Goal: Task Accomplishment & Management: Manage account settings

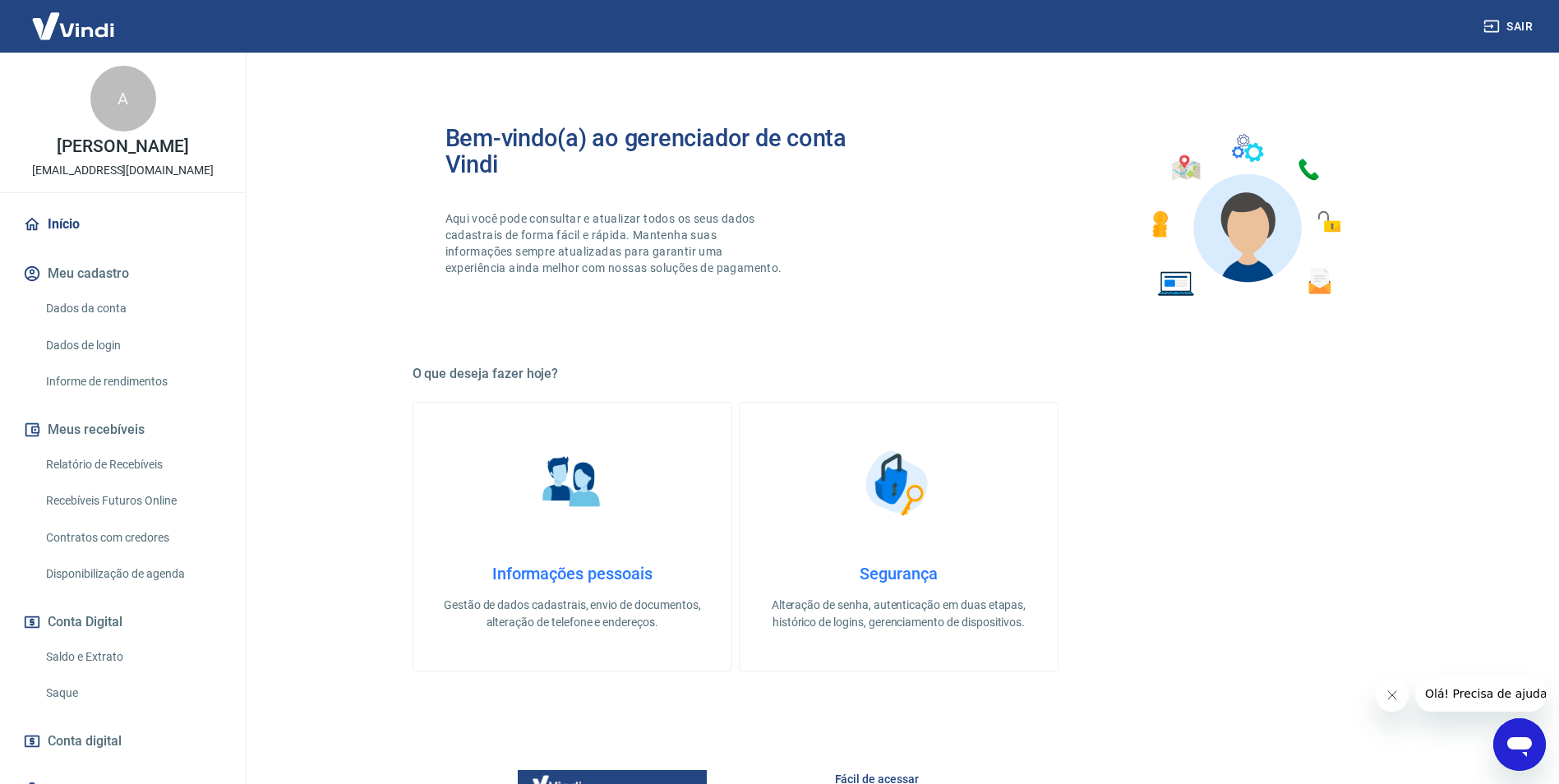
click at [71, 220] on link "Início" at bounding box center [122, 224] width 206 height 36
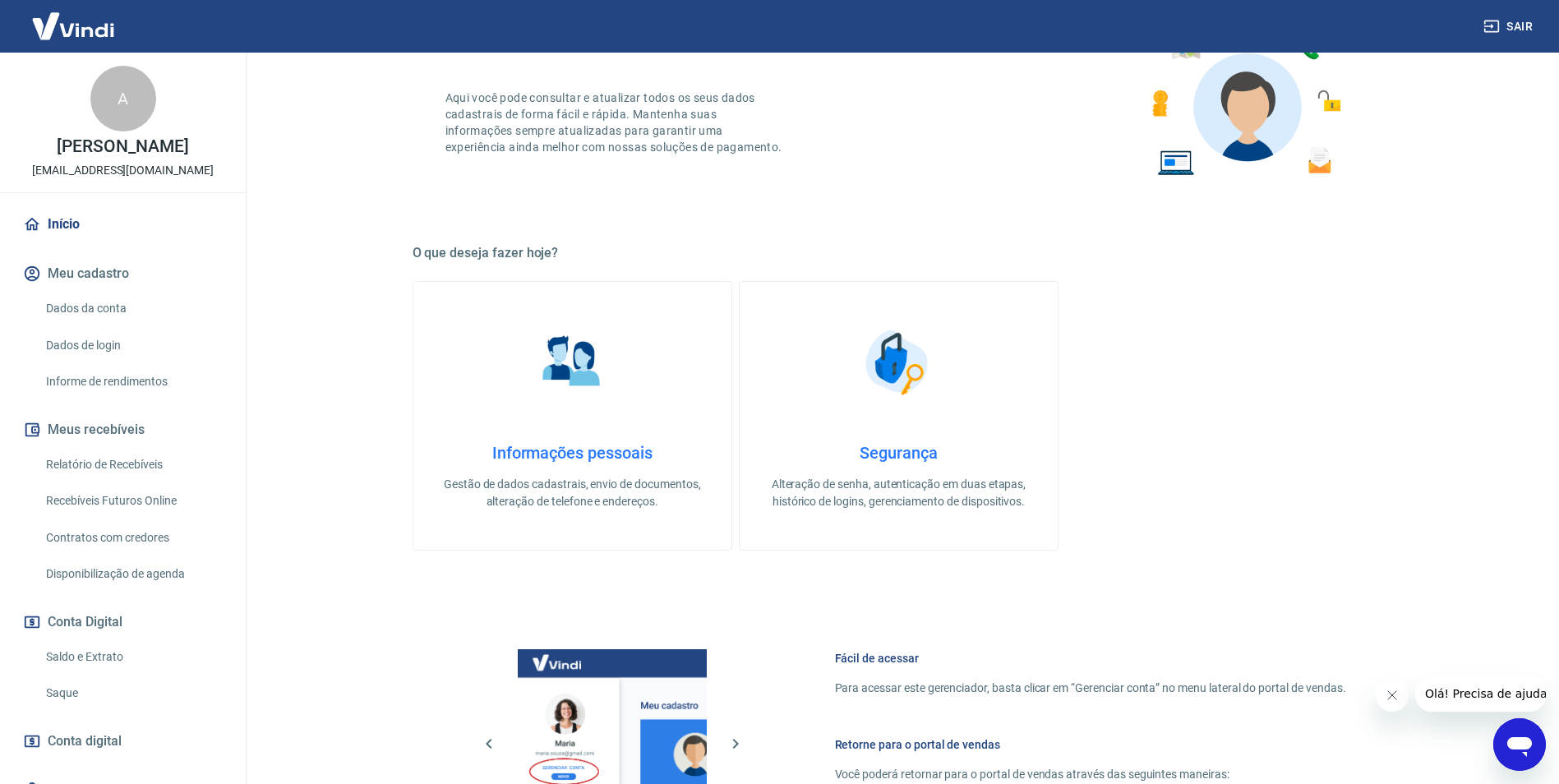
scroll to position [493, 0]
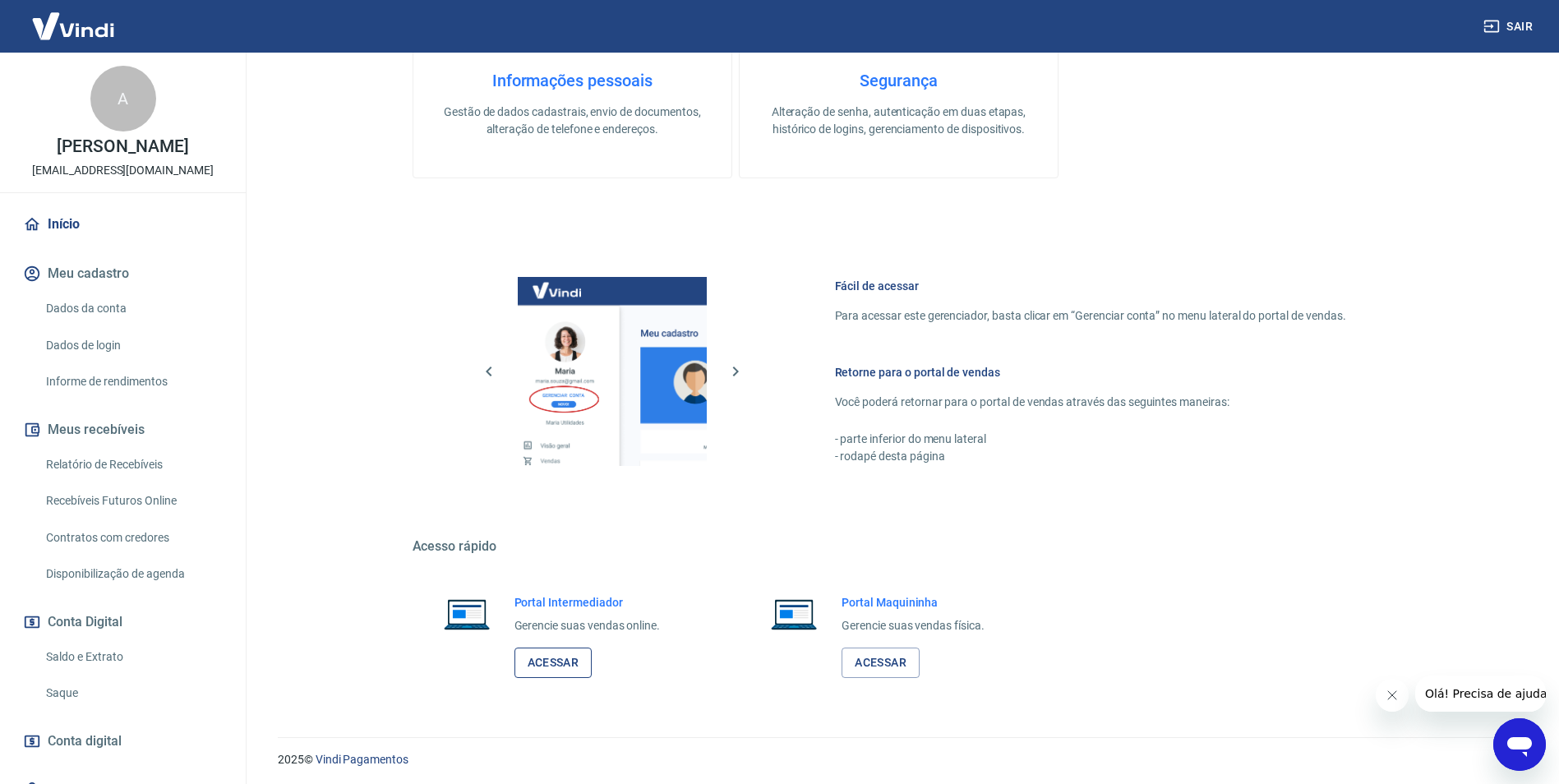
click at [534, 657] on link "Acessar" at bounding box center [553, 662] width 79 height 31
click at [140, 460] on link "Relatório de Recebíveis" at bounding box center [133, 464] width 187 height 34
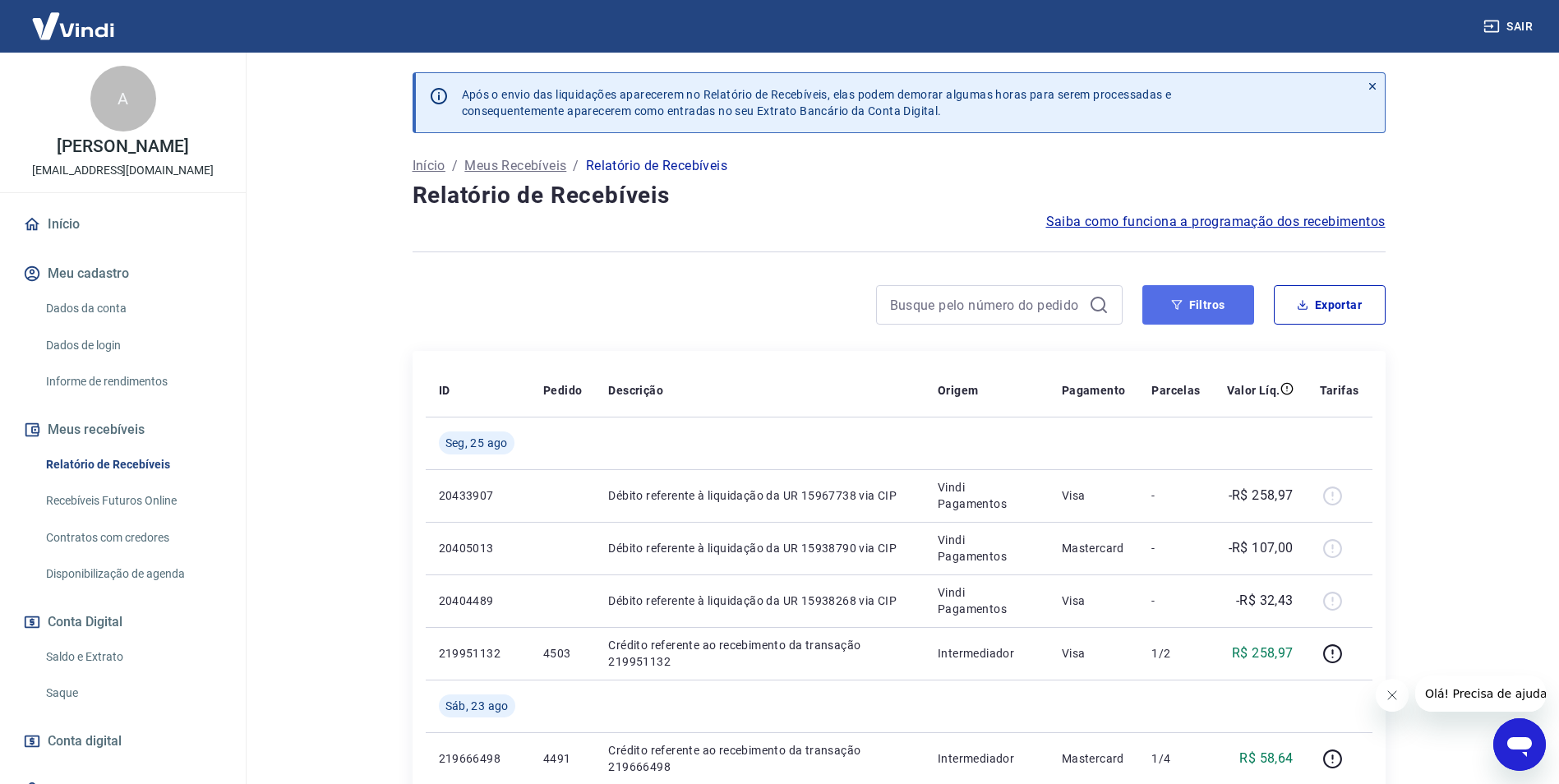
click at [1213, 308] on button "Filtros" at bounding box center [1198, 305] width 111 height 40
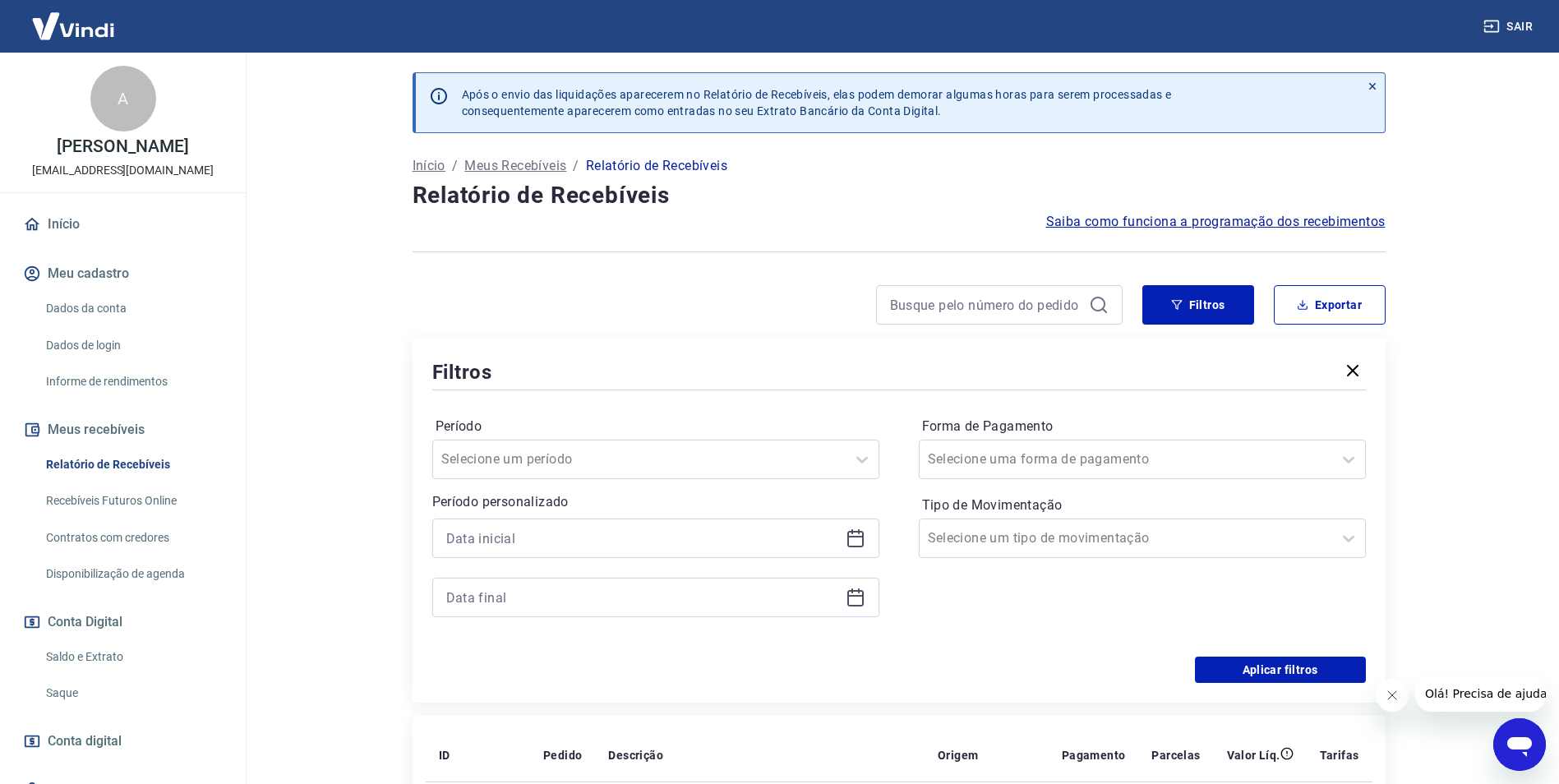
click at [855, 535] on icon at bounding box center [856, 538] width 20 height 20
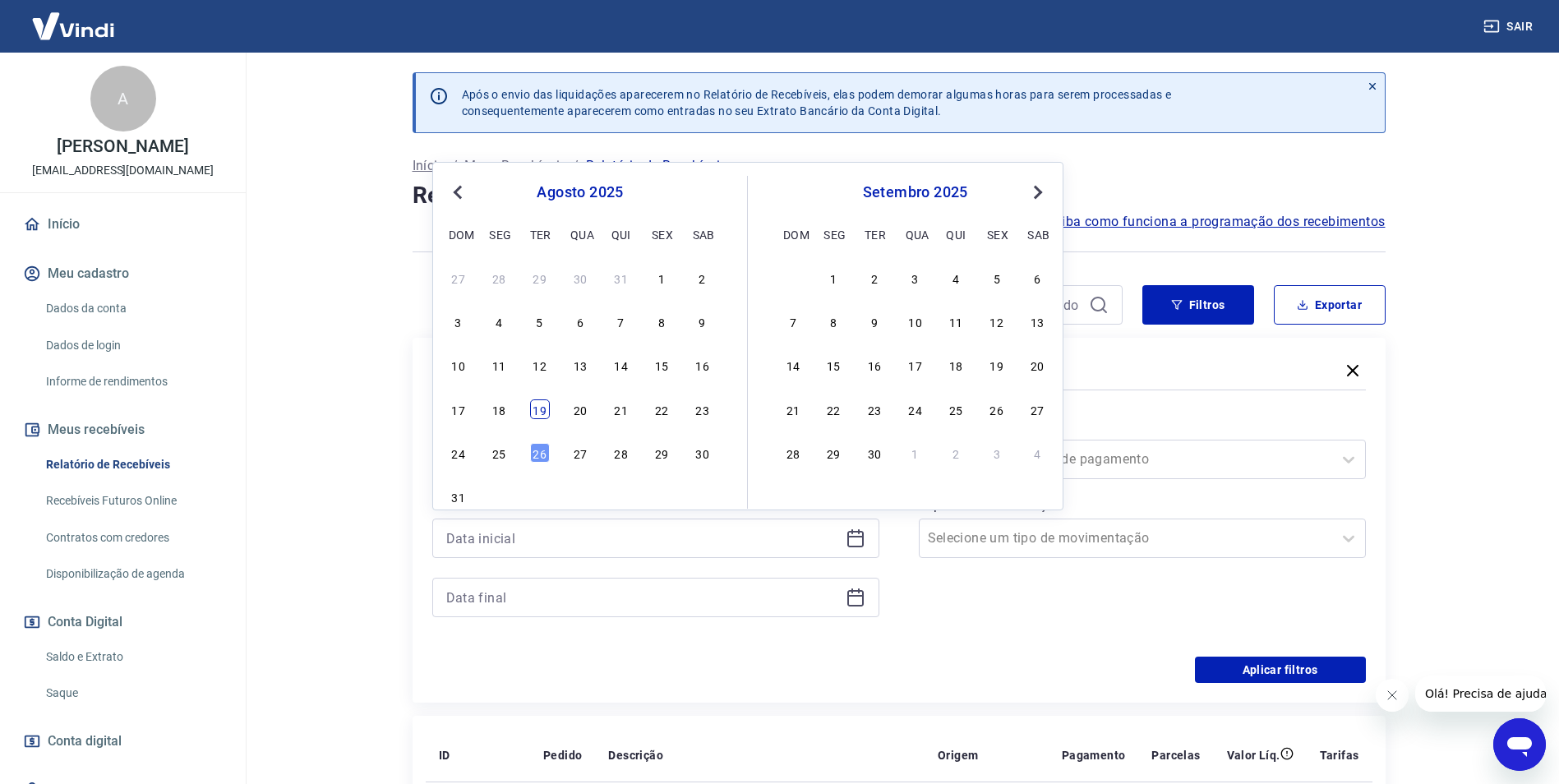
click at [532, 413] on div "19" at bounding box center [540, 409] width 20 height 20
type input "[DATE]"
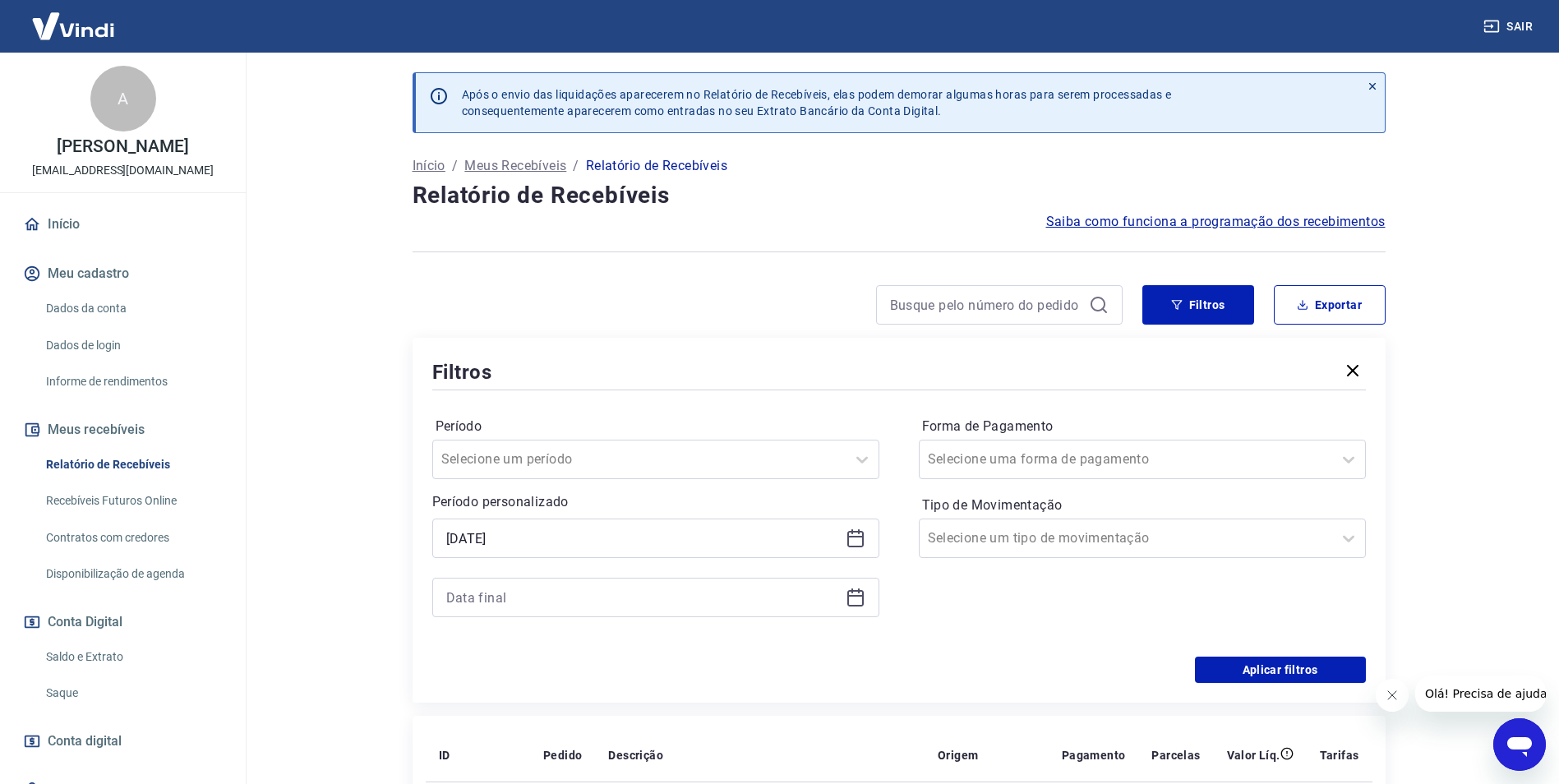
drag, startPoint x: 854, startPoint y: 608, endPoint x: 818, endPoint y: 607, distance: 36.0
click at [855, 608] on div at bounding box center [656, 597] width 447 height 40
click at [860, 595] on icon at bounding box center [855, 595] width 17 height 2
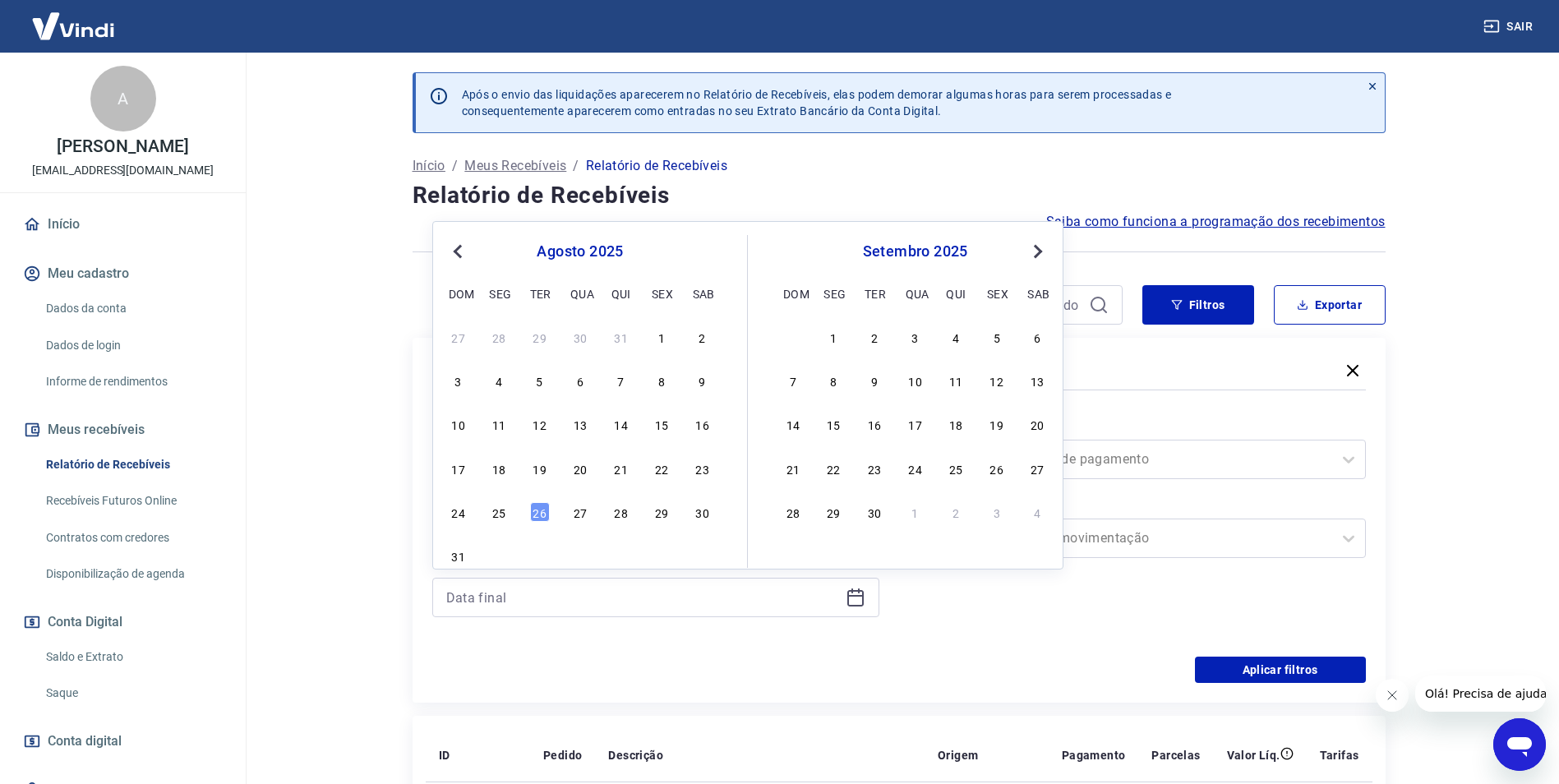
drag, startPoint x: 495, startPoint y: 514, endPoint x: 750, endPoint y: 704, distance: 318.0
click at [495, 514] on div "25" at bounding box center [499, 512] width 20 height 20
type input "[DATE]"
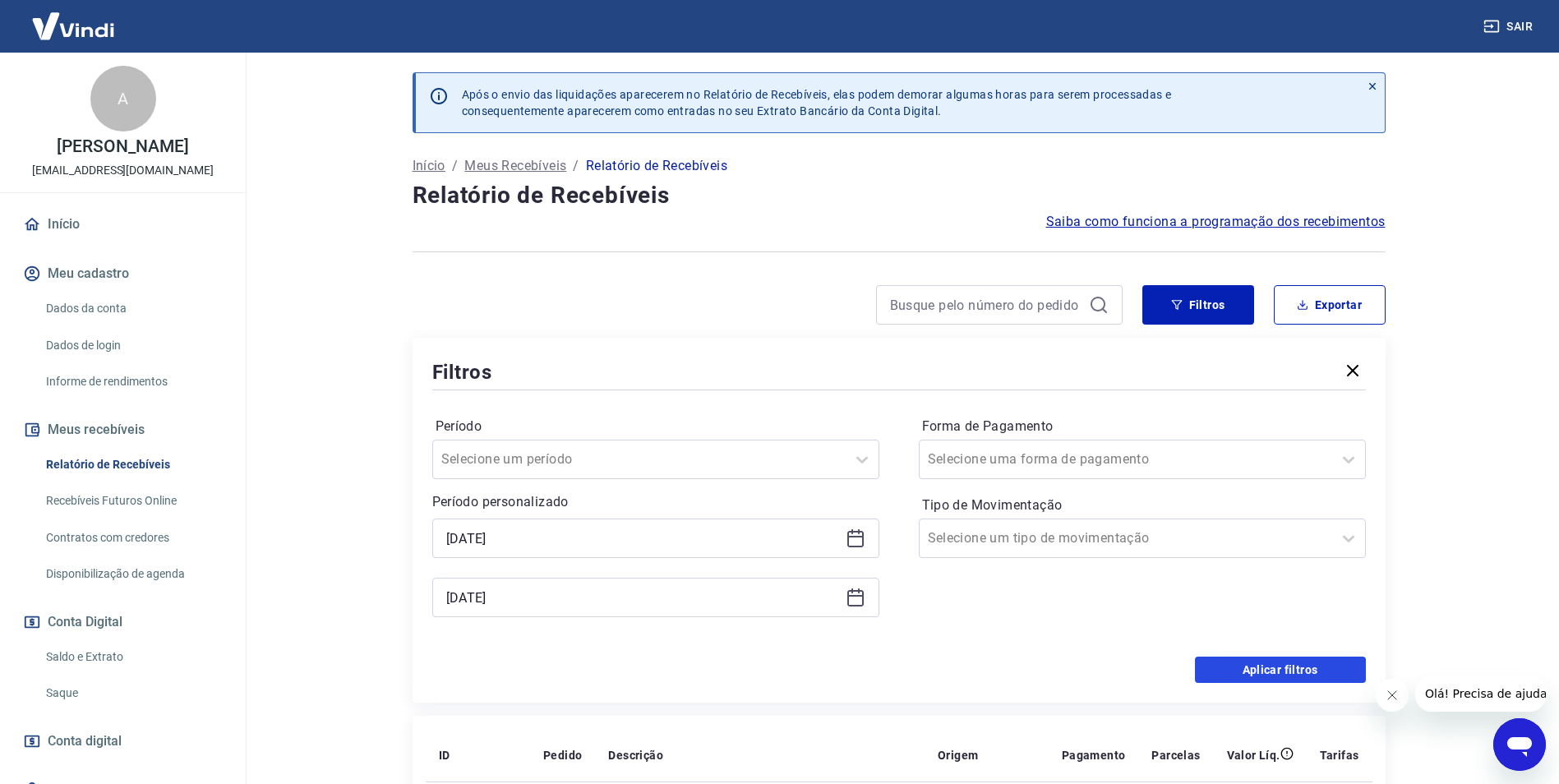
click at [1262, 675] on button "Aplicar filtros" at bounding box center [1281, 669] width 171 height 26
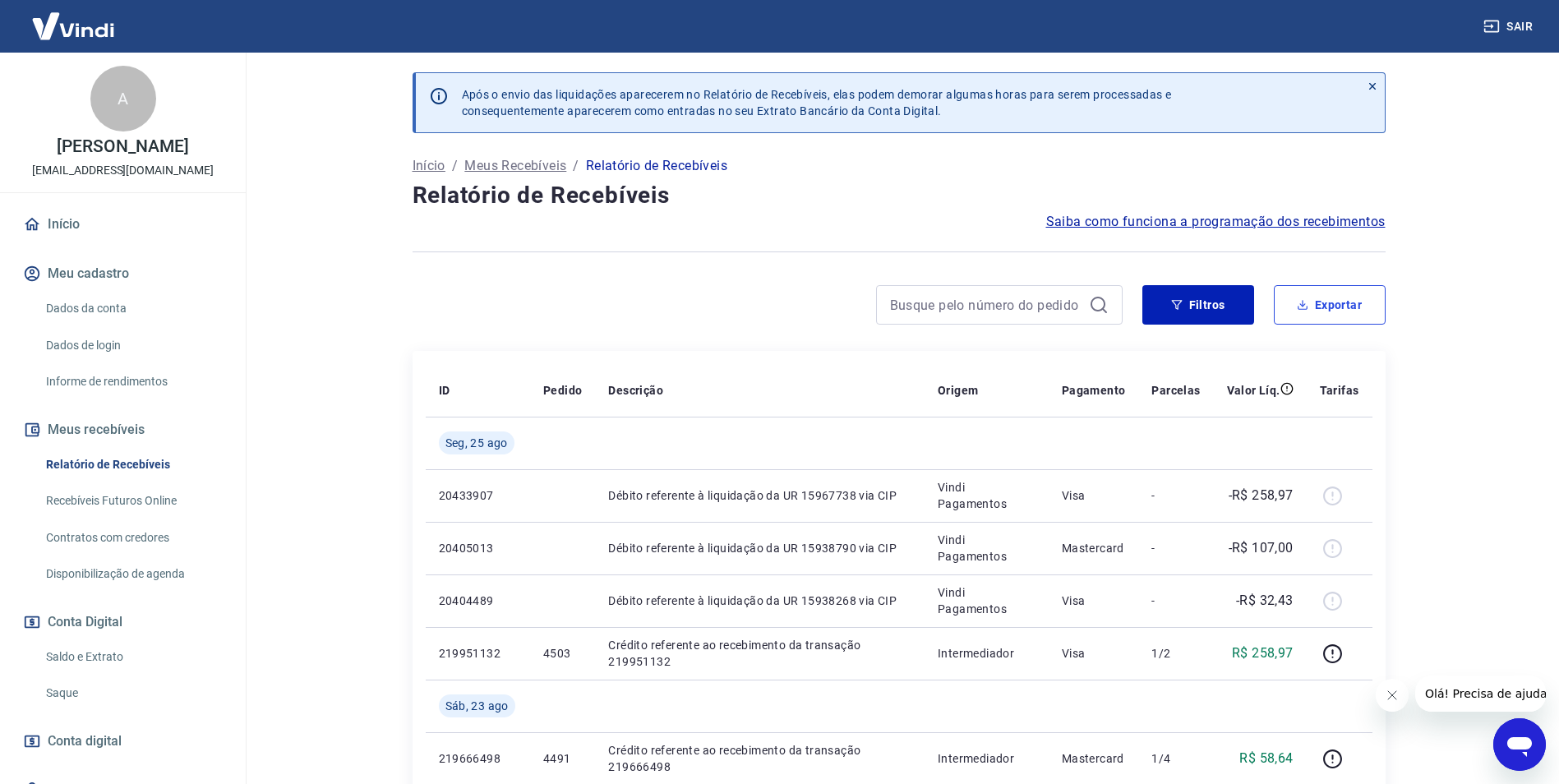
click at [1356, 296] on button "Exportar" at bounding box center [1329, 305] width 111 height 40
type input "[DATE]"
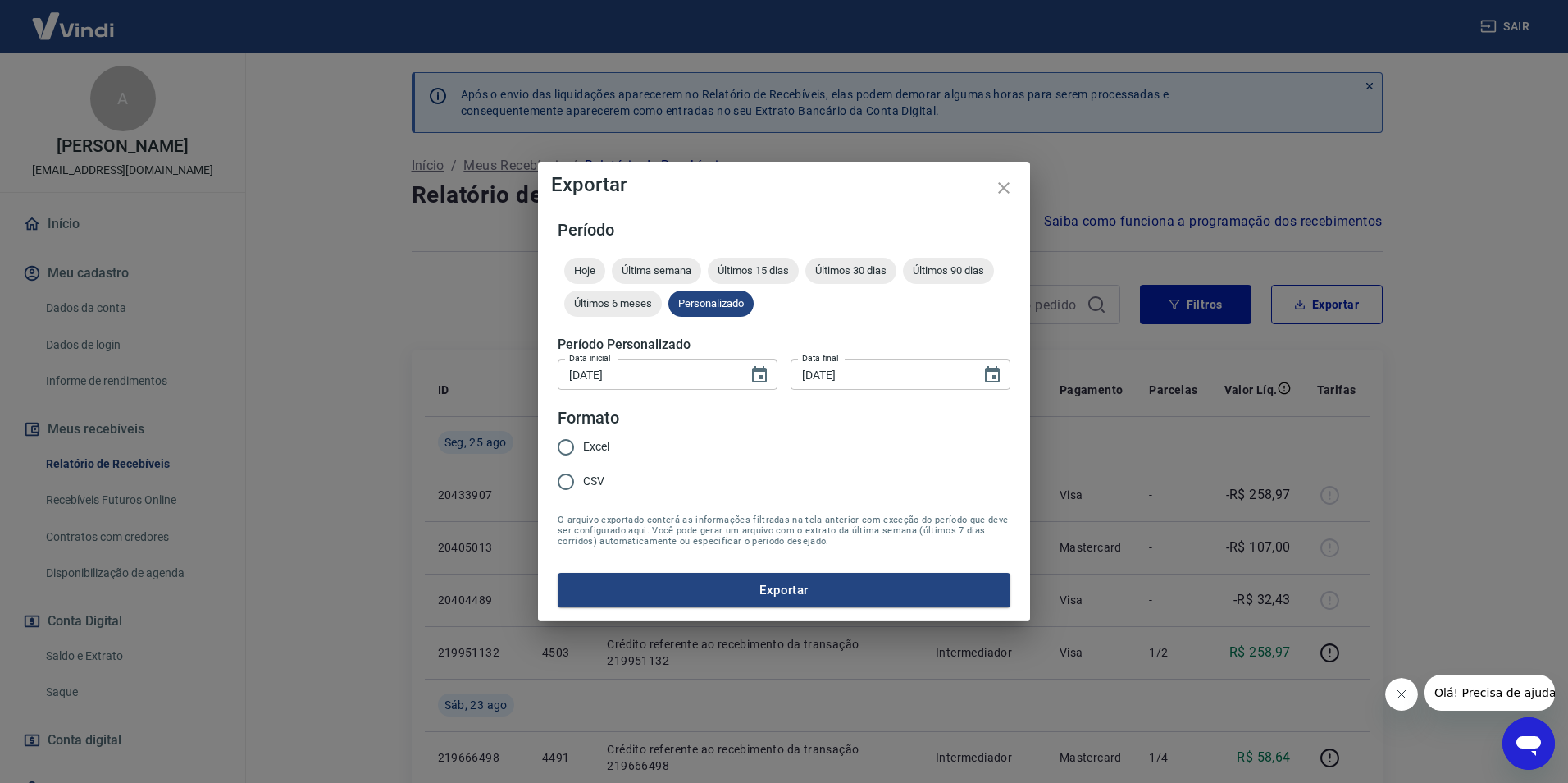
click at [562, 443] on input "Excel" at bounding box center [566, 447] width 35 height 35
radio input "true"
click at [790, 591] on button "Exportar" at bounding box center [784, 589] width 453 height 35
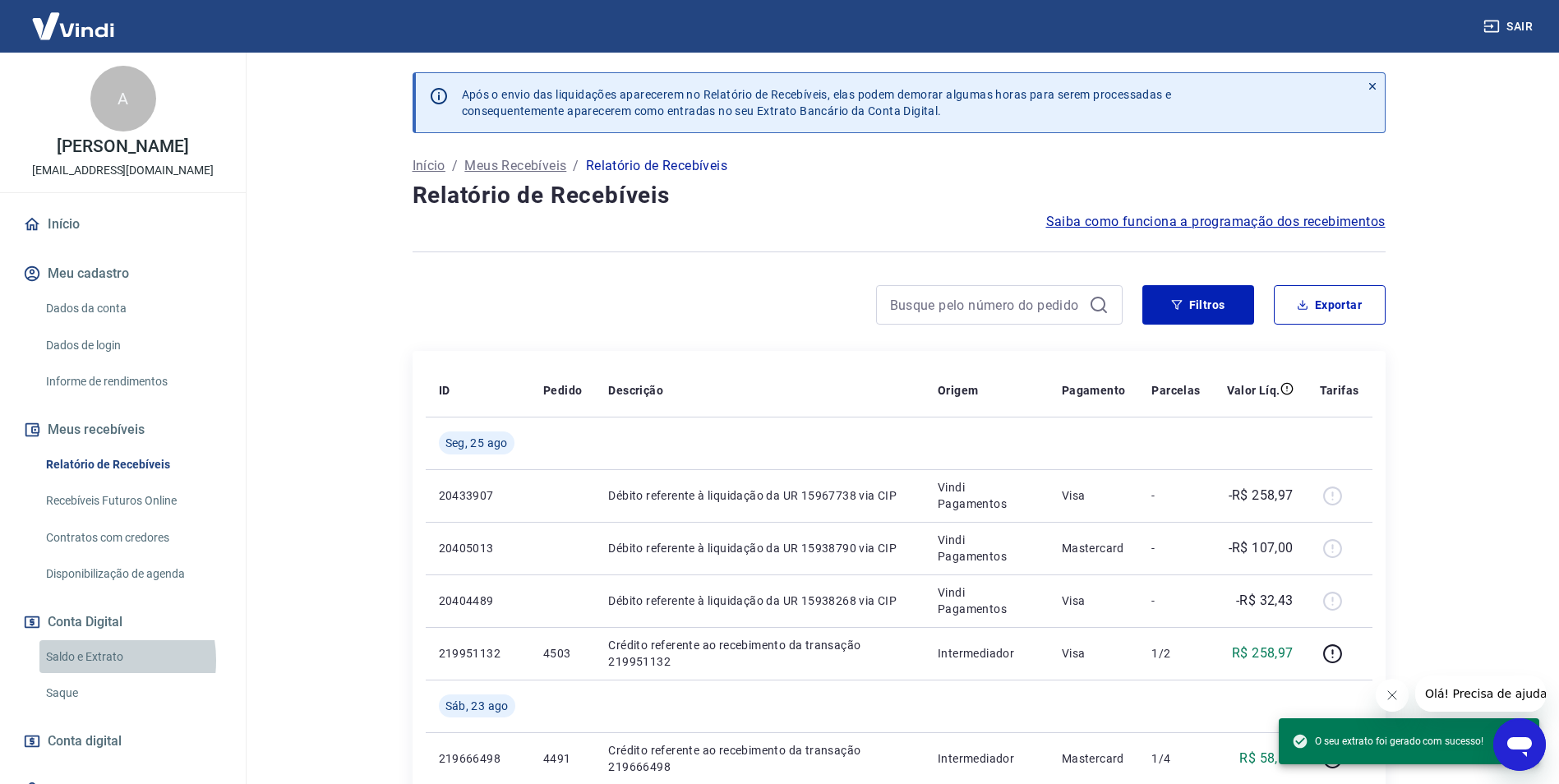
click at [91, 660] on link "Saldo e Extrato" at bounding box center [133, 657] width 187 height 34
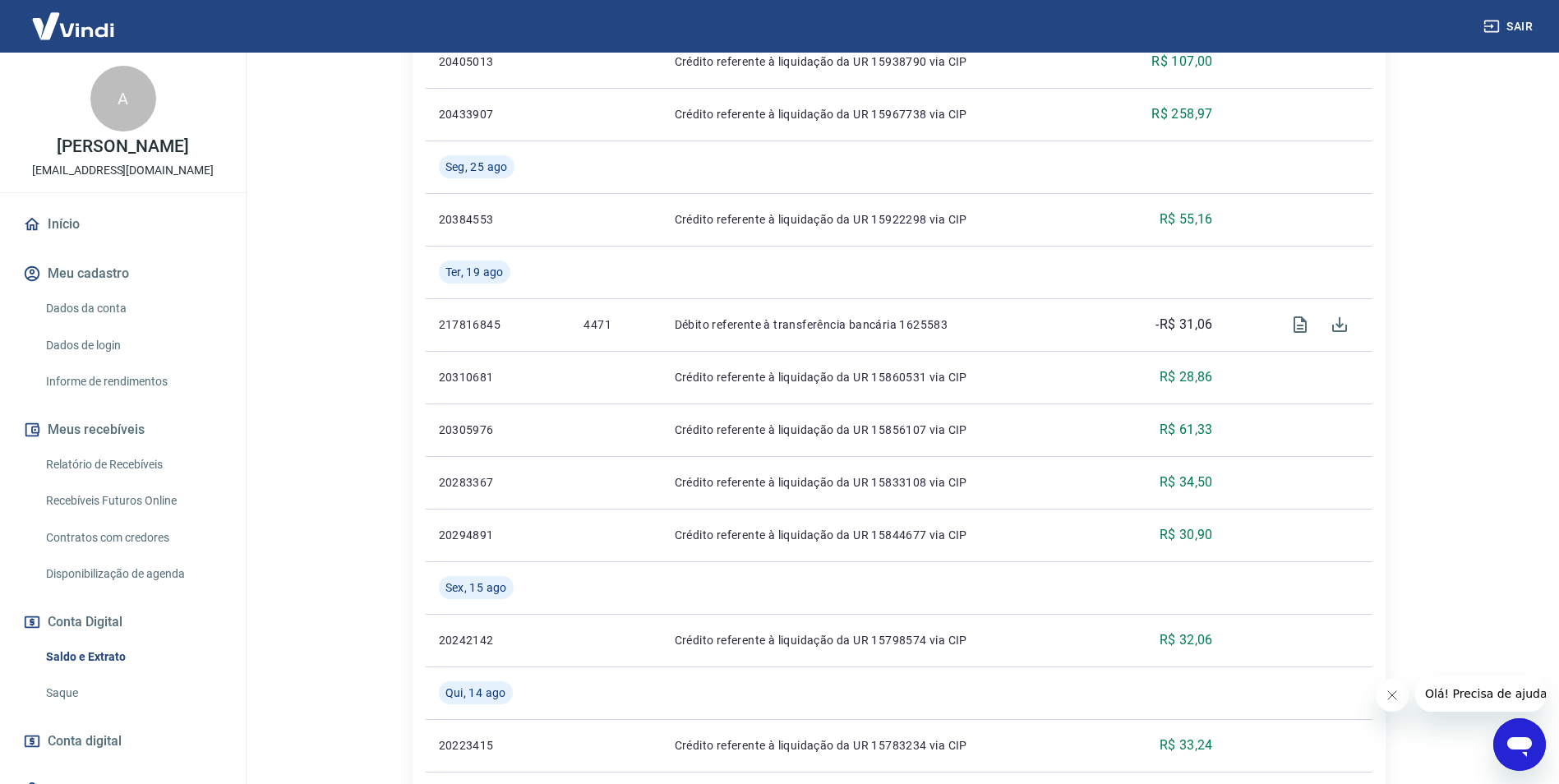
scroll to position [575, 0]
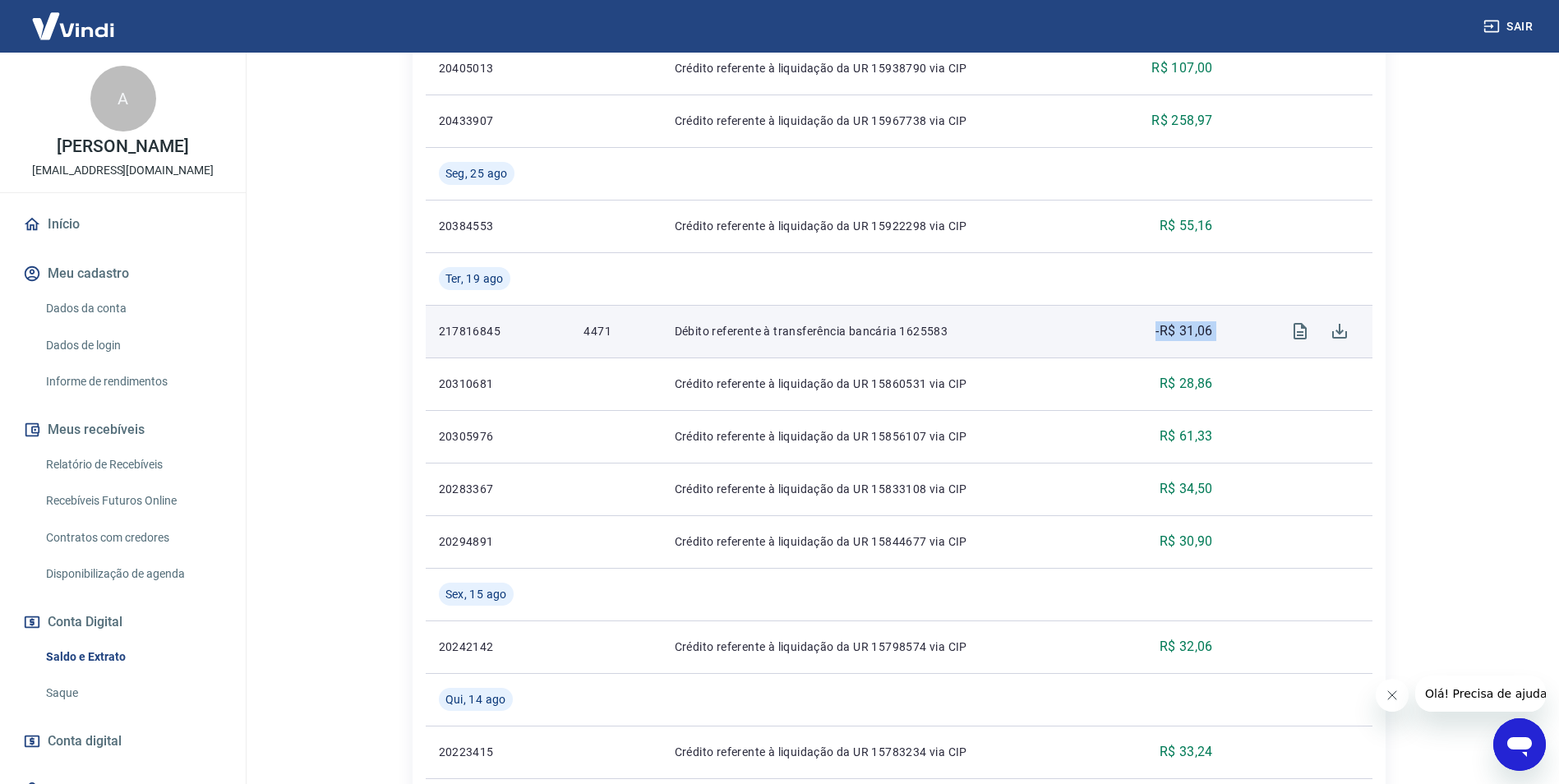
drag, startPoint x: 1154, startPoint y: 326, endPoint x: 1245, endPoint y: 328, distance: 91.0
click at [1245, 328] on tr "217816845 4471 Débito referente à transferência bancária 1625583 -R$ 31,06" at bounding box center [899, 331] width 947 height 53
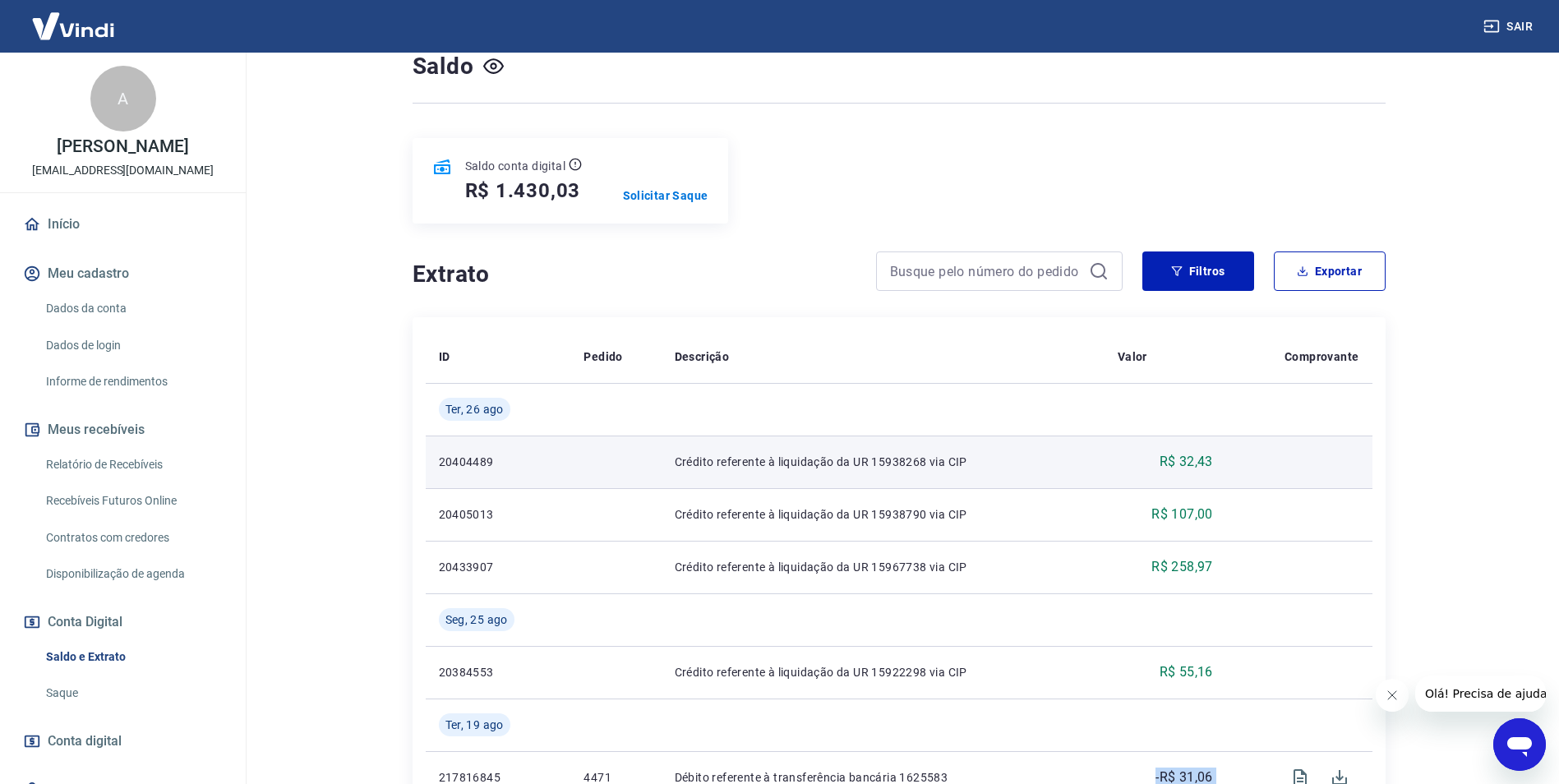
scroll to position [82, 0]
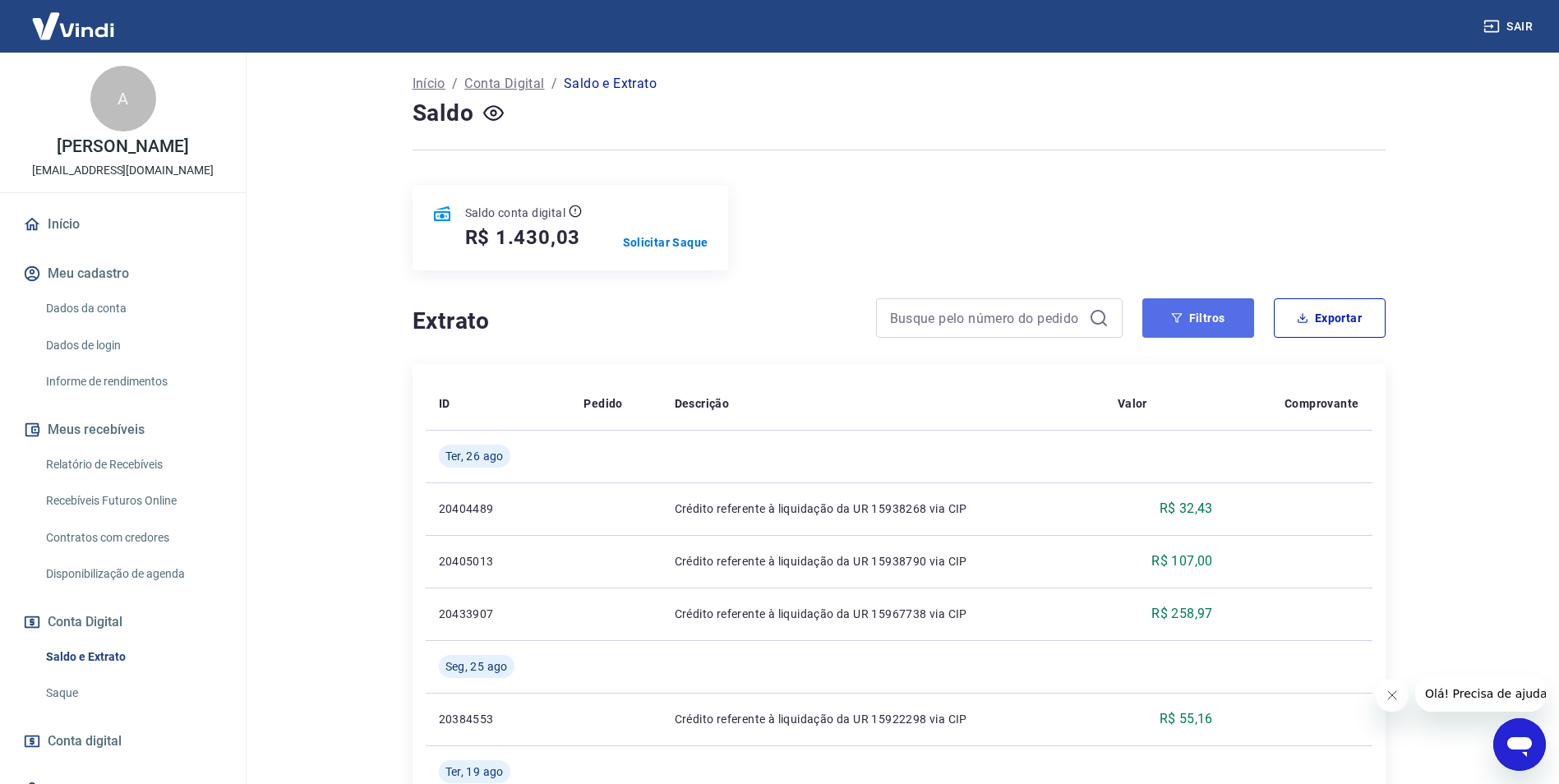
click at [1187, 321] on button "Filtros" at bounding box center [1198, 318] width 111 height 40
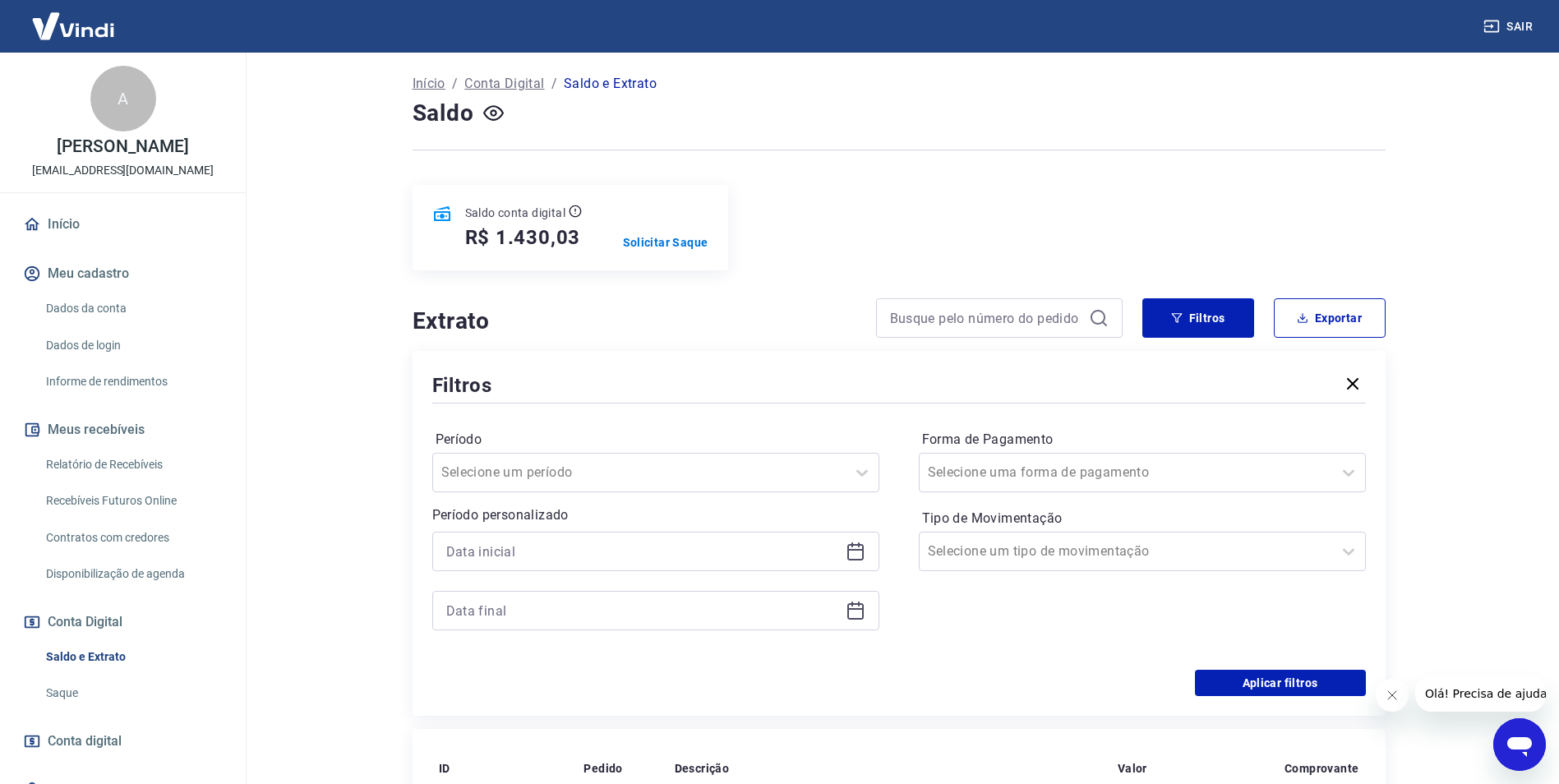
click at [860, 543] on icon at bounding box center [856, 551] width 20 height 20
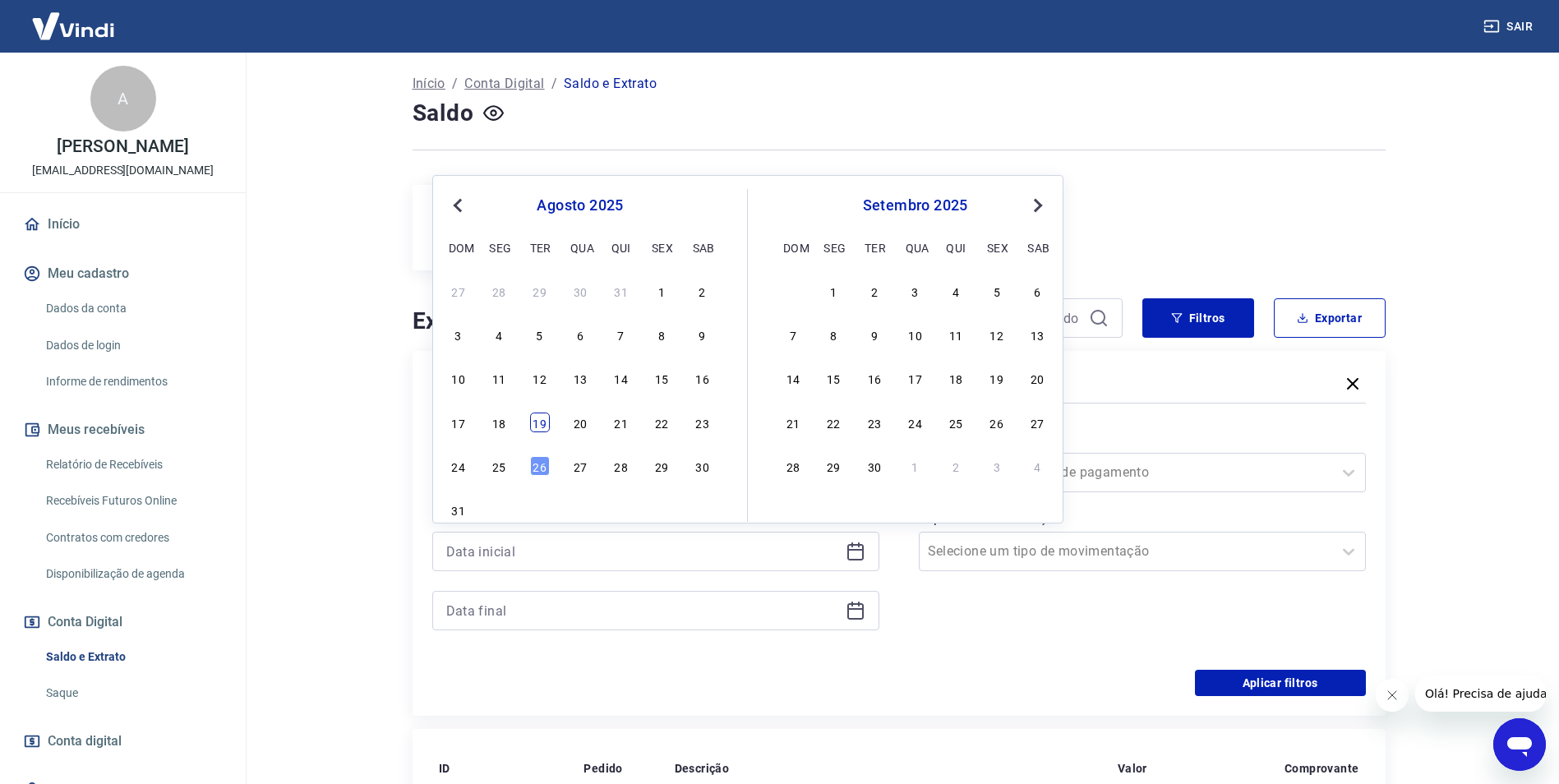
click at [533, 423] on div "19" at bounding box center [540, 422] width 20 height 20
type input "[DATE]"
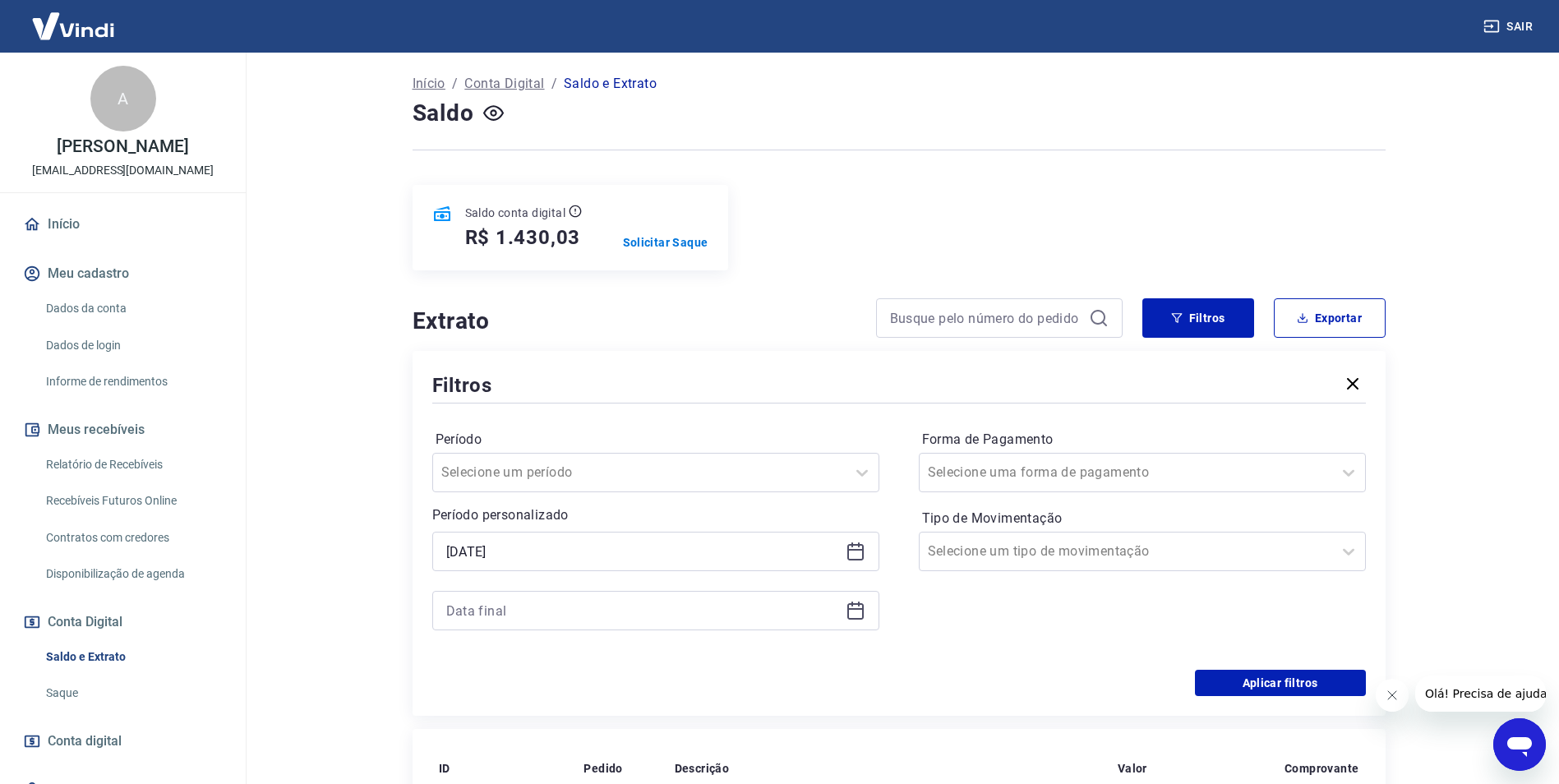
click at [854, 617] on icon at bounding box center [856, 610] width 20 height 20
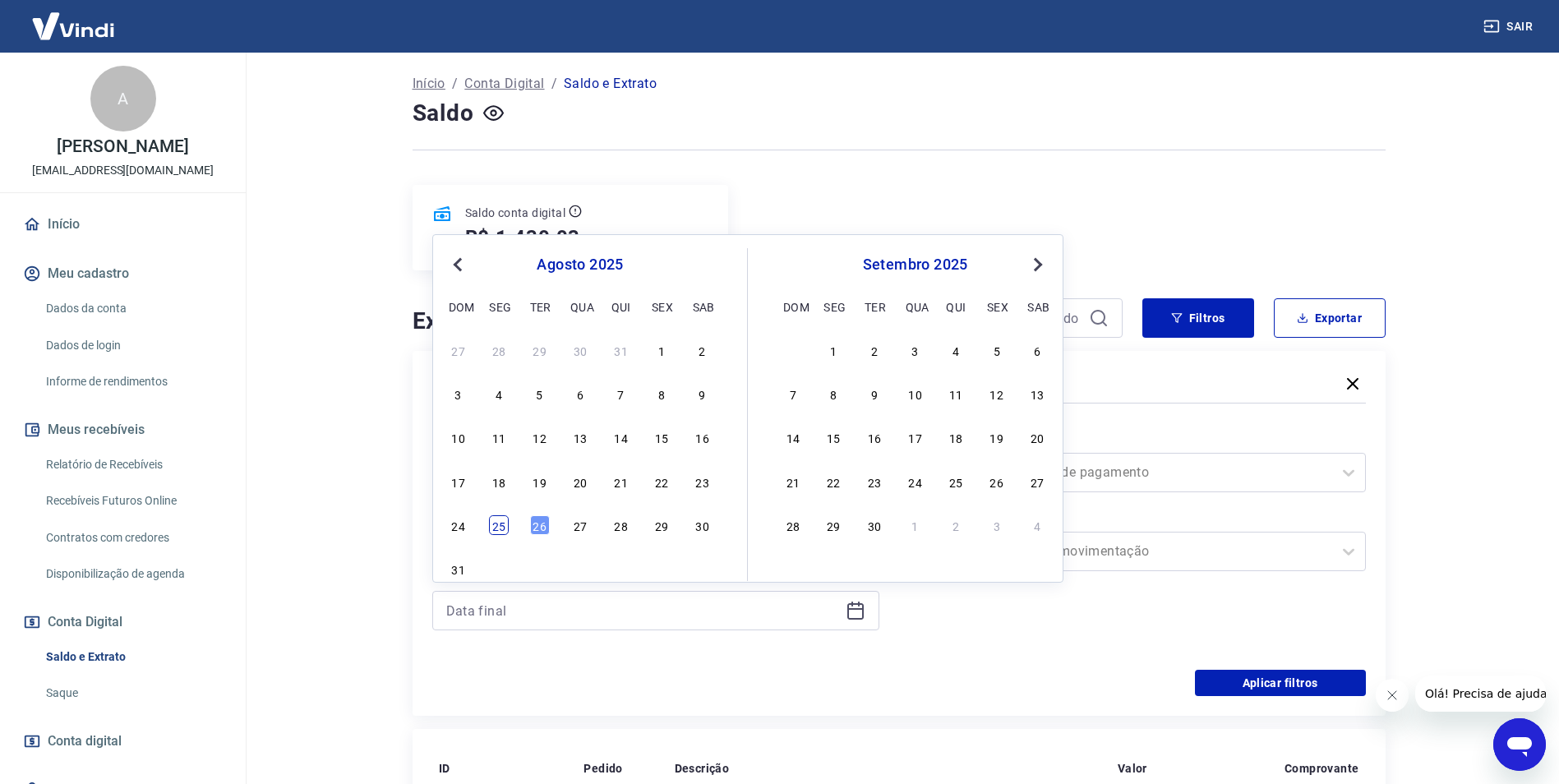
click at [503, 528] on div "25" at bounding box center [499, 525] width 20 height 20
type input "[DATE]"
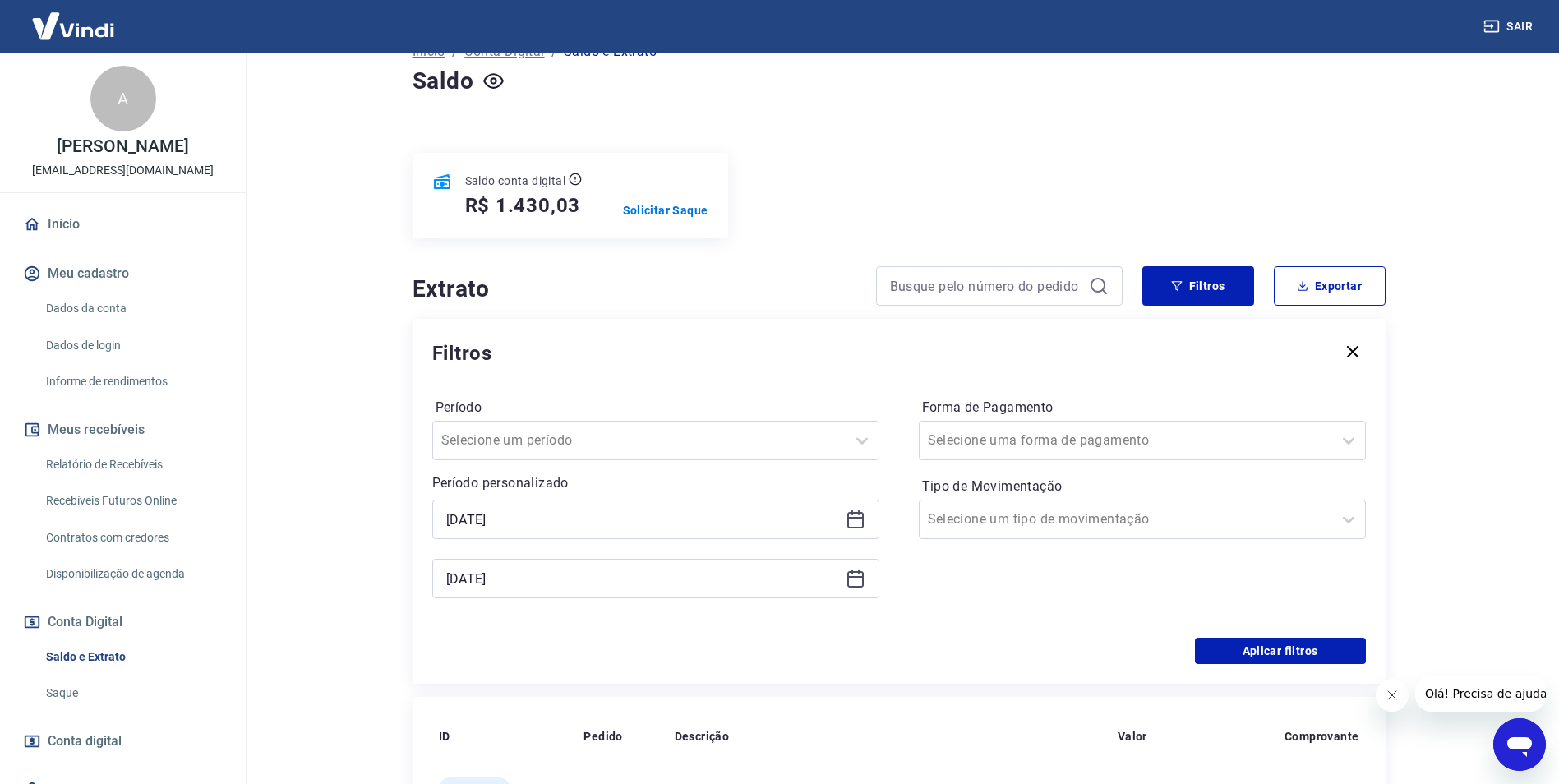
scroll to position [164, 0]
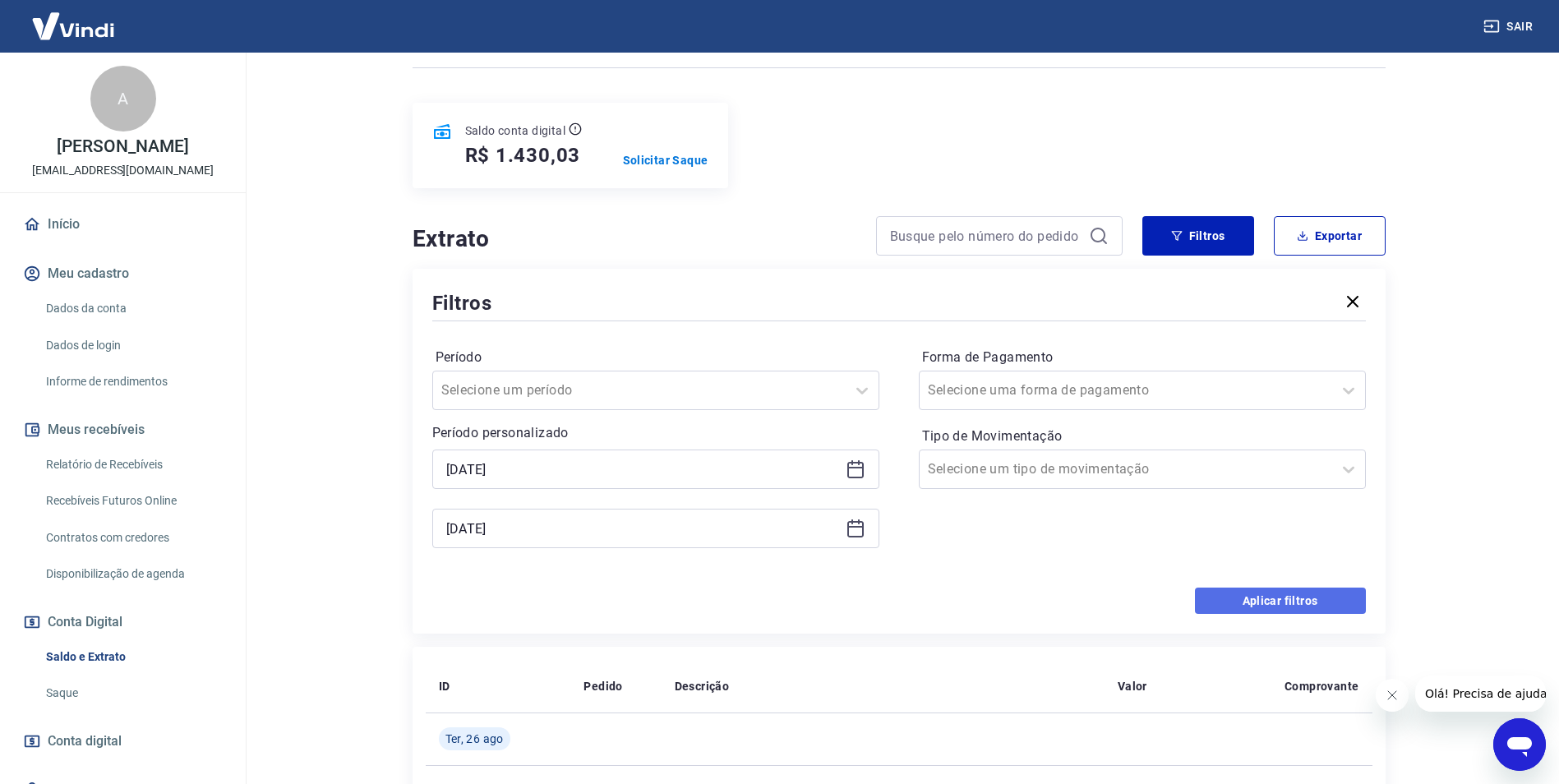
click at [1297, 599] on button "Aplicar filtros" at bounding box center [1281, 600] width 171 height 26
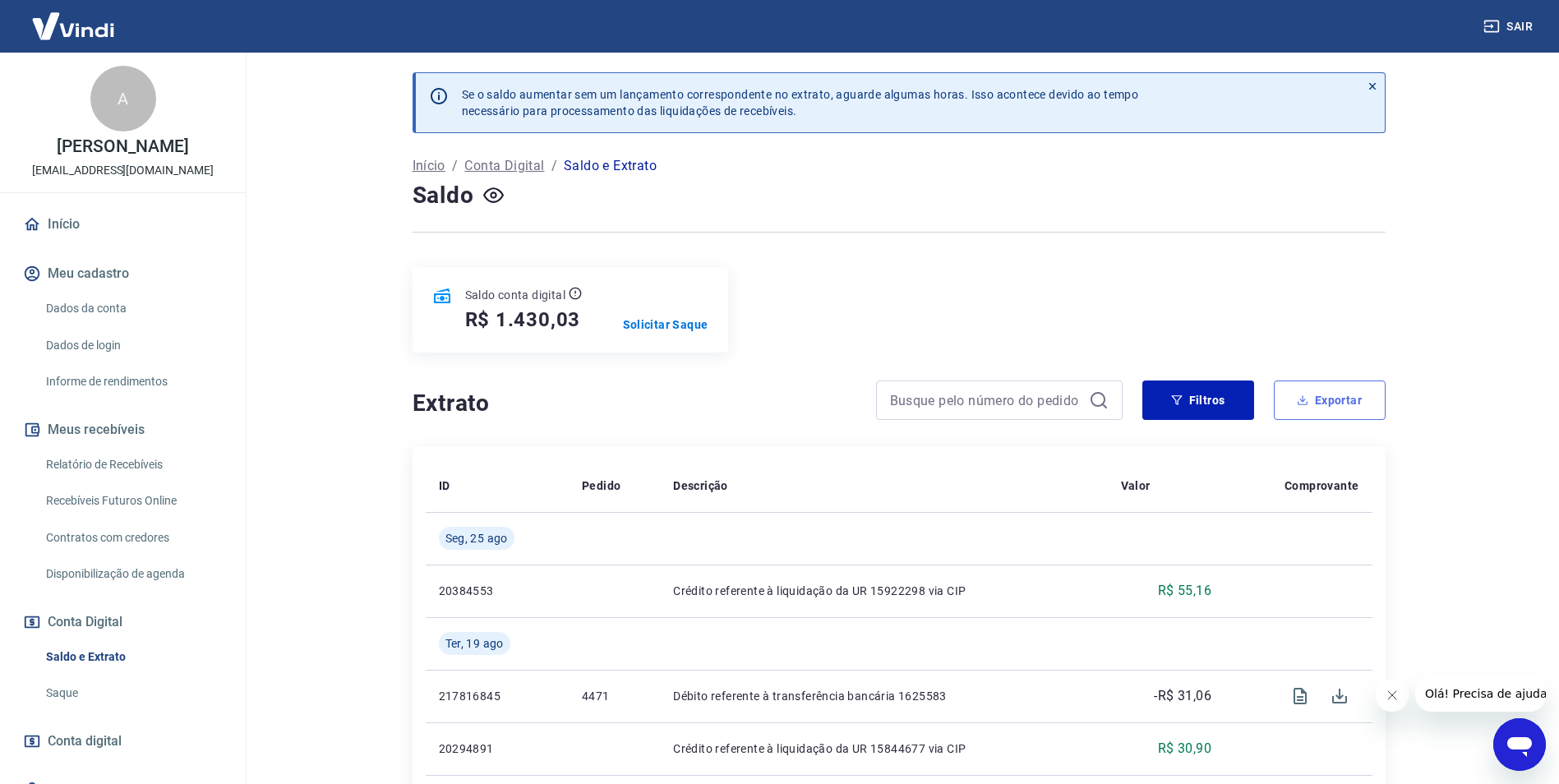
click at [1315, 405] on button "Exportar" at bounding box center [1329, 400] width 111 height 40
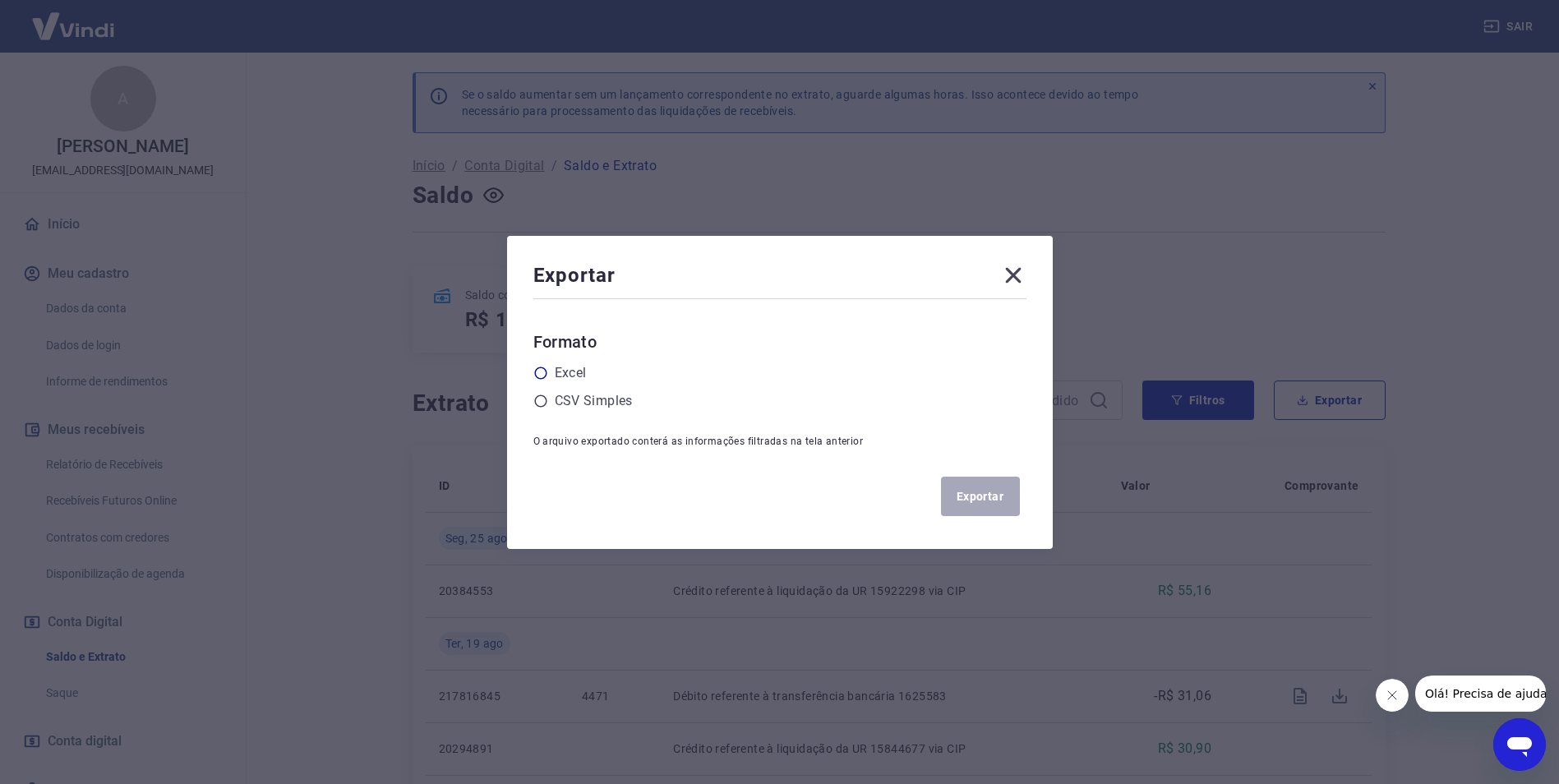
click at [548, 372] on icon at bounding box center [540, 373] width 15 height 15
click at [0, 0] on input "radio" at bounding box center [0, 0] width 0 height 0
drag, startPoint x: 1005, startPoint y: 490, endPoint x: 1003, endPoint y: 515, distance: 25.1
click at [1003, 490] on button "Exportar" at bounding box center [979, 496] width 79 height 40
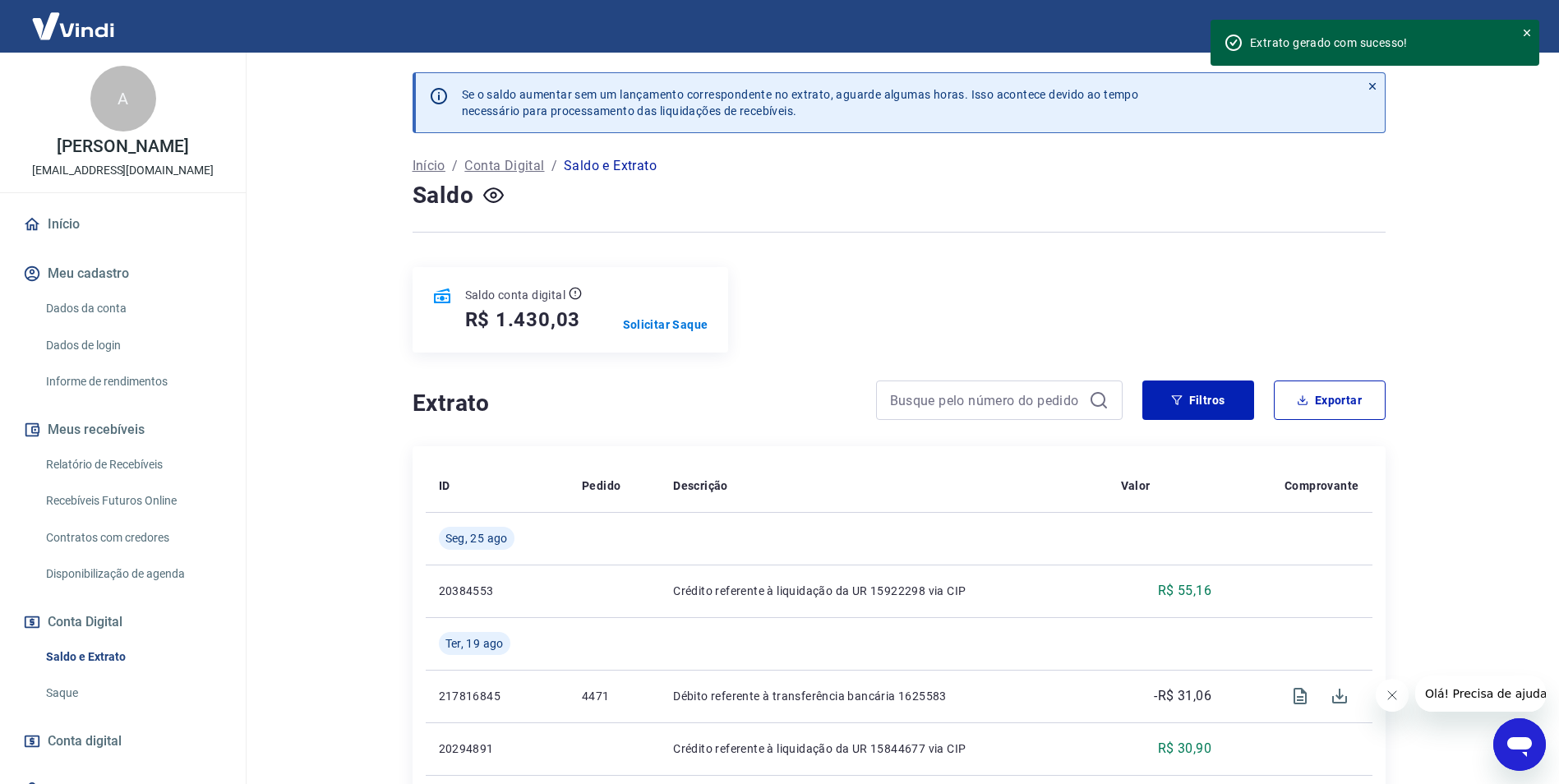
click at [1319, 254] on div "Se o saldo aumentar sem um lançamento correspondente no extrato, aguarde alguma…" at bounding box center [899, 536] width 1012 height 966
click at [1316, 301] on div "Saldo conta digital R$ 1.430,03 Solicitar Saque" at bounding box center [899, 310] width 973 height 85
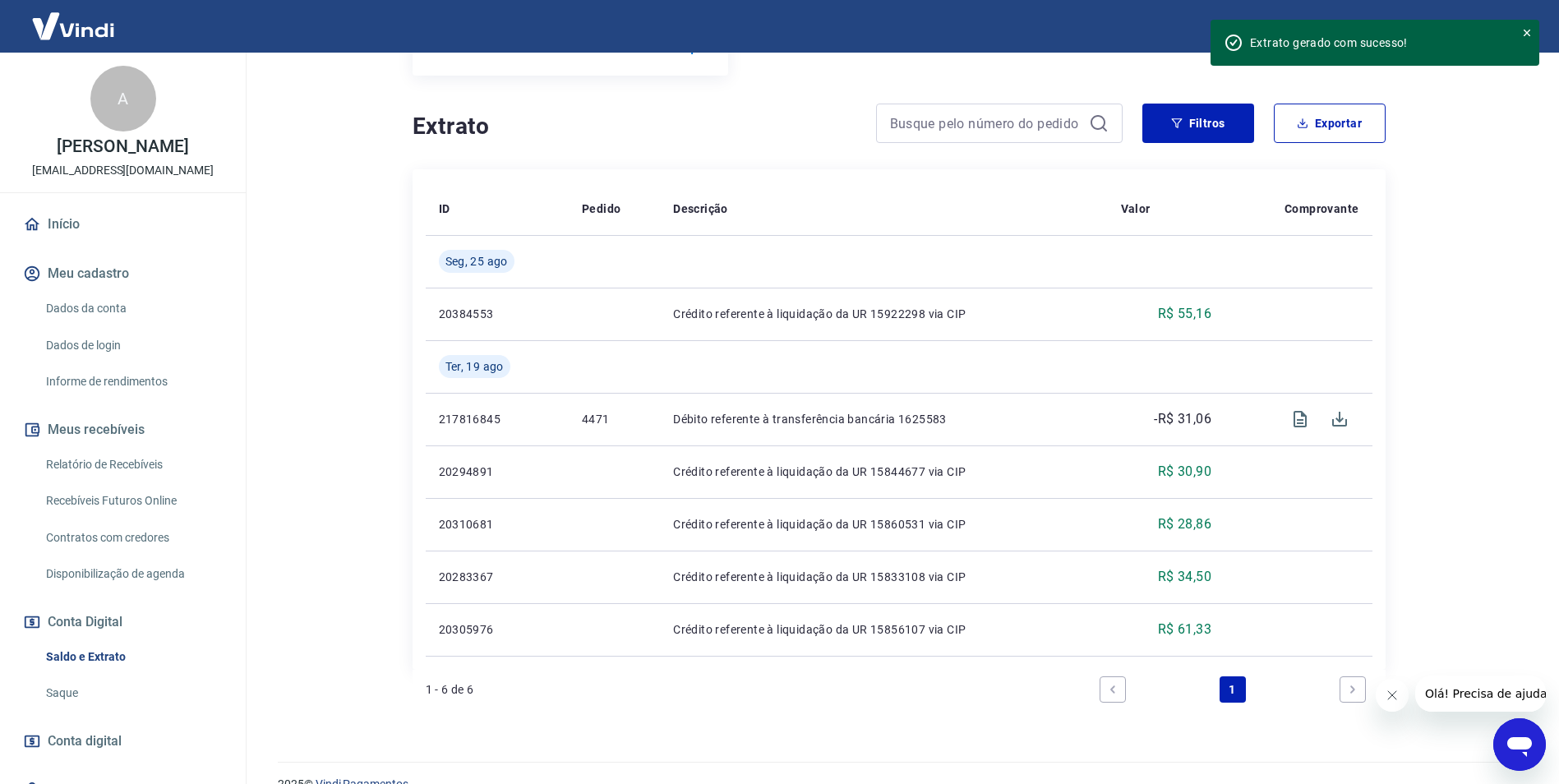
scroll to position [305, 0]
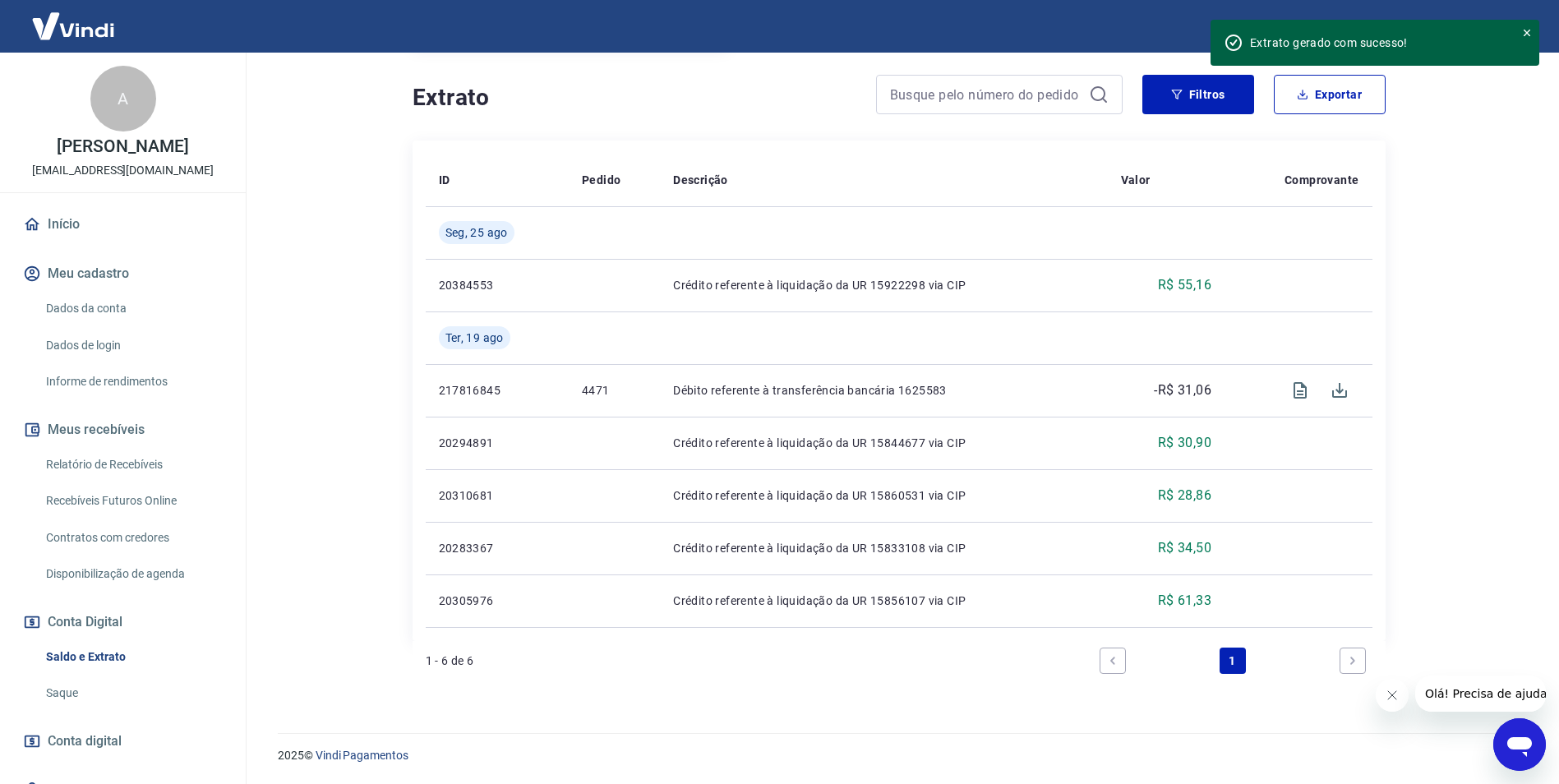
click at [116, 653] on link "Saldo e Extrato" at bounding box center [133, 657] width 187 height 34
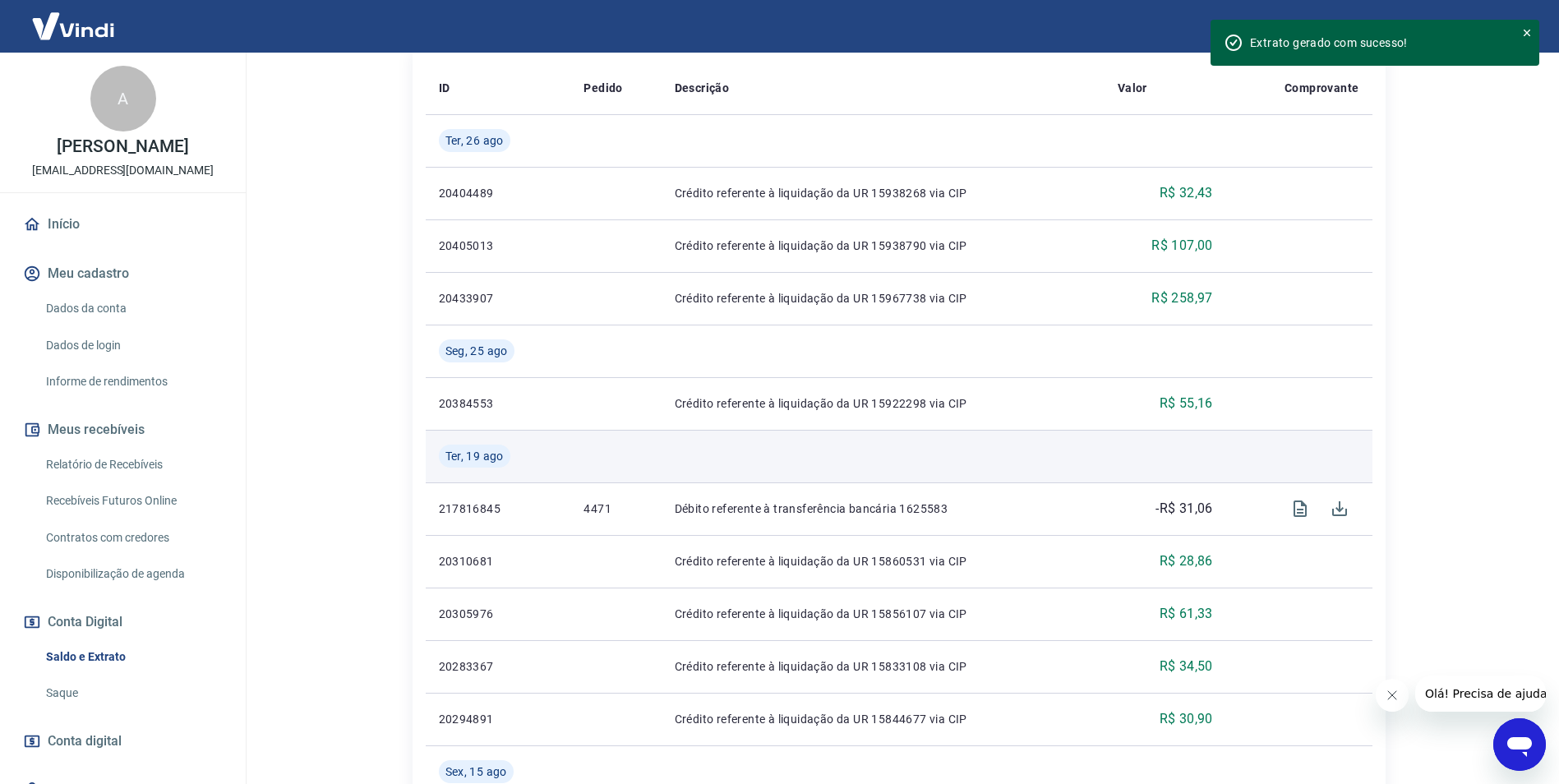
scroll to position [493, 0]
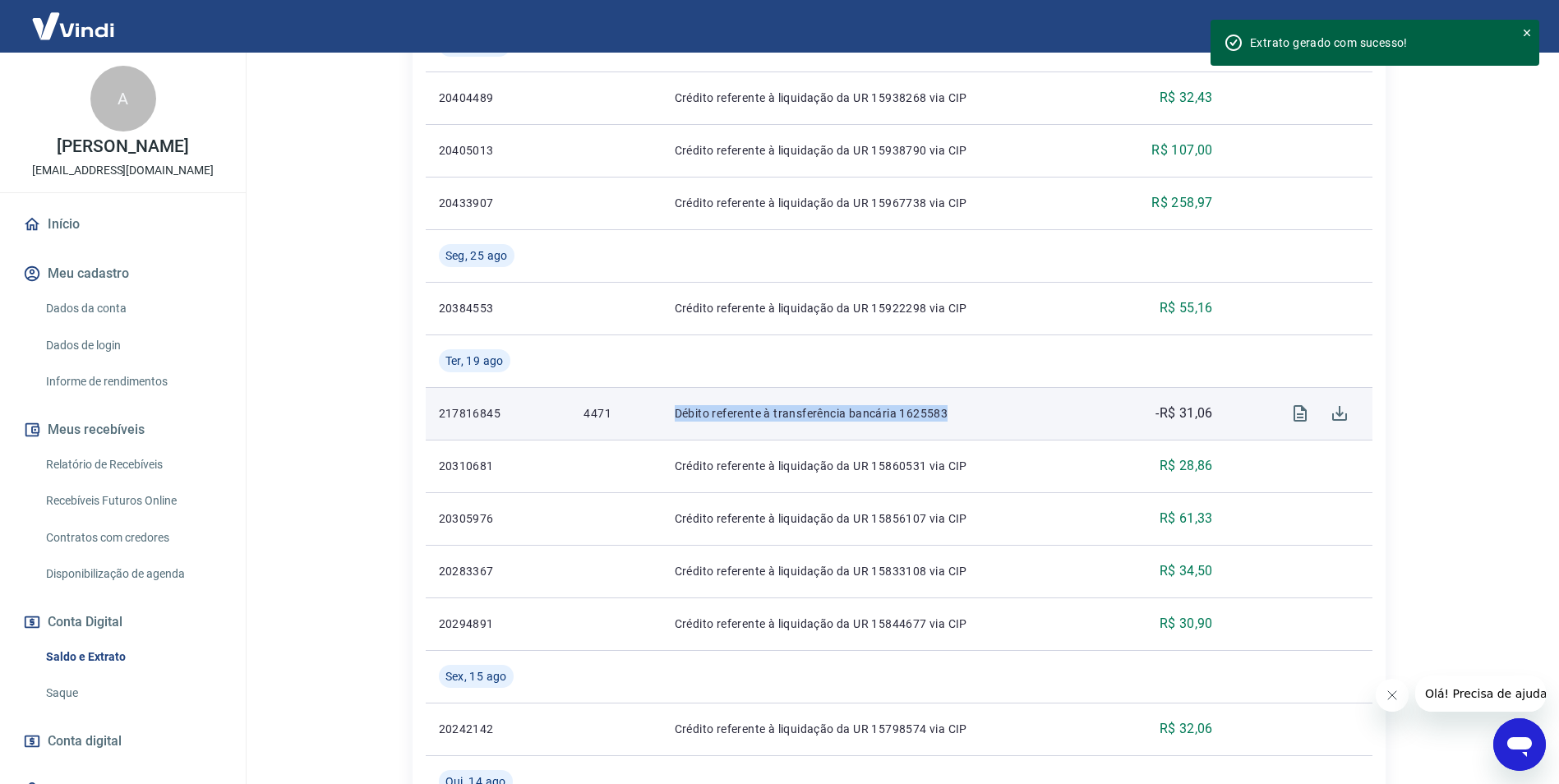
drag, startPoint x: 675, startPoint y: 410, endPoint x: 1092, endPoint y: 409, distance: 417.0
click at [1092, 409] on td "Débito referente à transferência bancária 1625583" at bounding box center [883, 412] width 443 height 53
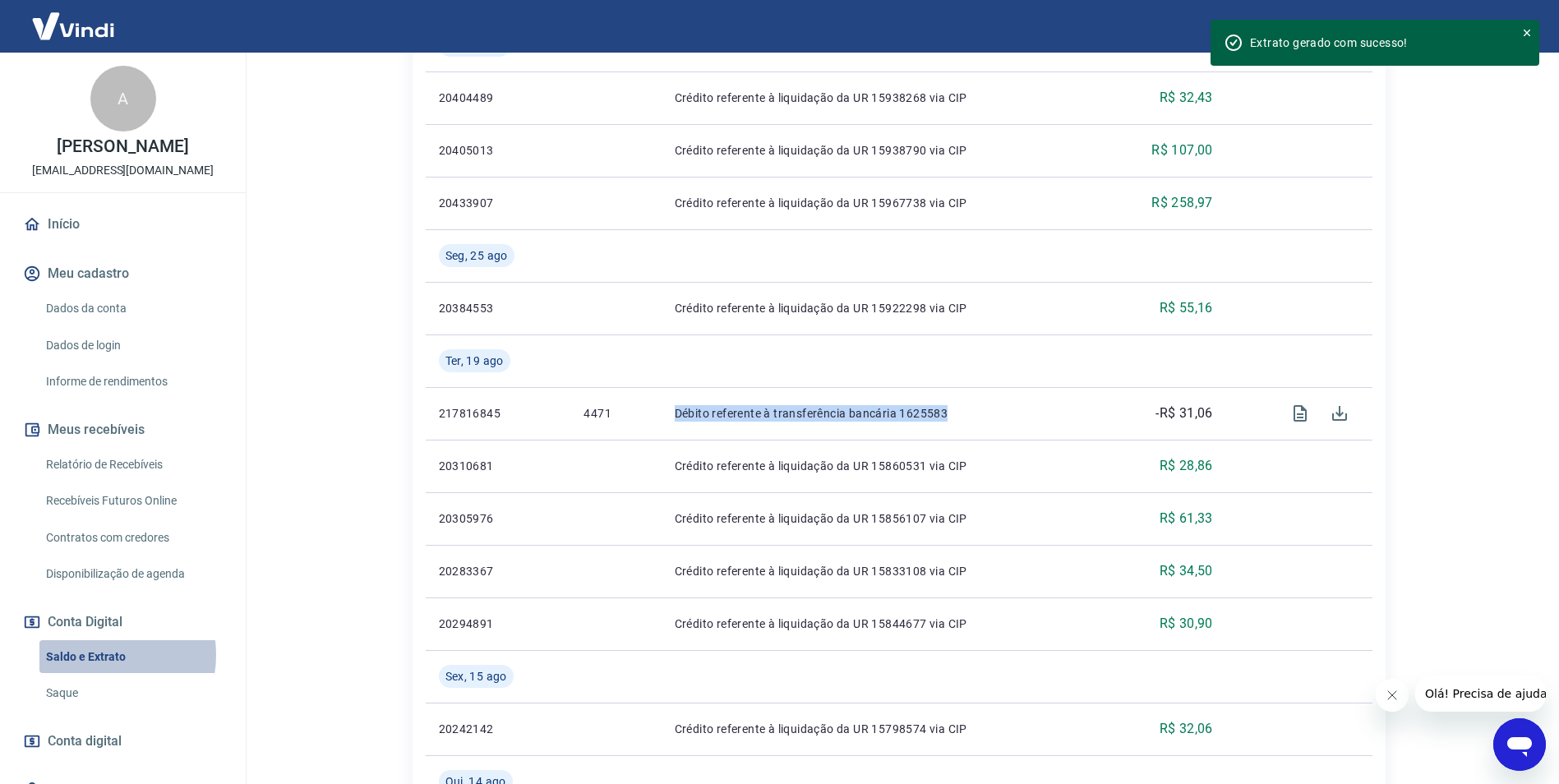
click at [97, 654] on link "Saldo e Extrato" at bounding box center [133, 657] width 187 height 34
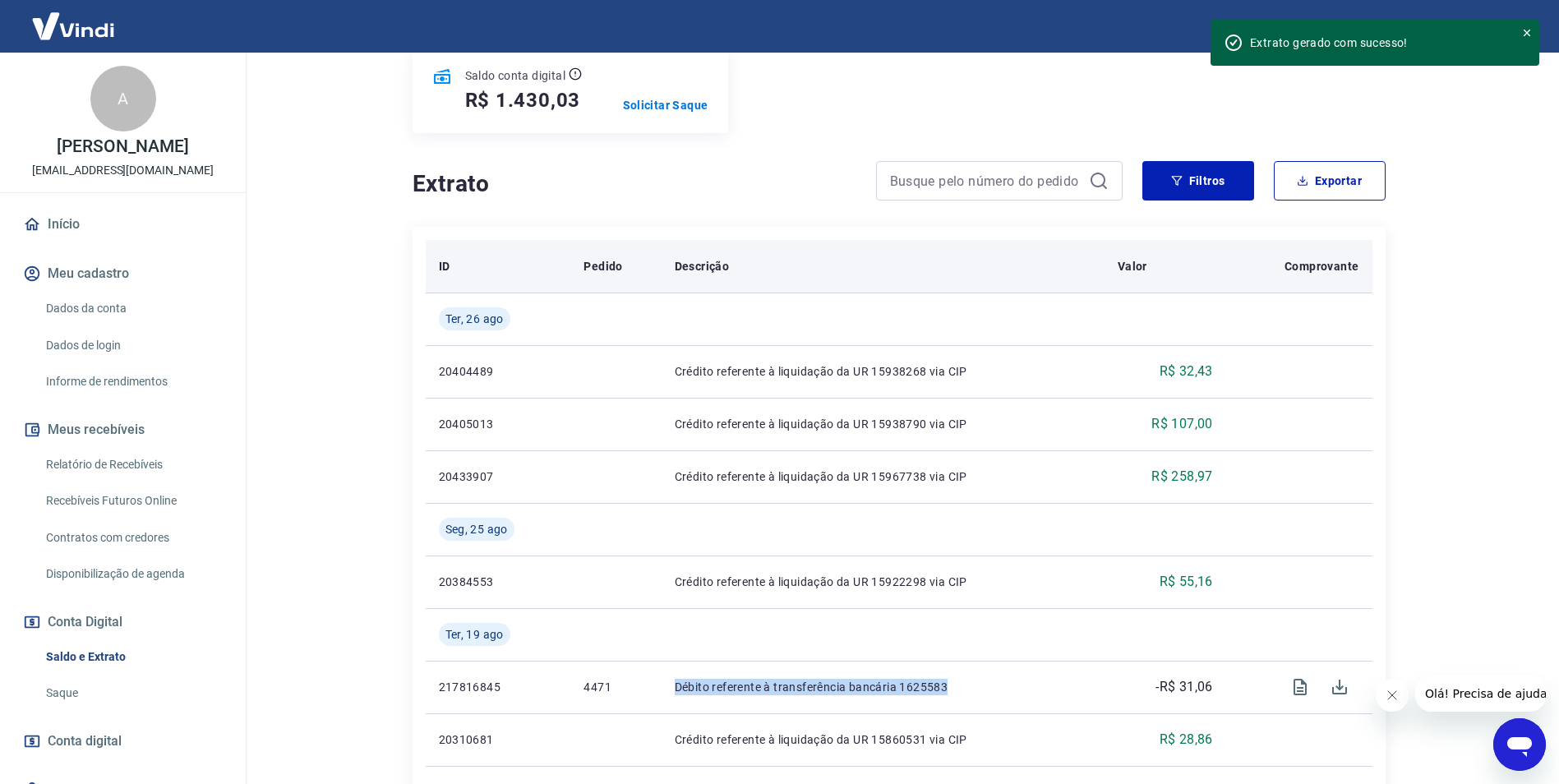
scroll to position [82, 0]
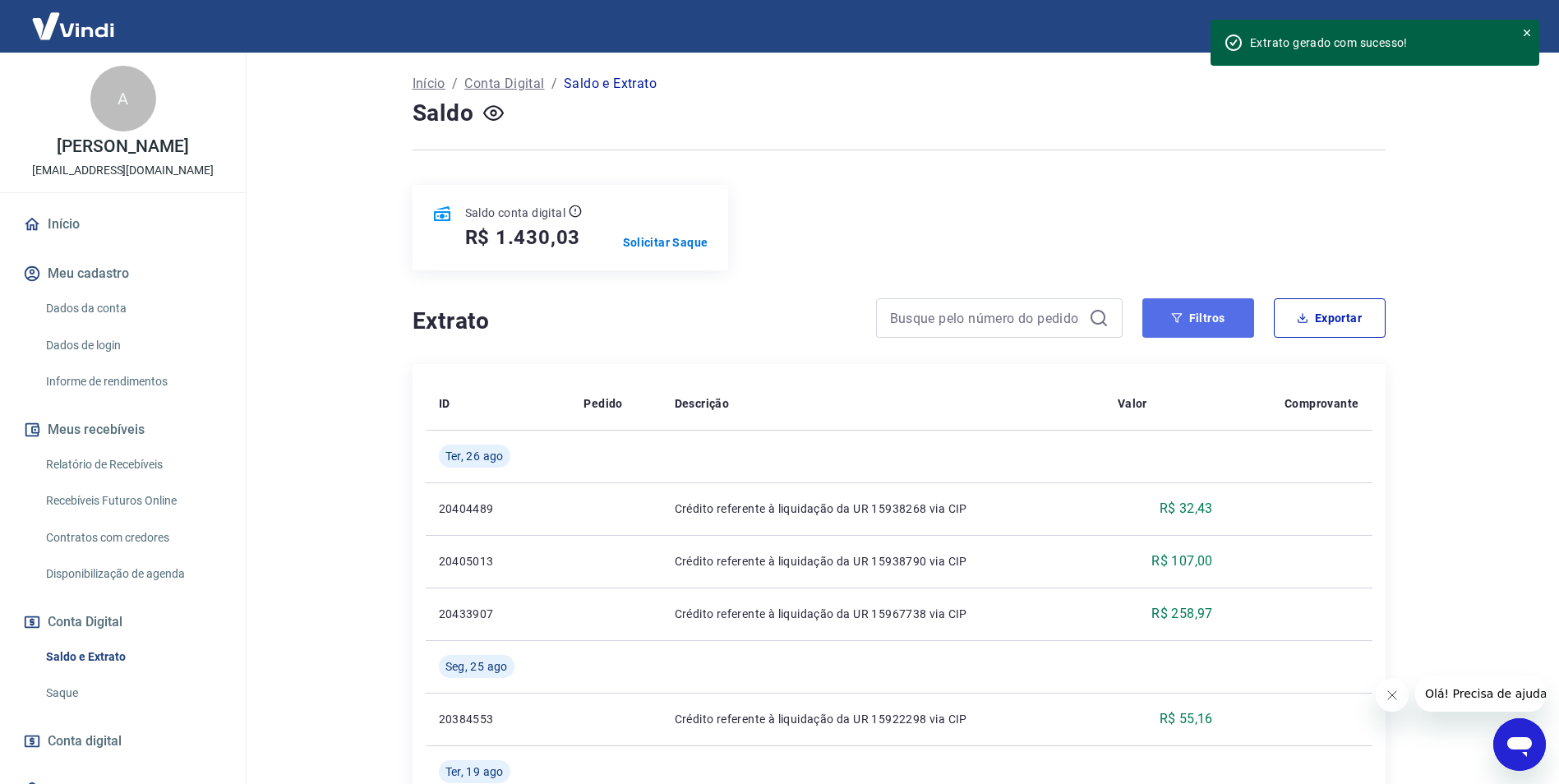
click at [1178, 315] on icon "button" at bounding box center [1177, 318] width 12 height 12
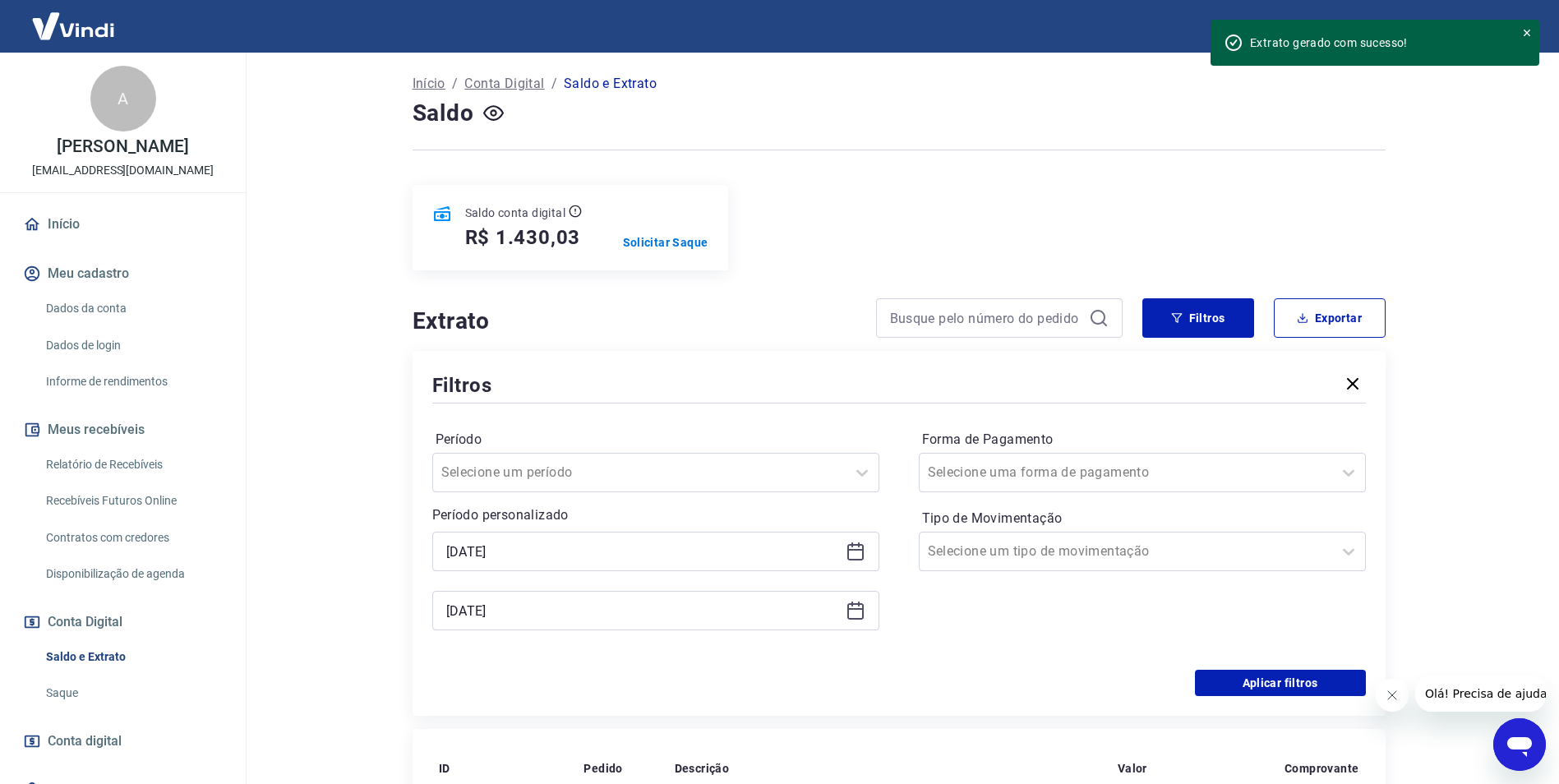
click at [855, 549] on icon at bounding box center [855, 549] width 17 height 2
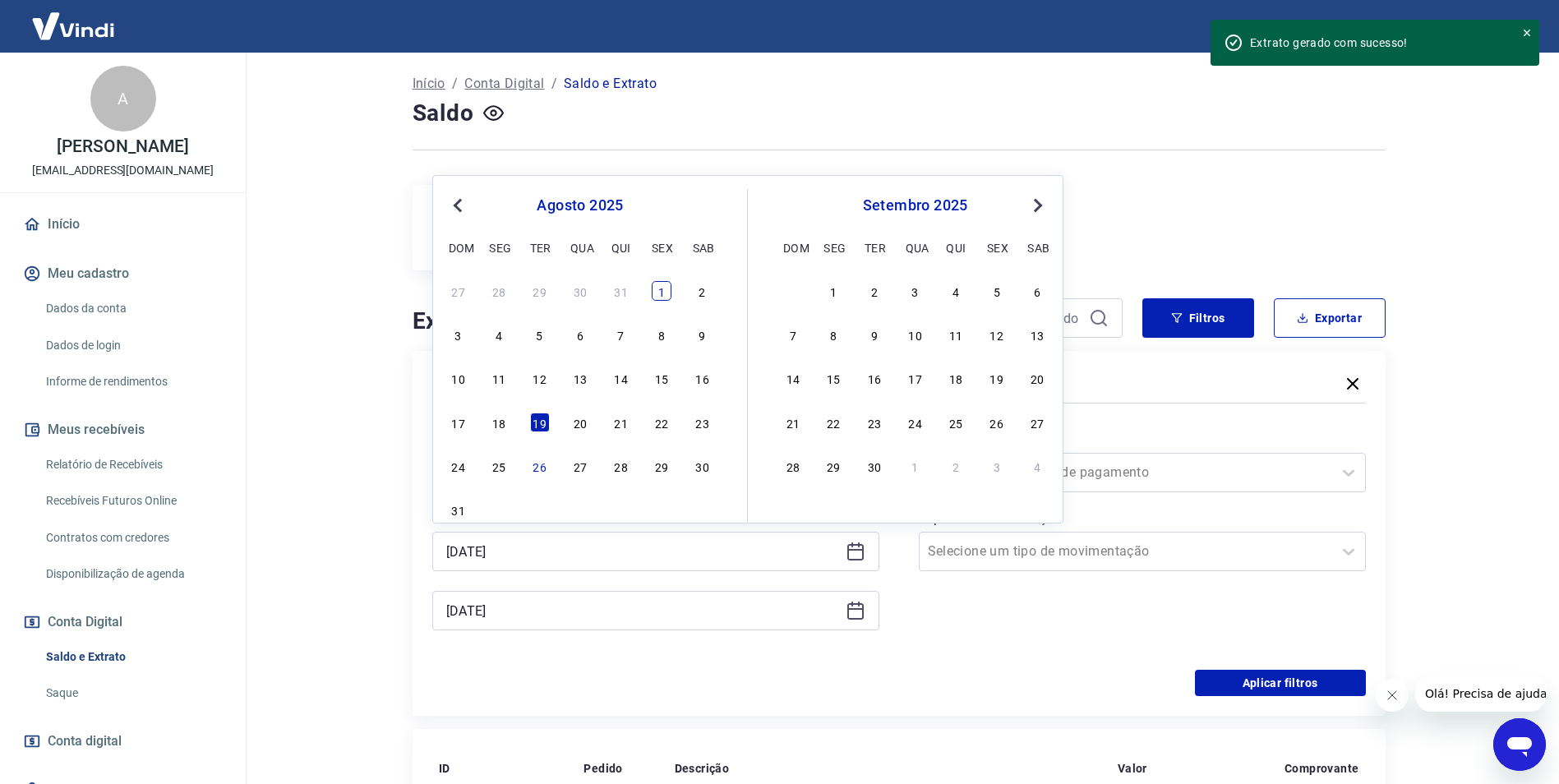
click at [663, 294] on div "1" at bounding box center [661, 291] width 20 height 20
type input "[DATE]"
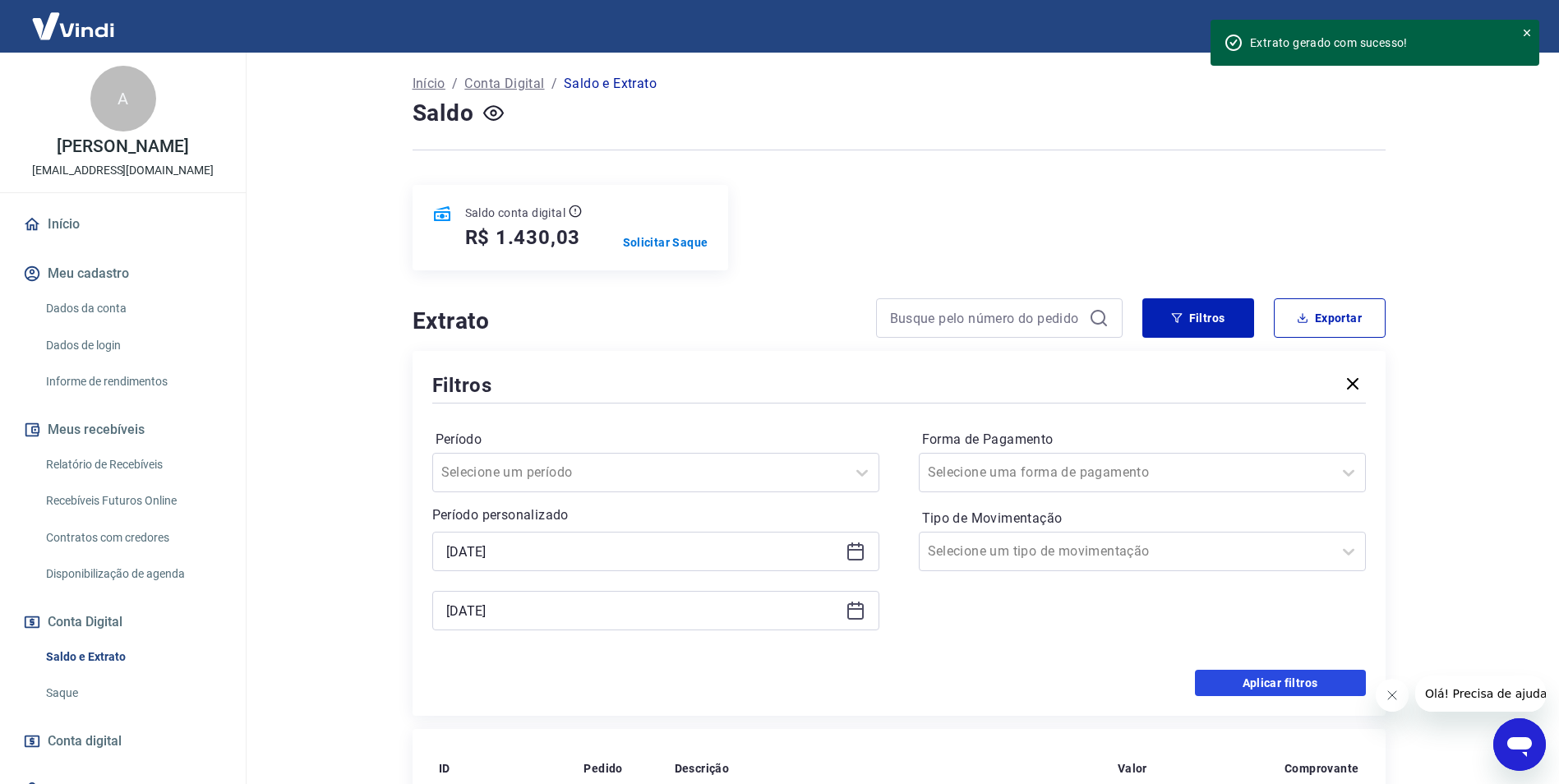
click at [1281, 678] on button "Aplicar filtros" at bounding box center [1281, 683] width 171 height 26
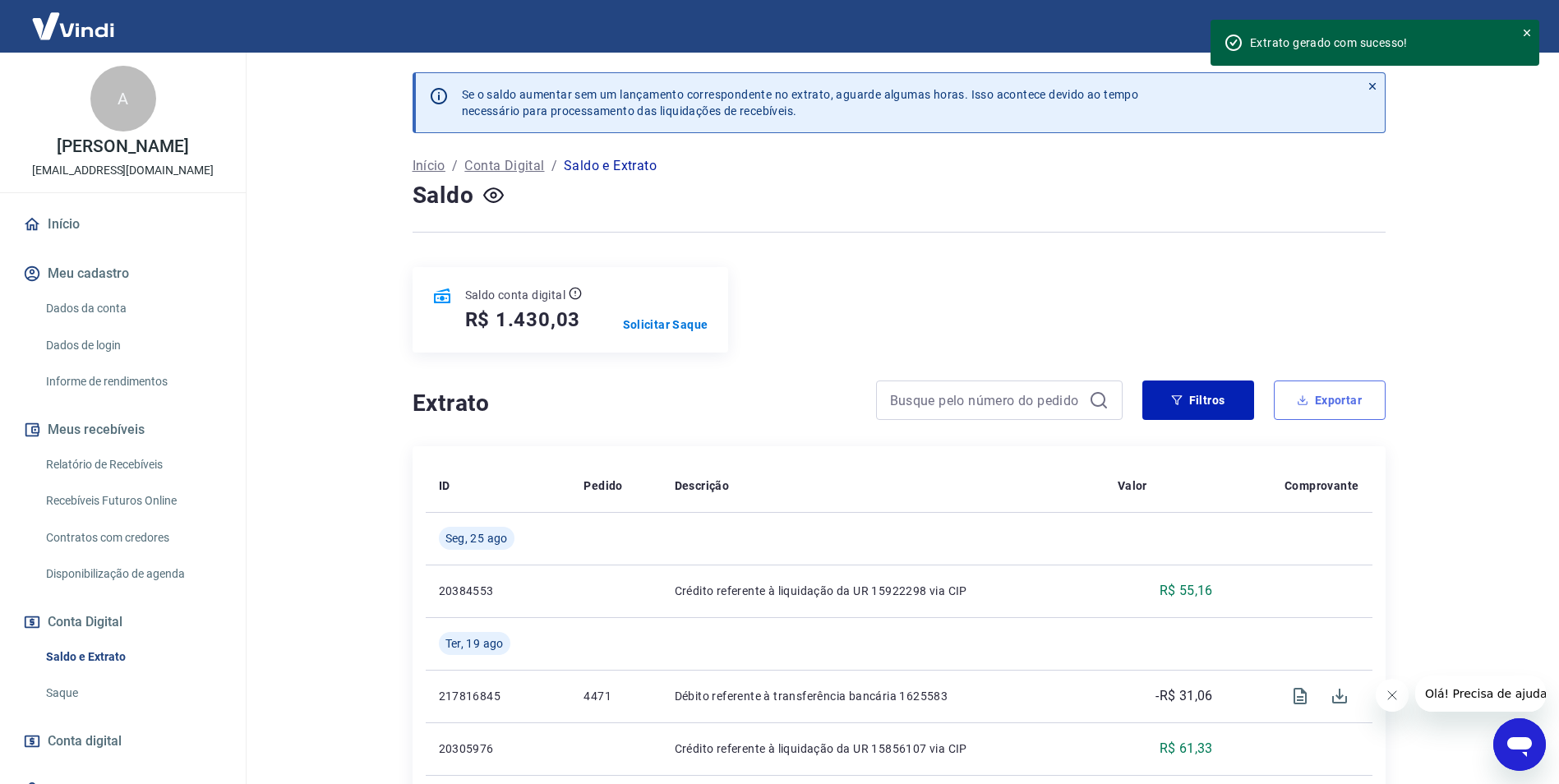
click at [1315, 405] on button "Exportar" at bounding box center [1329, 400] width 111 height 40
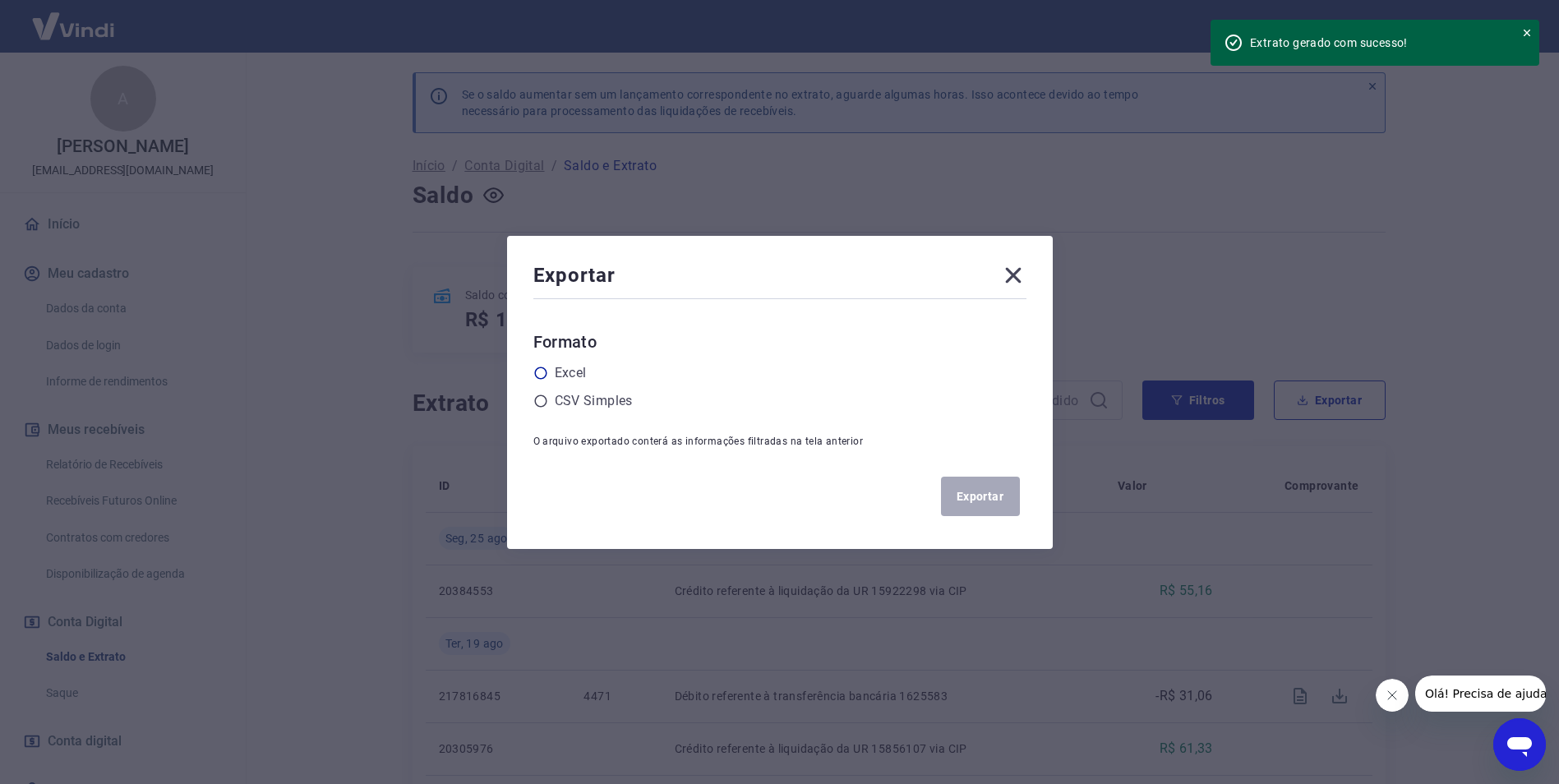
click at [545, 368] on icon at bounding box center [540, 373] width 15 height 15
click at [0, 0] on input "radio" at bounding box center [0, 0] width 0 height 0
click at [996, 502] on button "Exportar" at bounding box center [979, 496] width 79 height 40
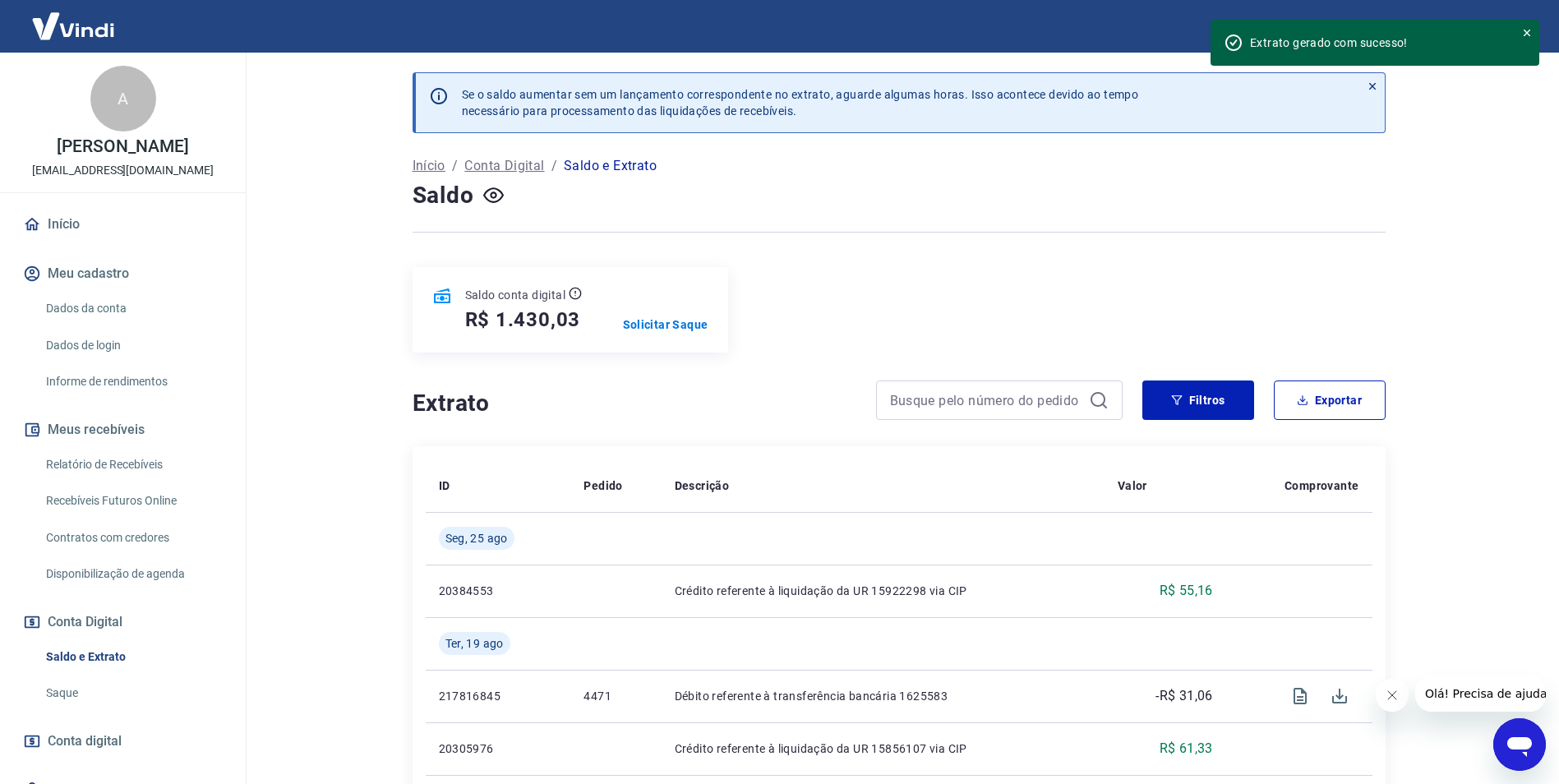
drag, startPoint x: 106, startPoint y: 462, endPoint x: 138, endPoint y: 480, distance: 36.7
click at [106, 462] on link "Relatório de Recebíveis" at bounding box center [133, 464] width 187 height 34
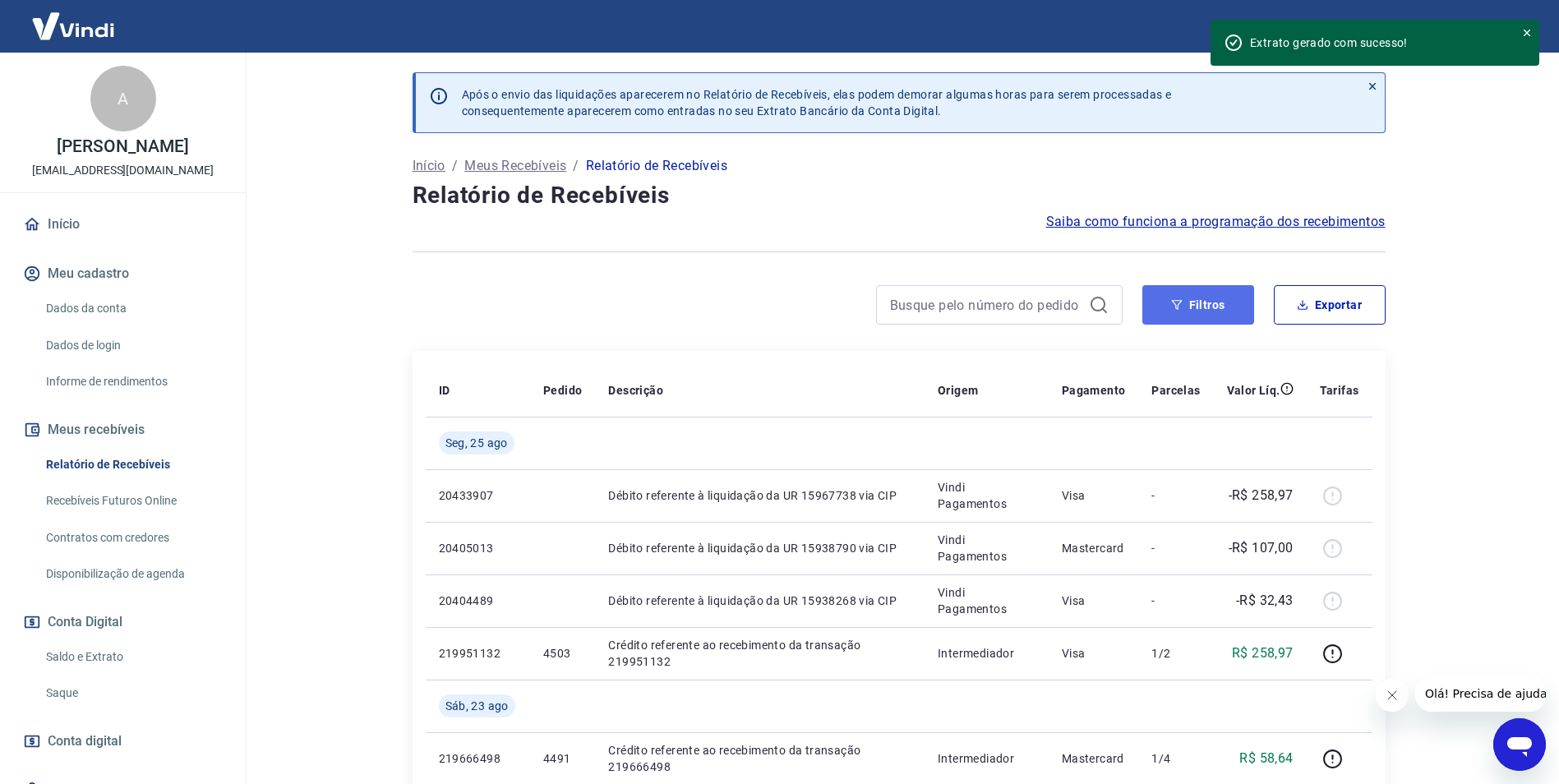
click at [1157, 304] on button "Filtros" at bounding box center [1198, 305] width 111 height 40
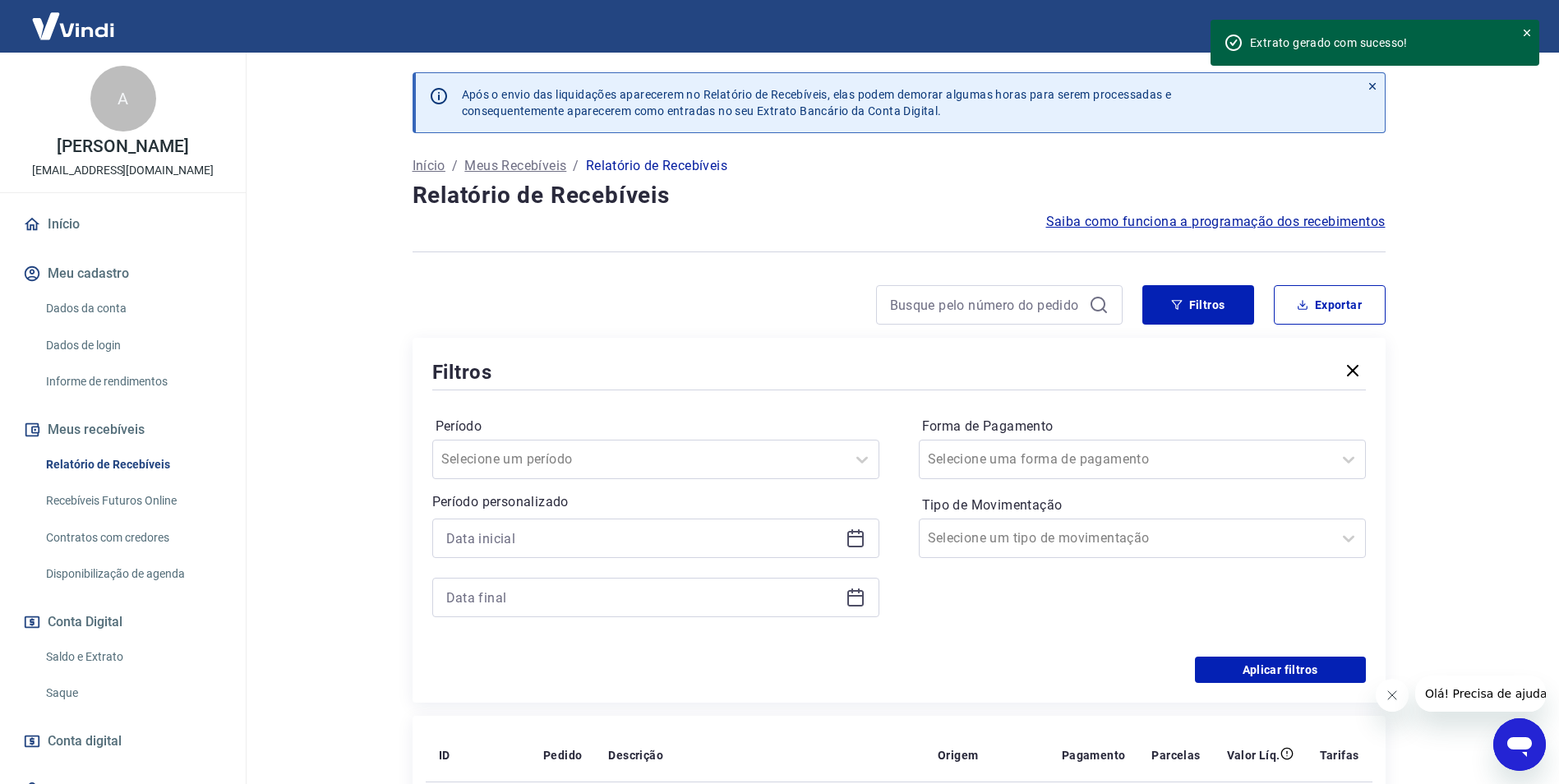
click at [863, 600] on icon at bounding box center [856, 597] width 20 height 20
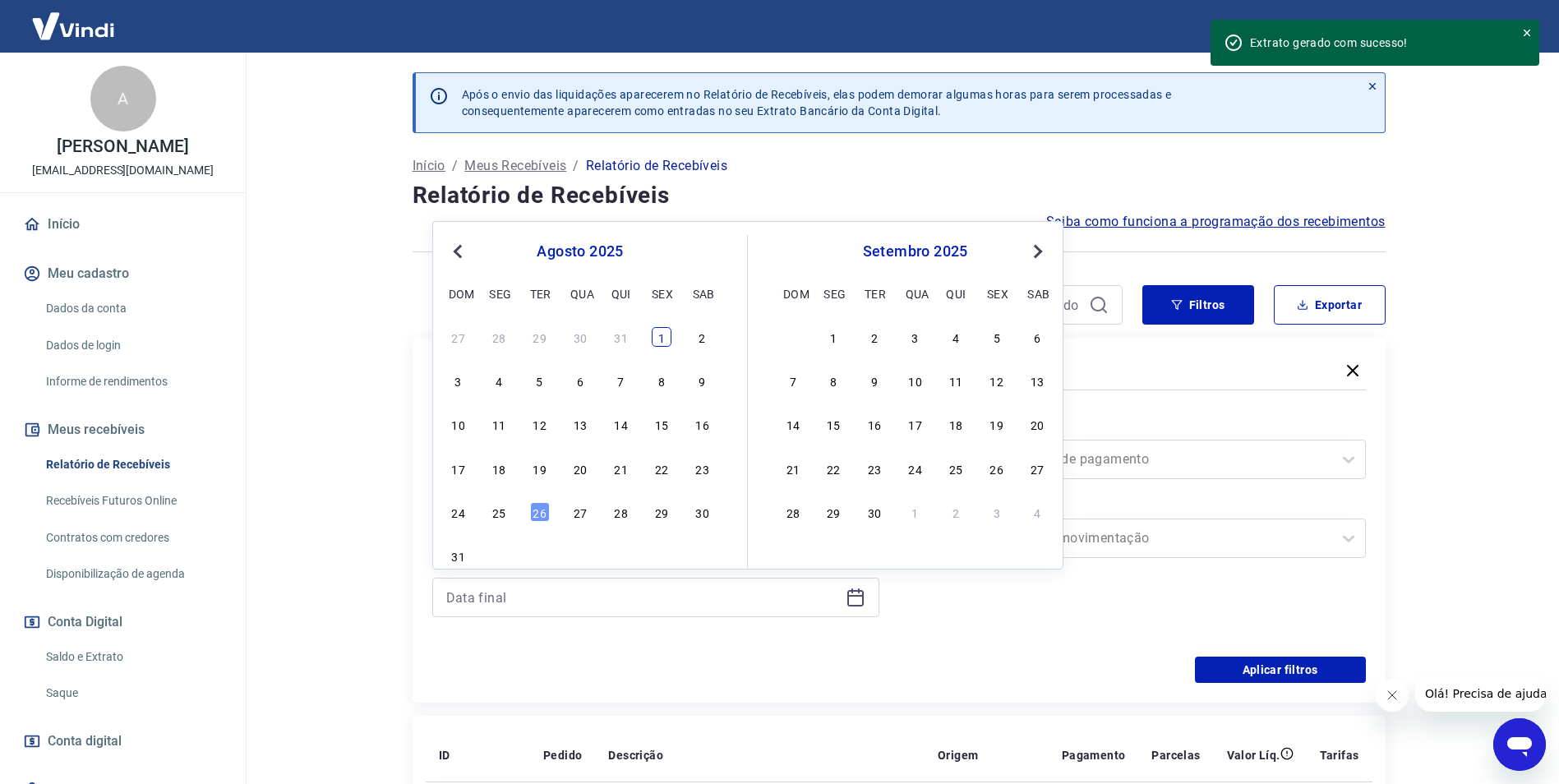
click at [666, 346] on div "1" at bounding box center [661, 337] width 20 height 20
type input "[DATE]"
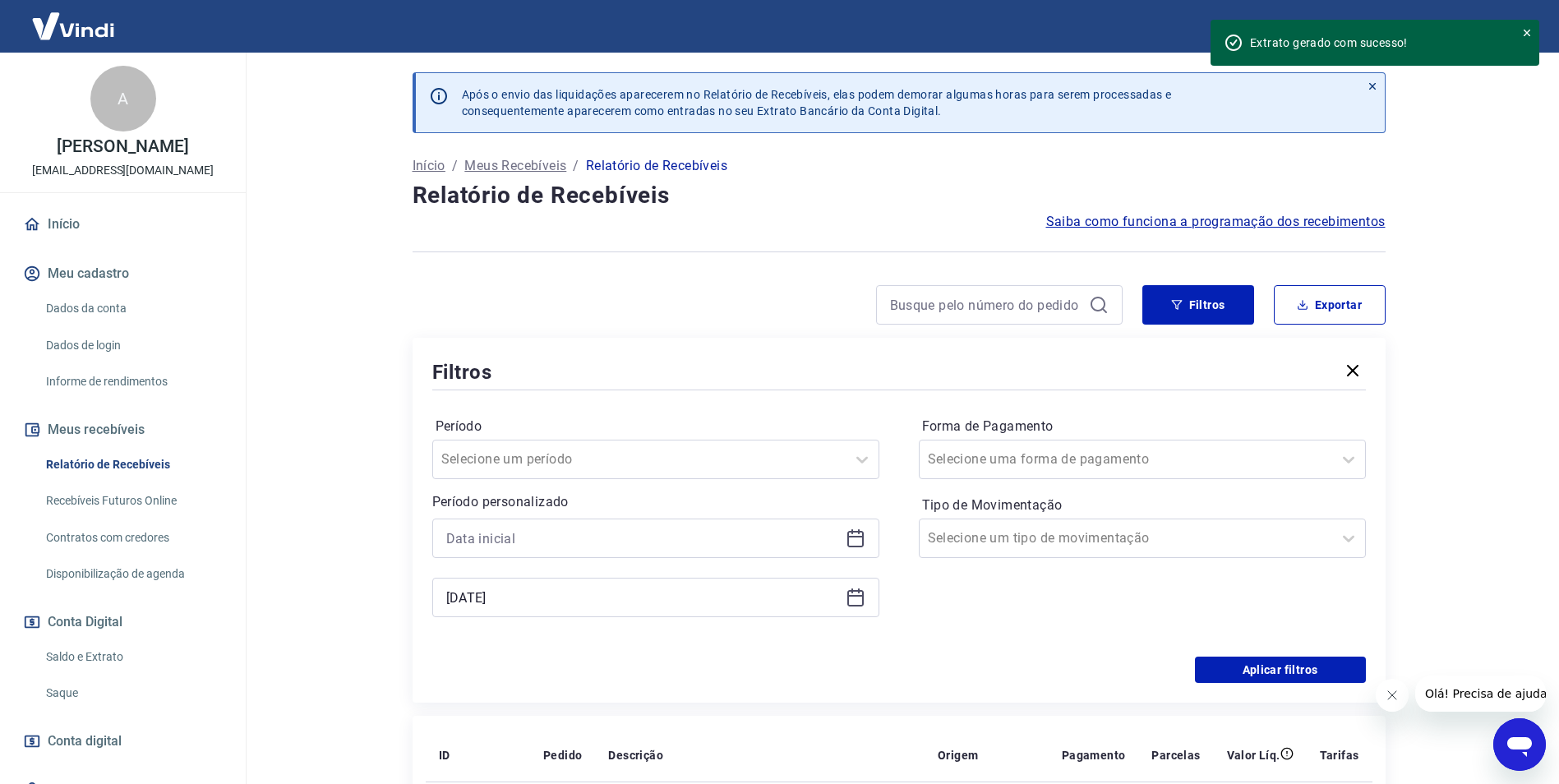
click at [858, 527] on div at bounding box center [656, 539] width 447 height 40
click at [851, 547] on icon at bounding box center [855, 539] width 17 height 17
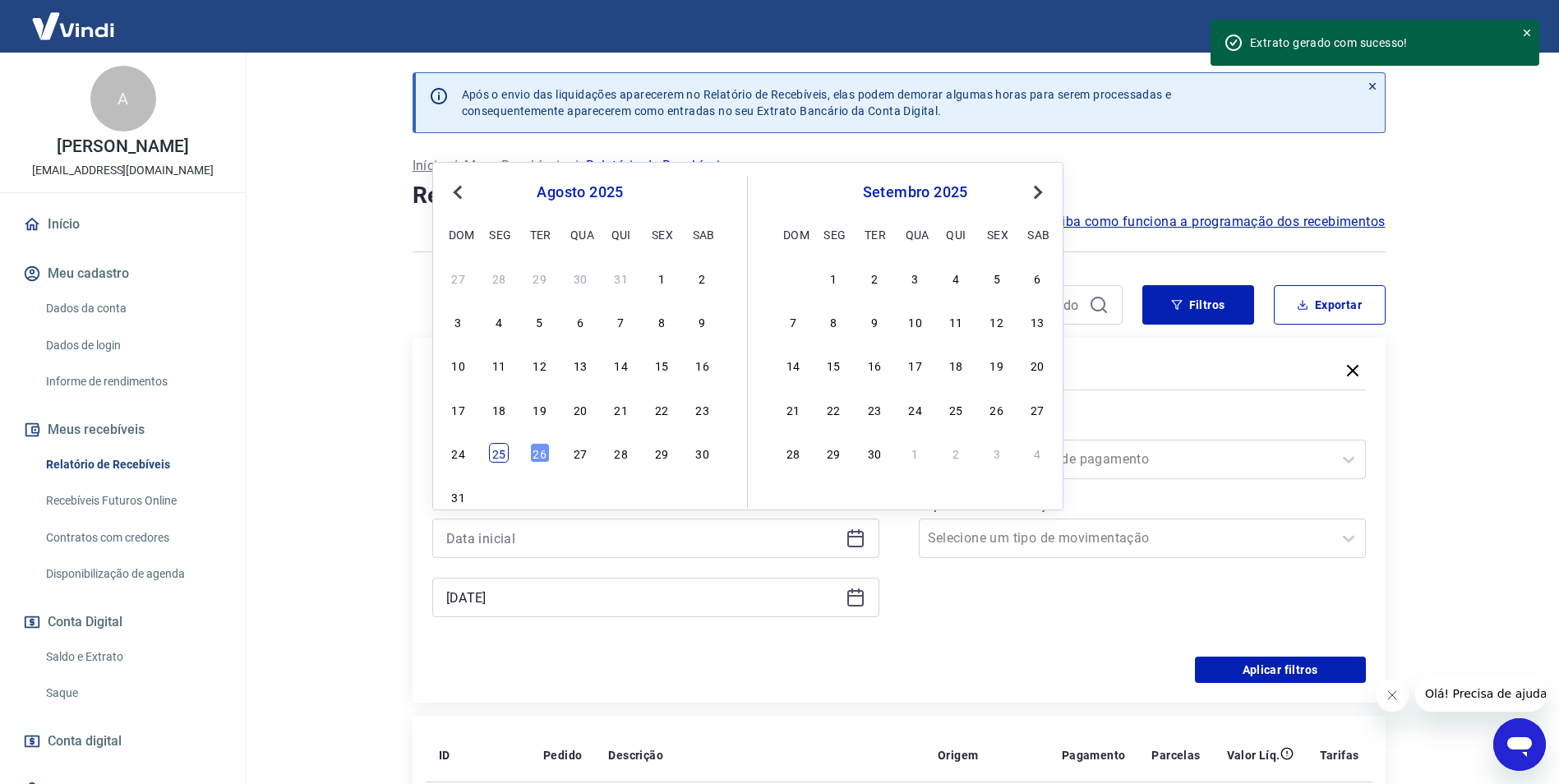
click at [490, 448] on div "25" at bounding box center [499, 453] width 20 height 20
type input "[DATE]"
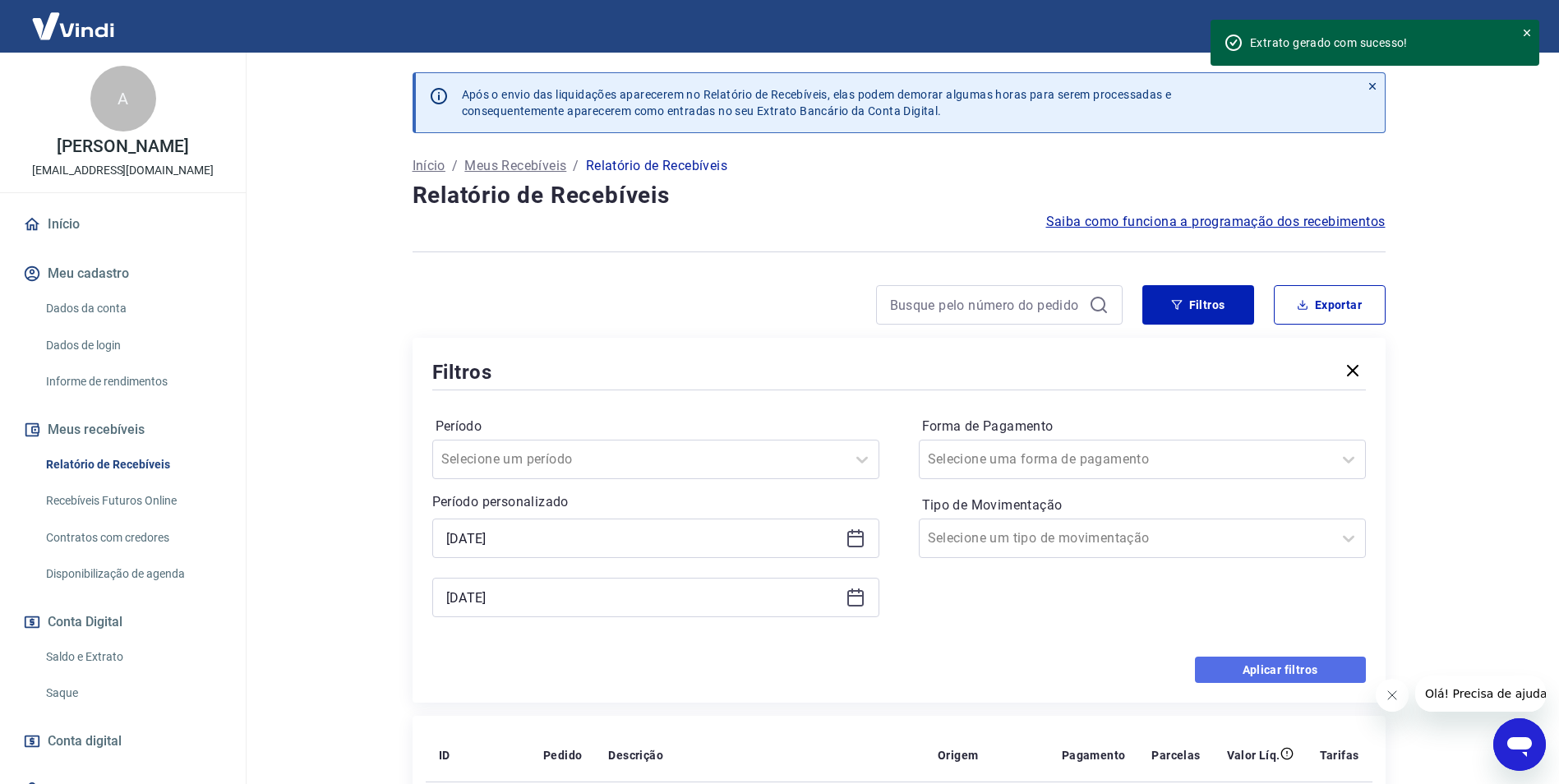
click at [1235, 667] on button "Aplicar filtros" at bounding box center [1281, 669] width 171 height 26
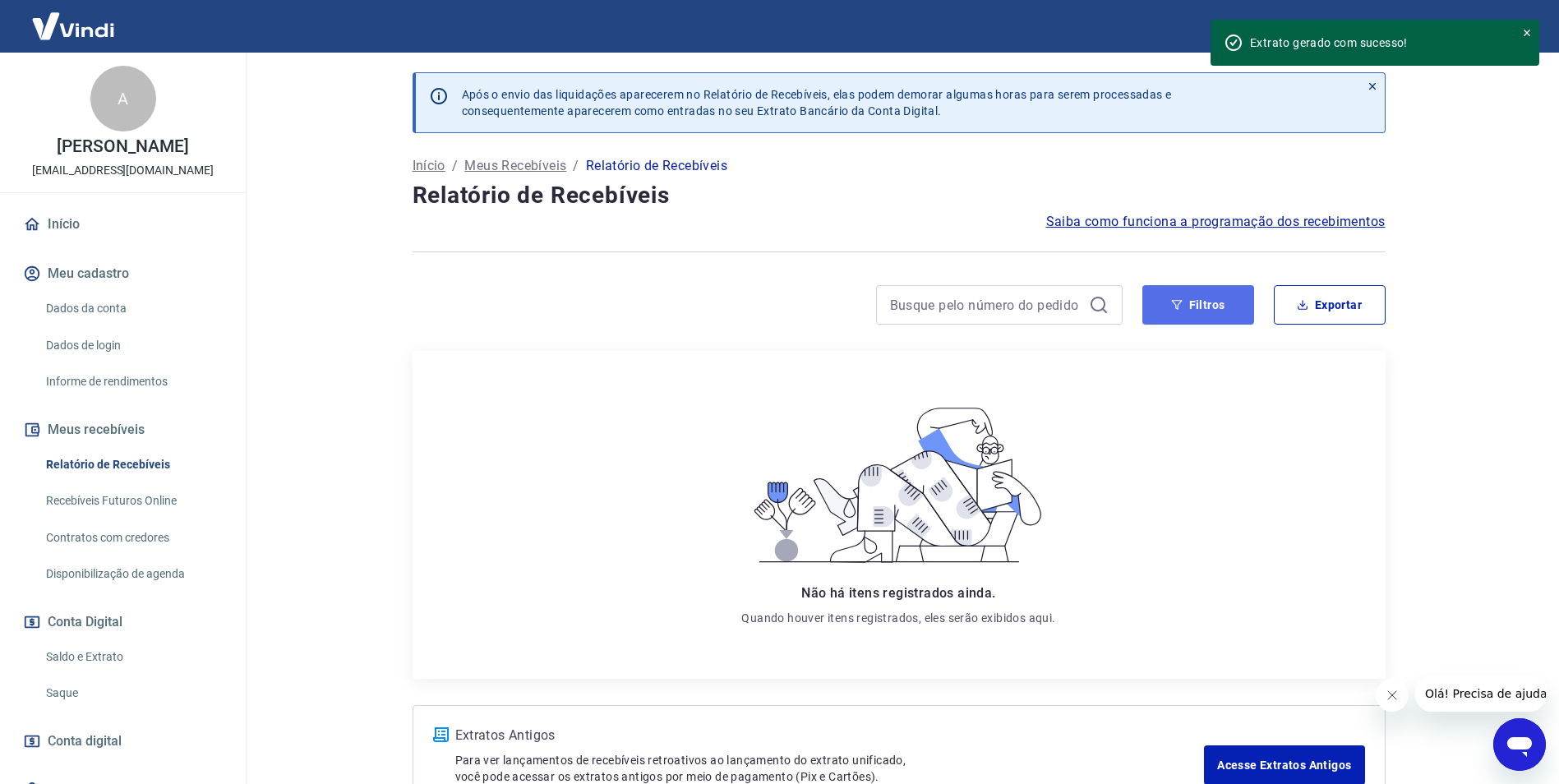
click at [1162, 316] on button "Filtros" at bounding box center [1198, 305] width 111 height 40
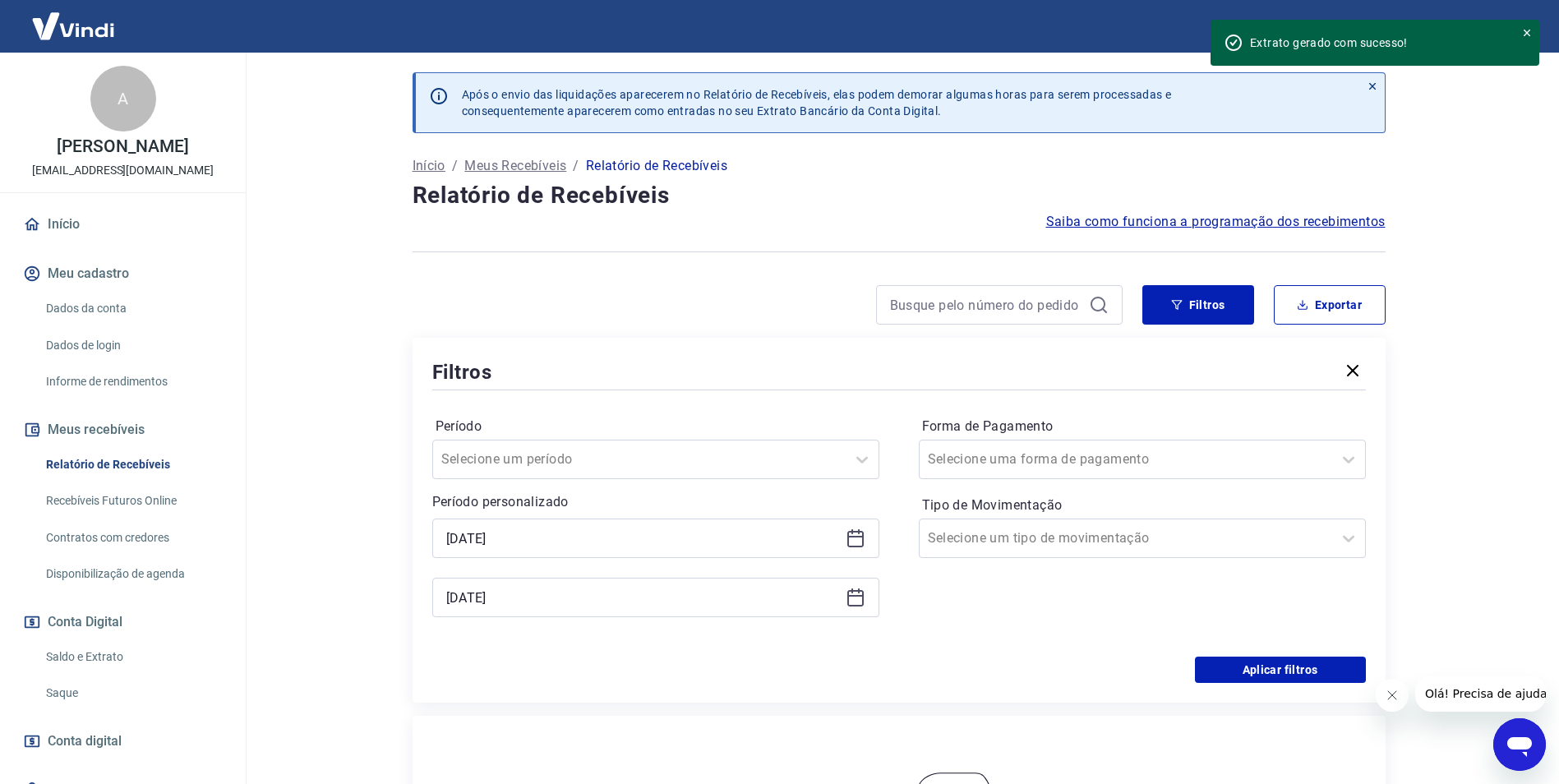
click at [126, 464] on link "Relatório de Recebíveis" at bounding box center [133, 464] width 187 height 34
click at [850, 594] on icon at bounding box center [855, 595] width 17 height 2
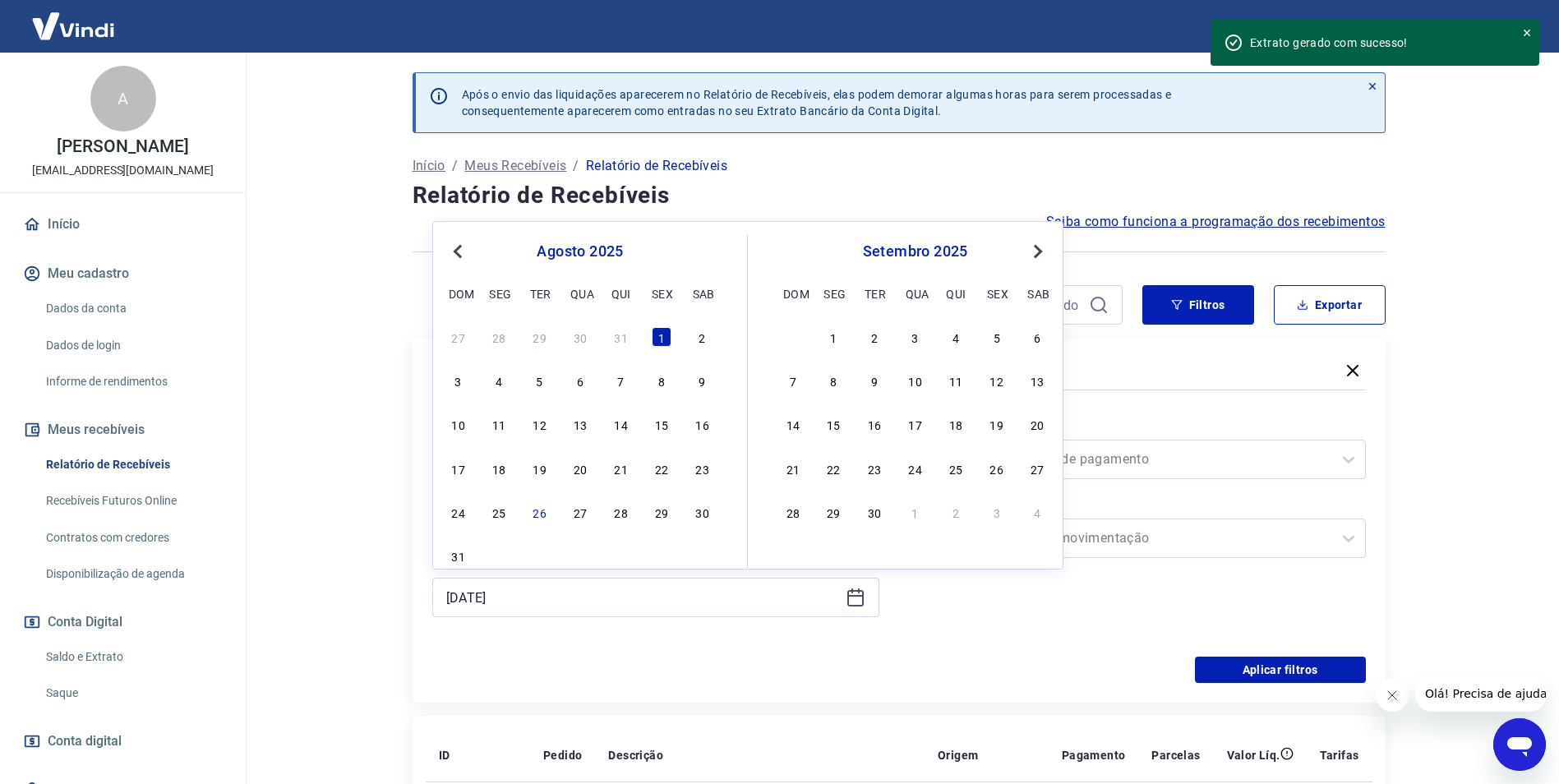
click at [655, 336] on div "1" at bounding box center [661, 337] width 20 height 20
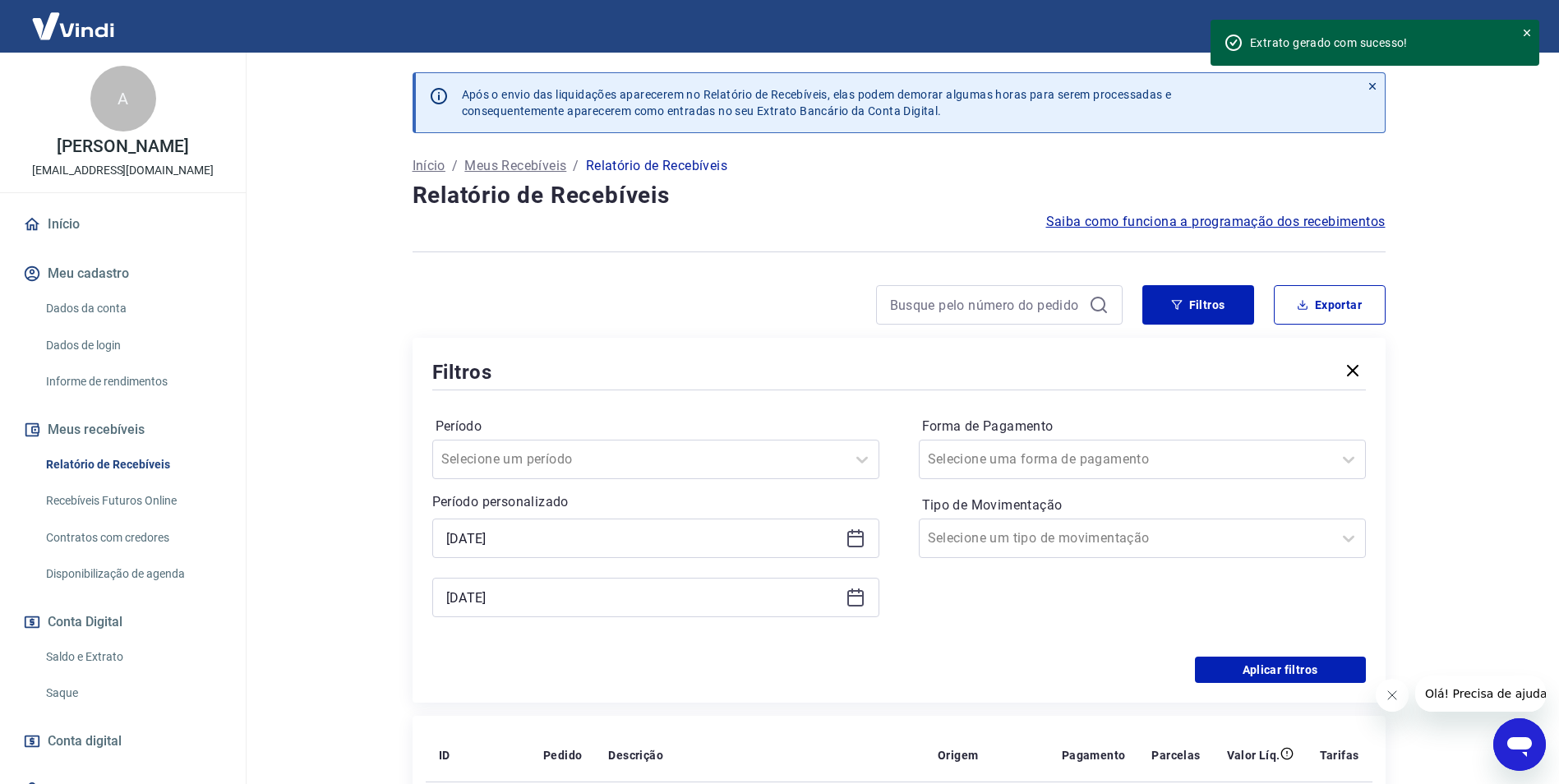
click at [860, 546] on icon at bounding box center [855, 539] width 17 height 17
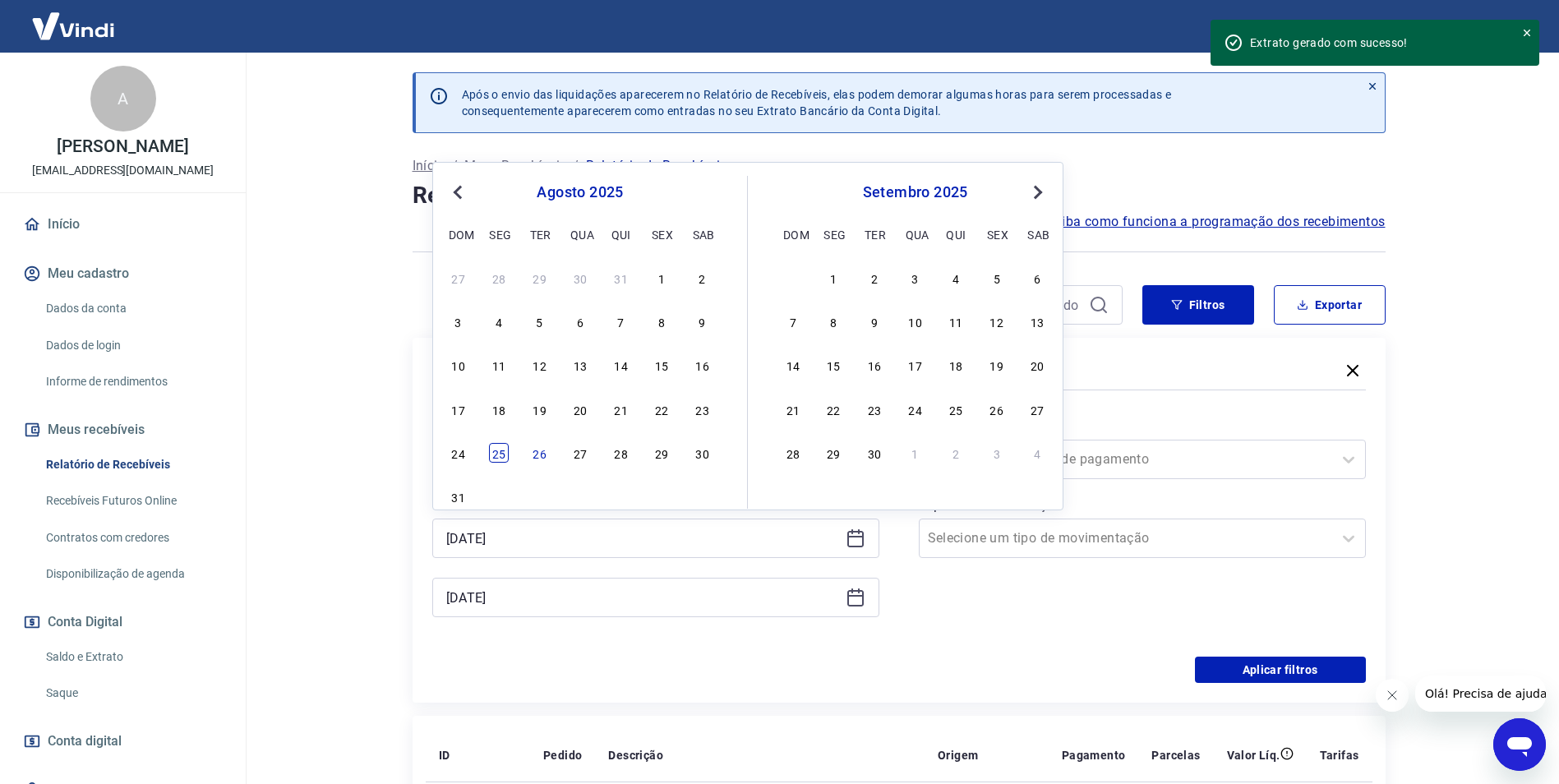
click at [500, 458] on div "25" at bounding box center [499, 453] width 20 height 20
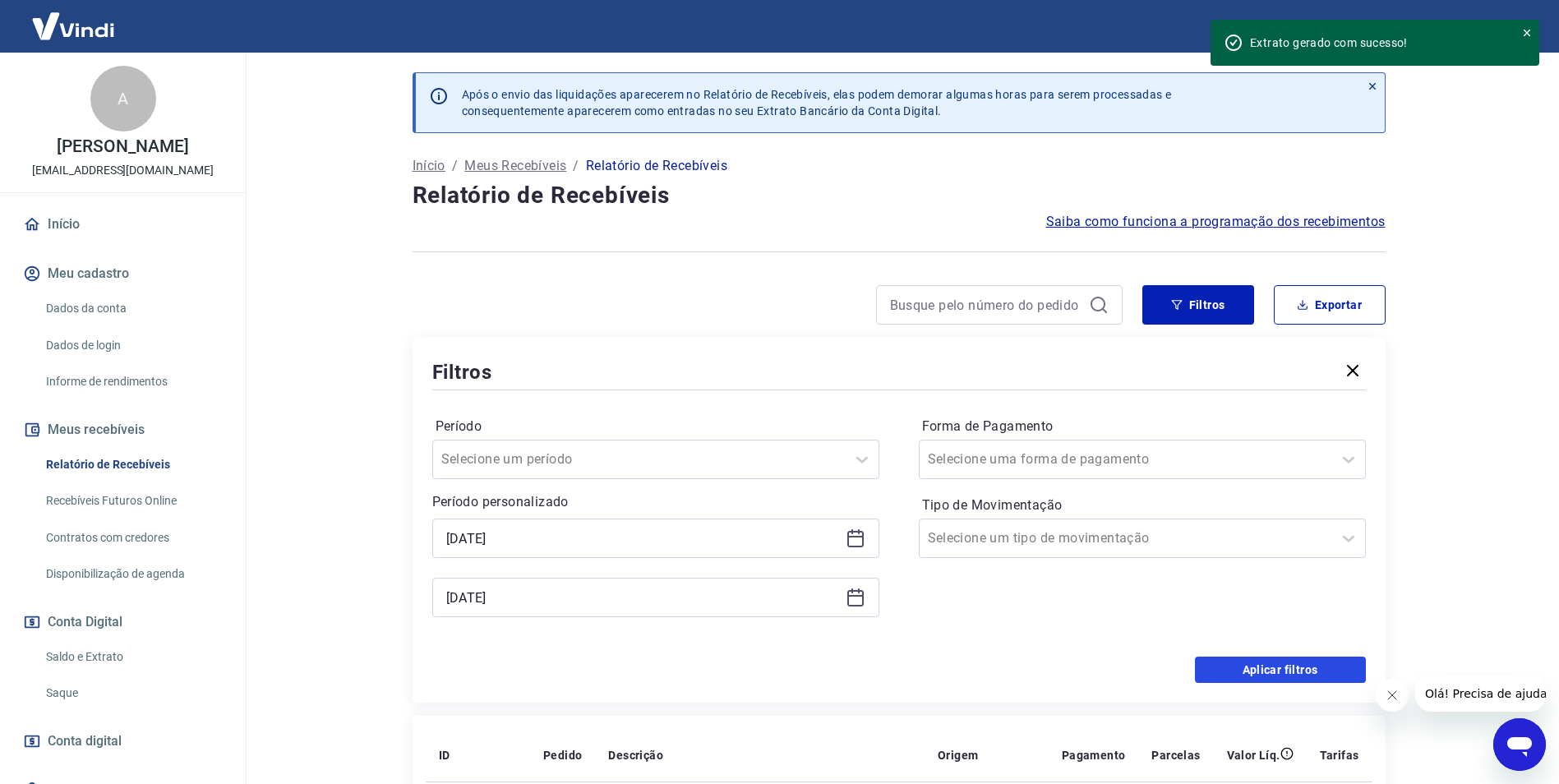
click at [1244, 663] on button "Aplicar filtros" at bounding box center [1281, 669] width 171 height 26
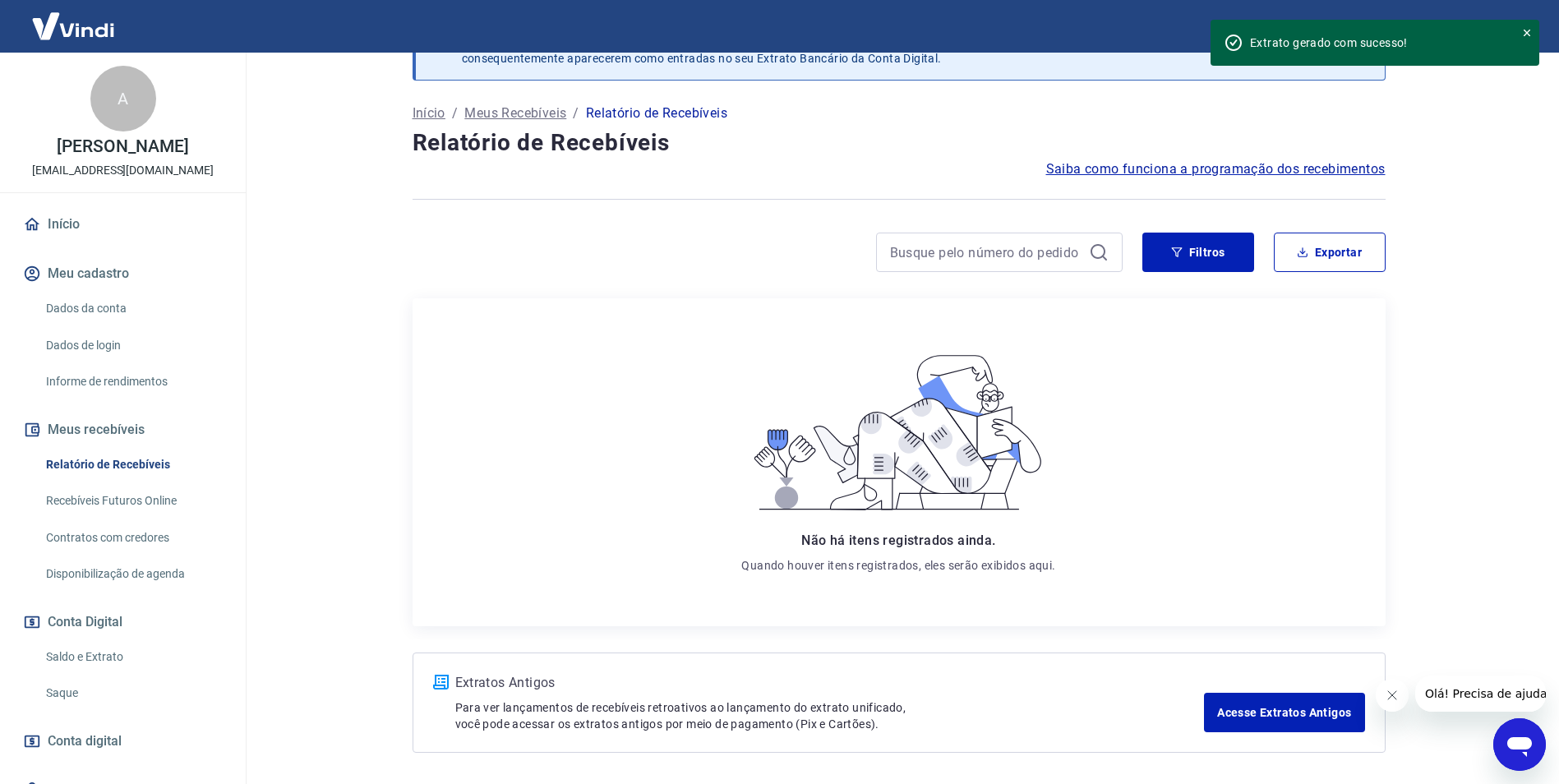
scroll to position [112, 0]
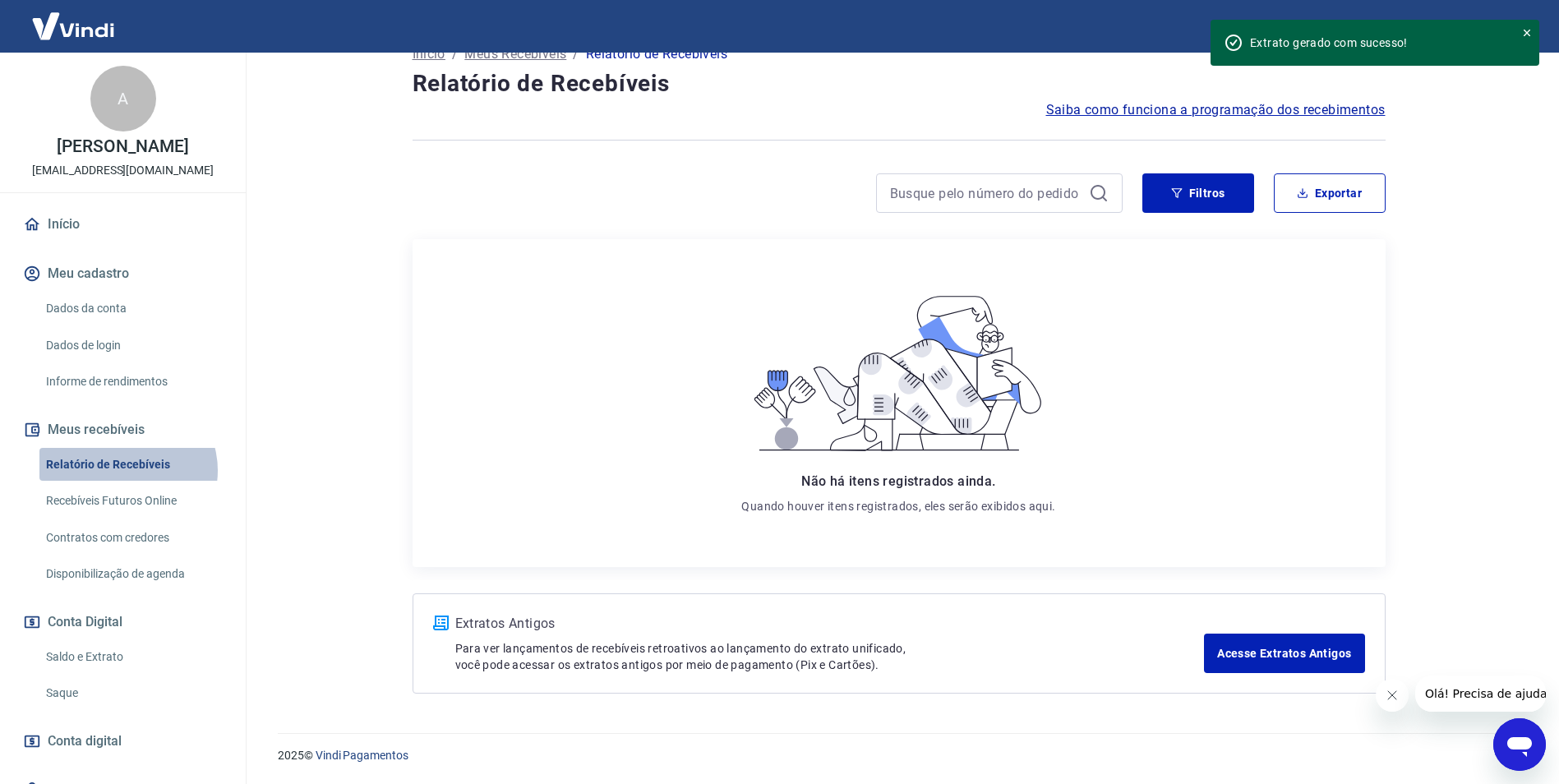
click at [124, 469] on link "Relatório de Recebíveis" at bounding box center [133, 464] width 187 height 34
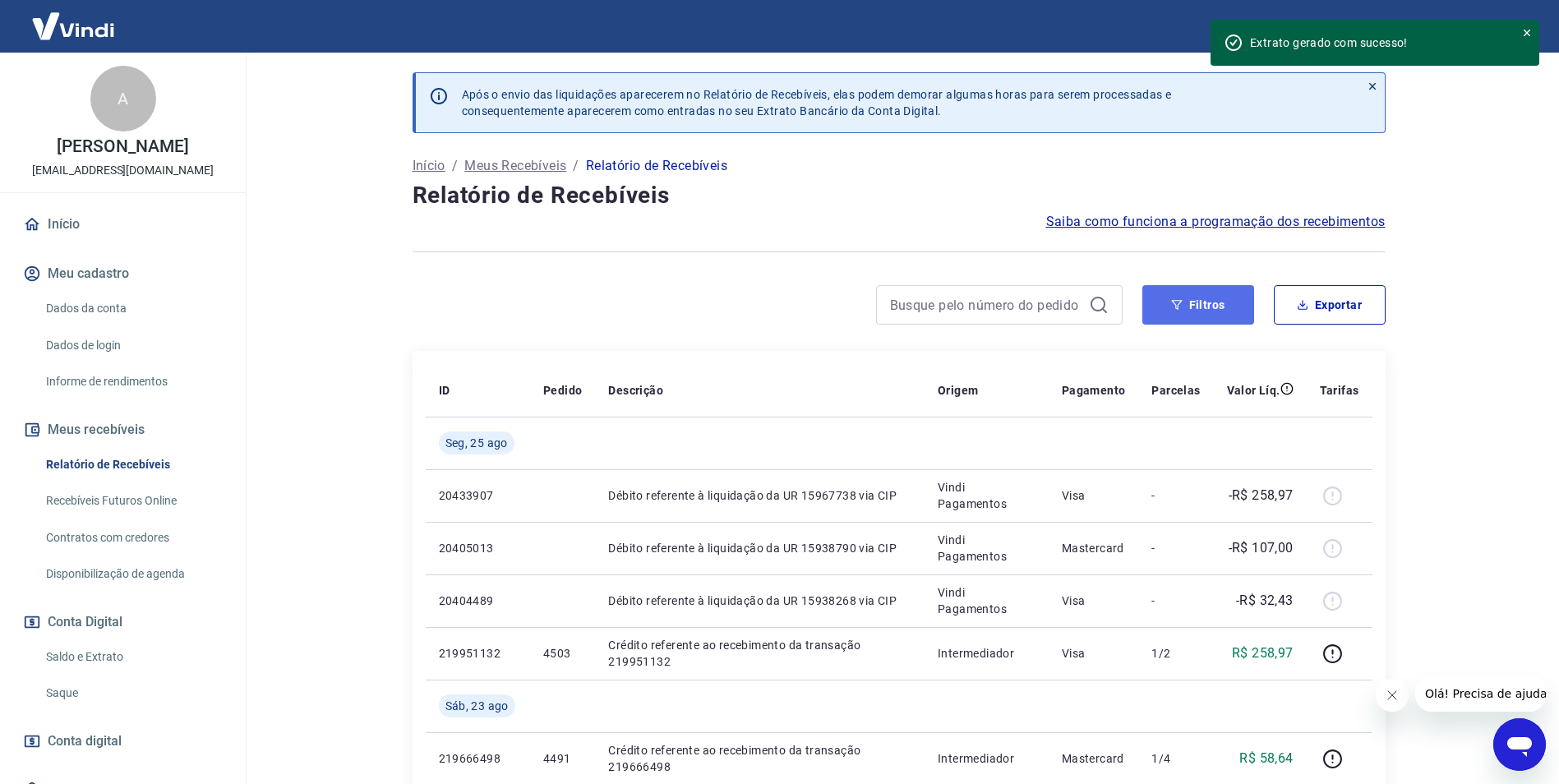
click at [1160, 307] on button "Filtros" at bounding box center [1198, 305] width 111 height 40
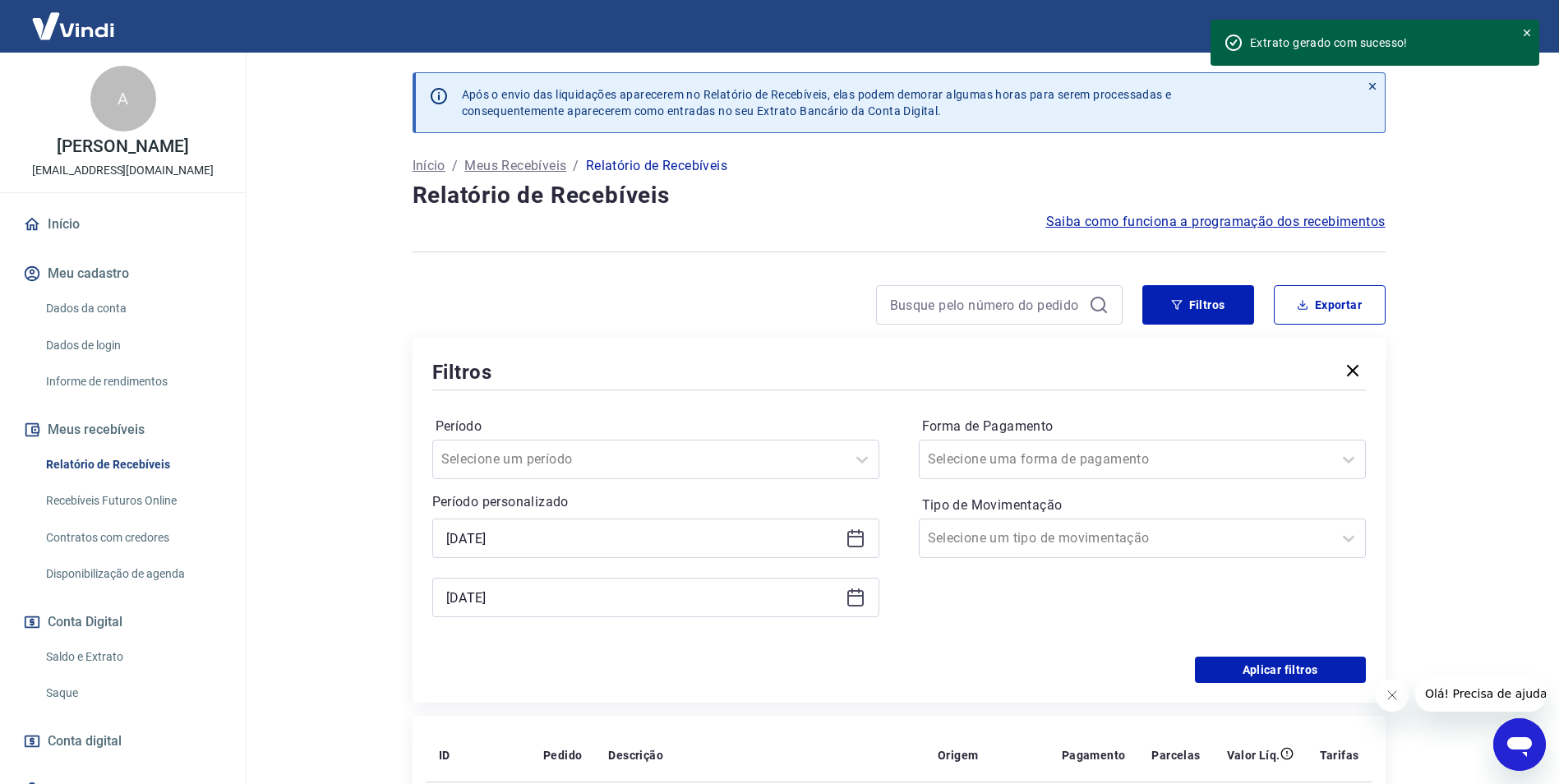
click at [855, 599] on icon at bounding box center [856, 597] width 20 height 20
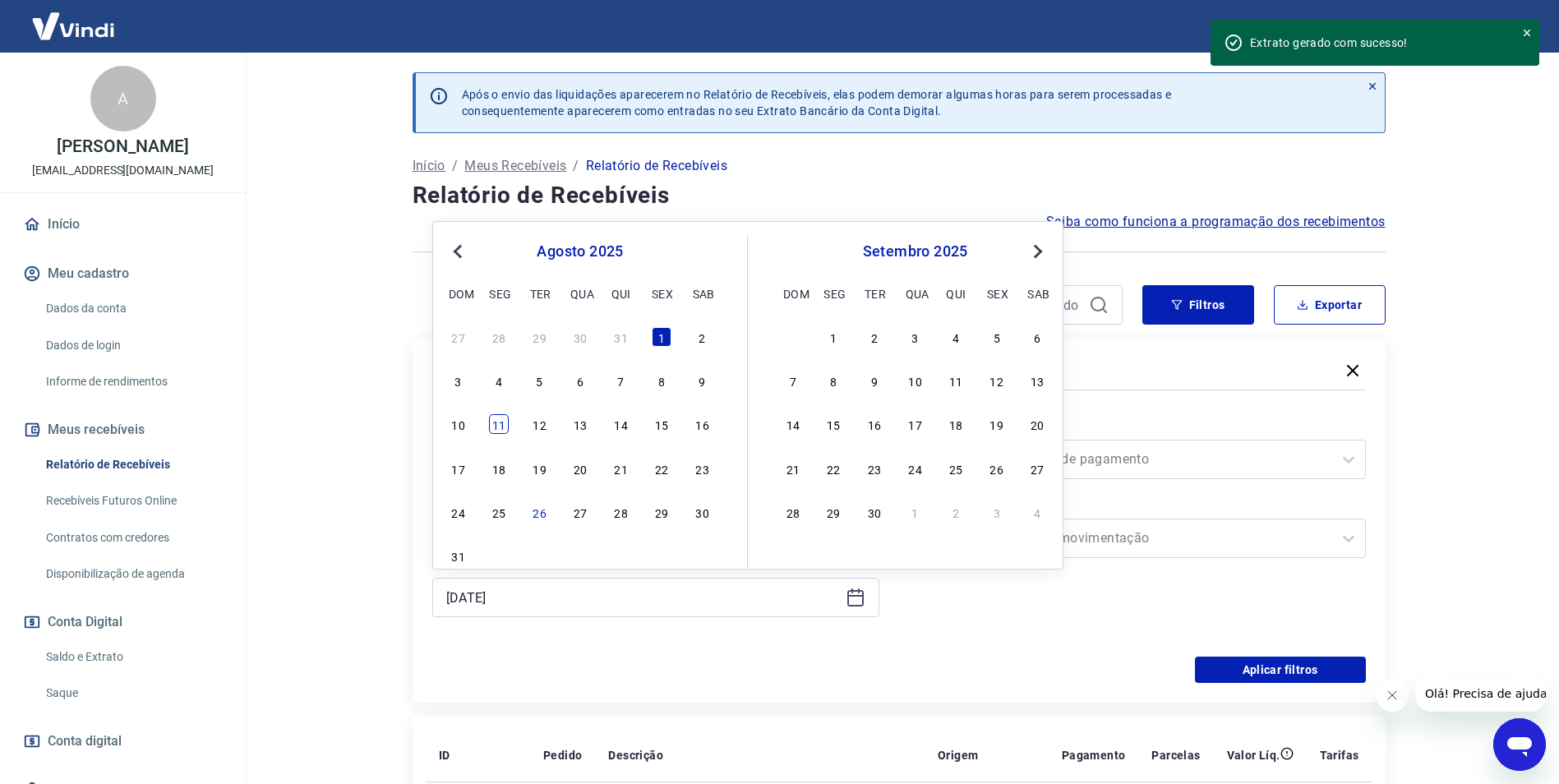
click at [501, 428] on div "11" at bounding box center [499, 424] width 20 height 20
type input "[DATE]"
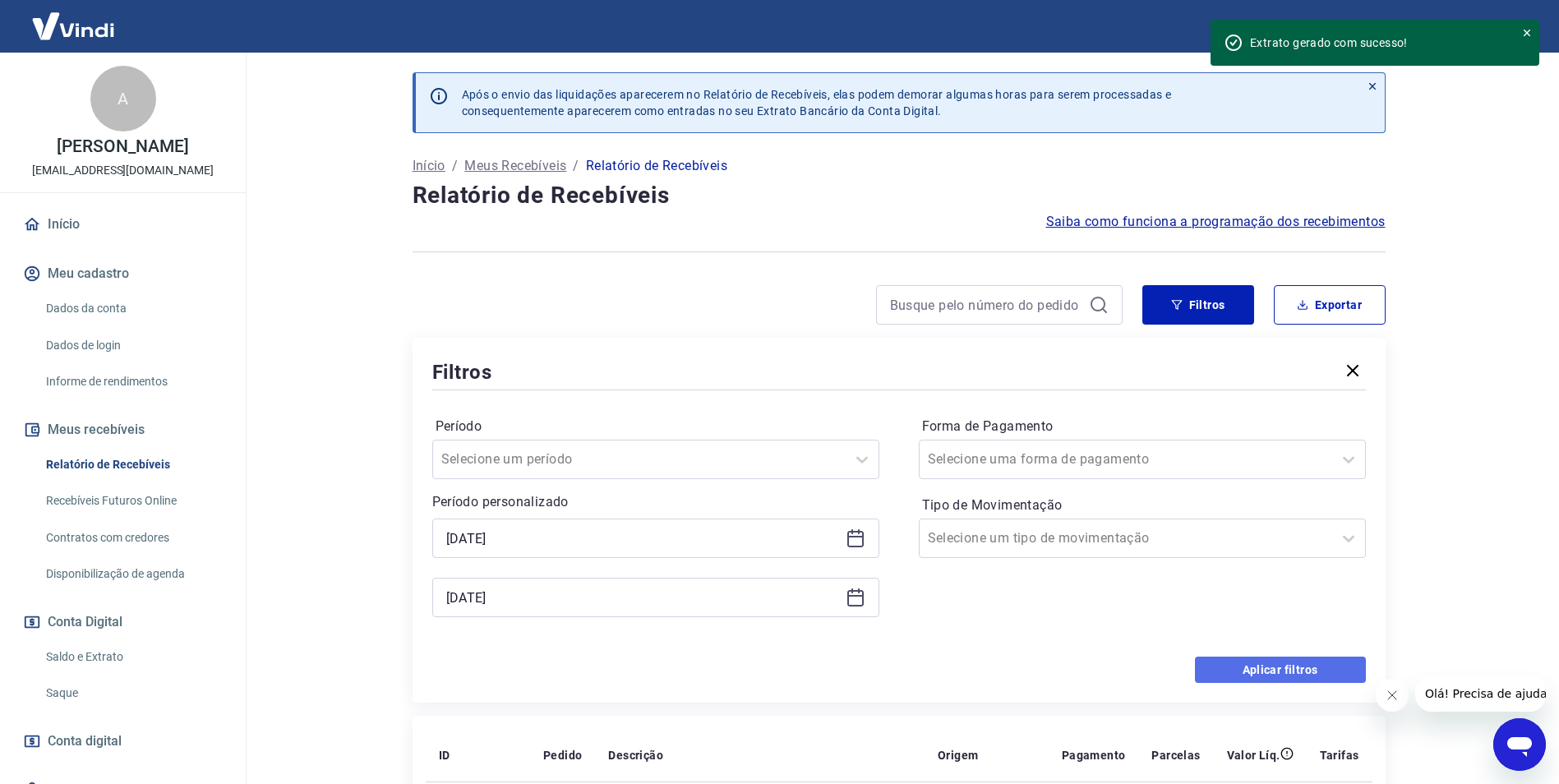
drag, startPoint x: 1283, startPoint y: 675, endPoint x: 1158, endPoint y: 632, distance: 132.2
click at [1282, 675] on button "Aplicar filtros" at bounding box center [1281, 669] width 171 height 26
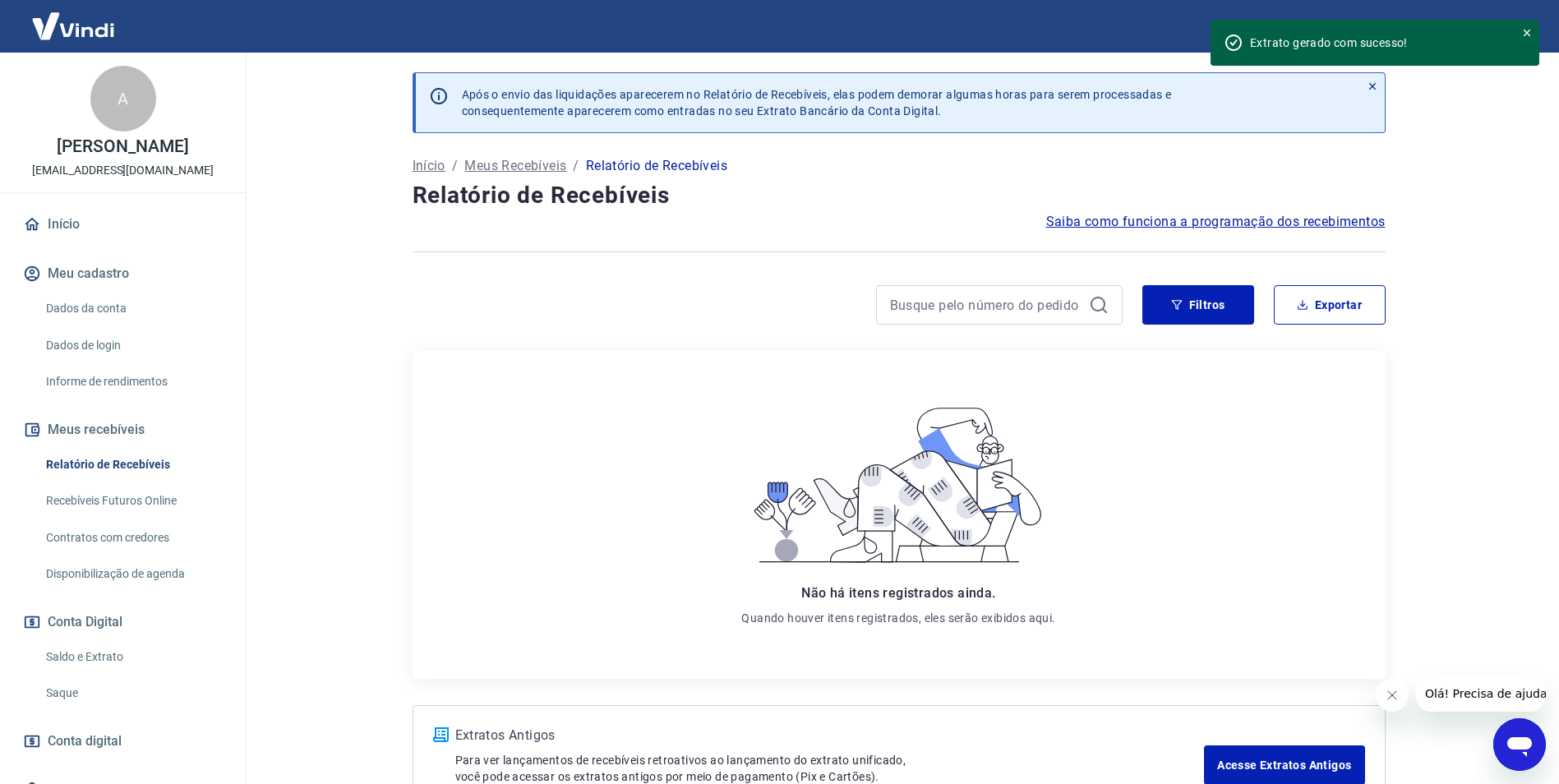
click at [108, 461] on link "Relatório de Recebíveis" at bounding box center [133, 464] width 187 height 34
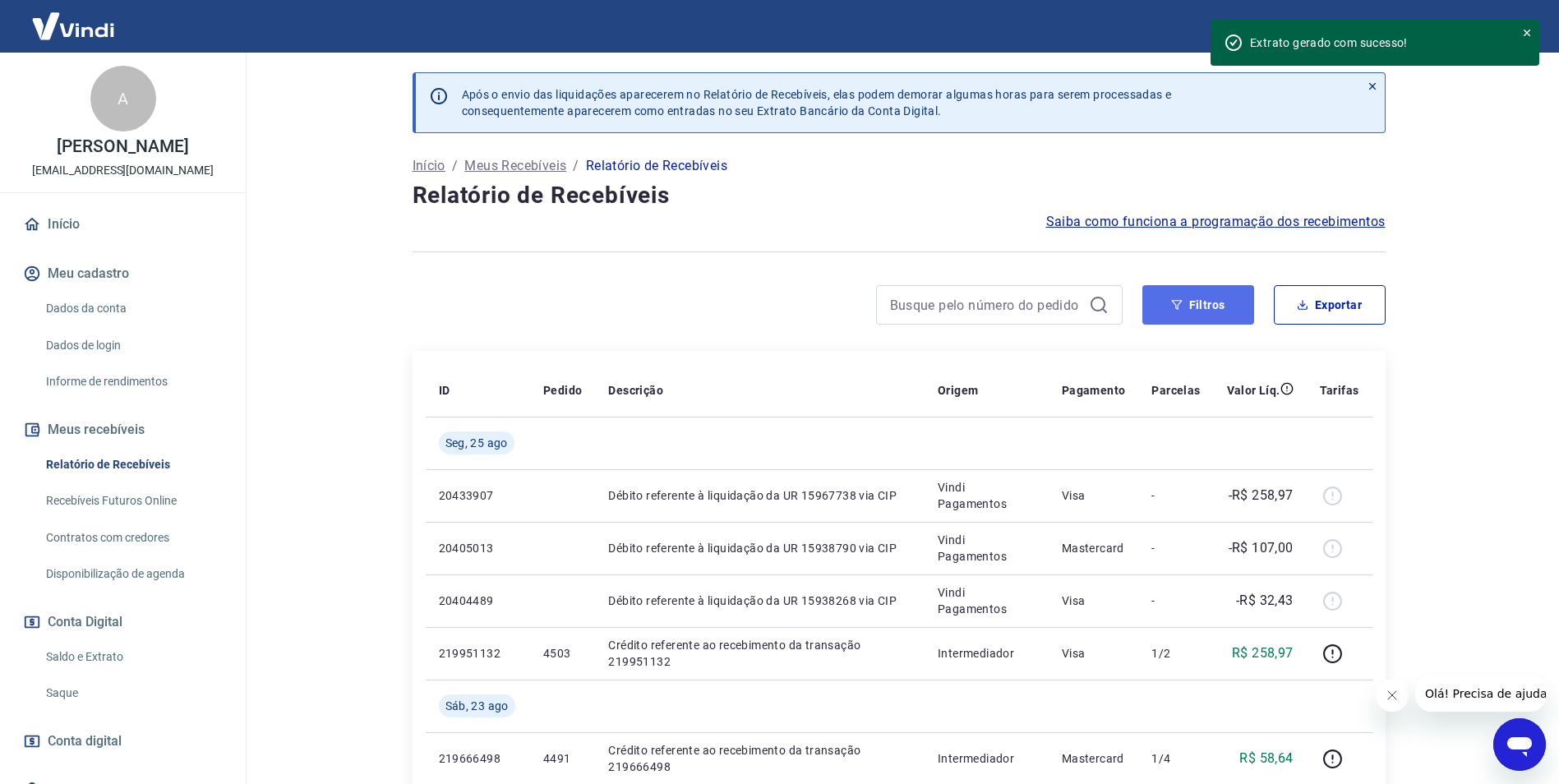
click at [1187, 305] on button "Filtros" at bounding box center [1198, 305] width 111 height 40
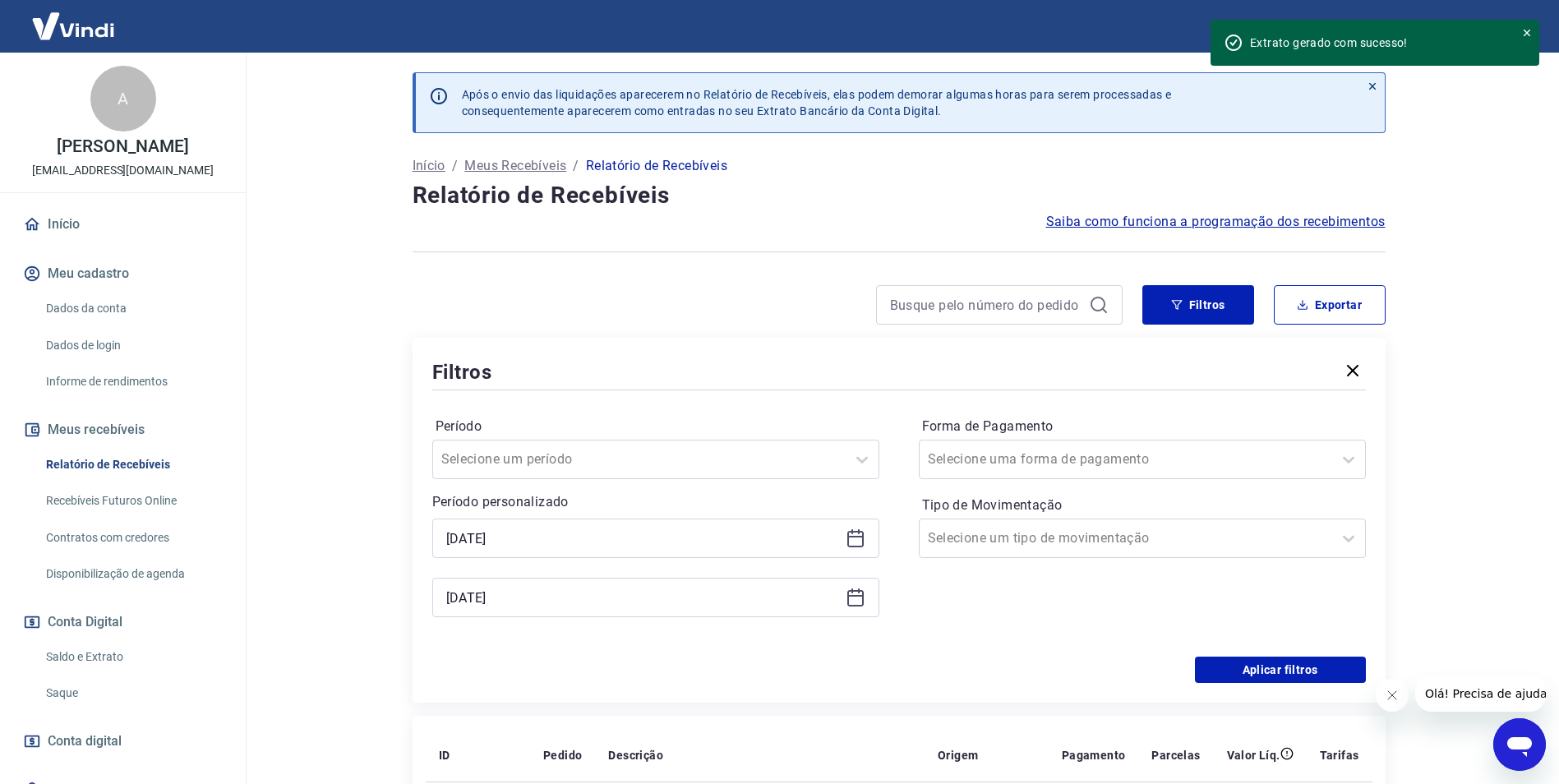
click at [854, 591] on icon at bounding box center [855, 597] width 17 height 17
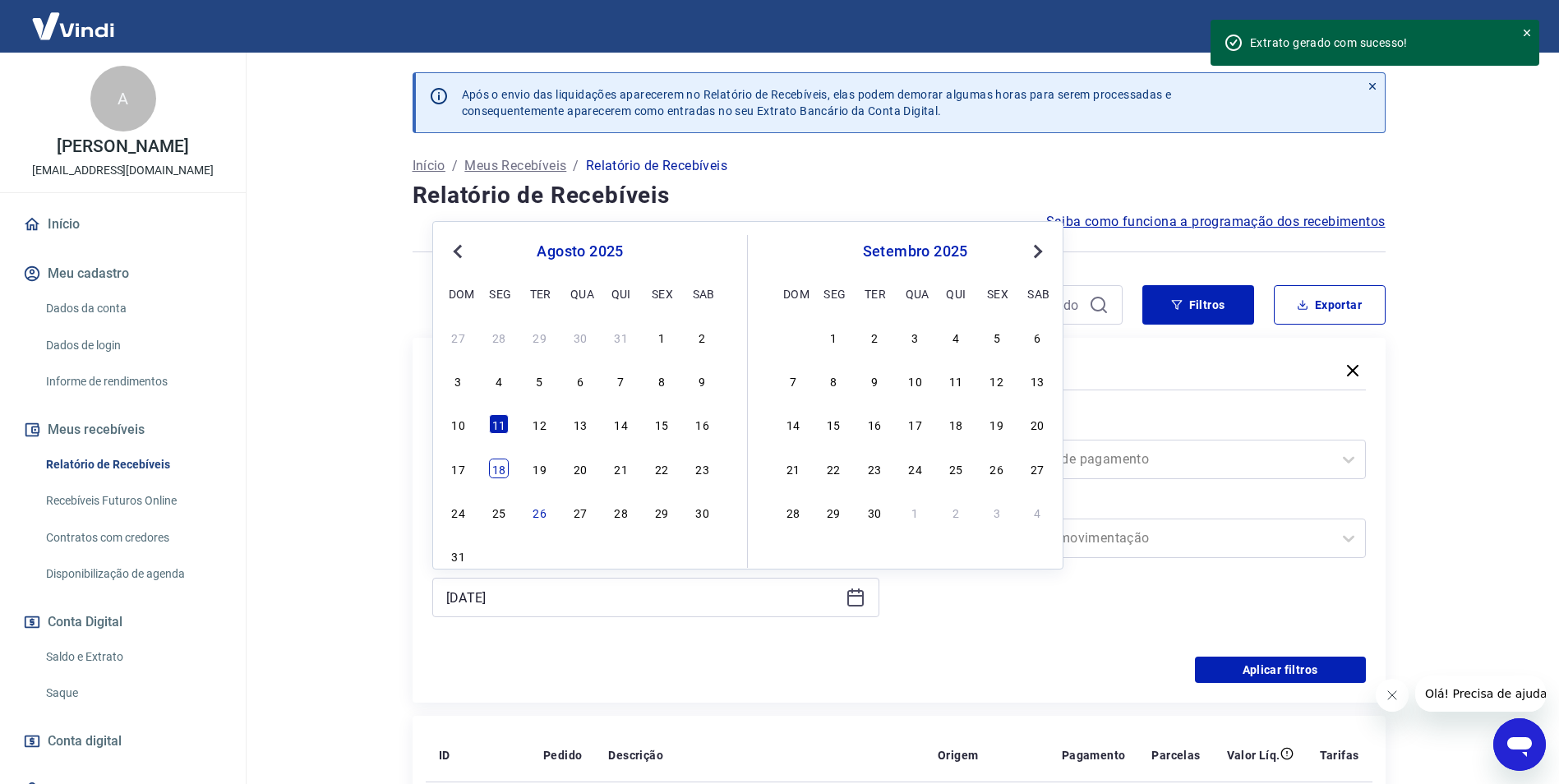
click at [500, 475] on div "18" at bounding box center [499, 468] width 20 height 20
type input "[DATE]"
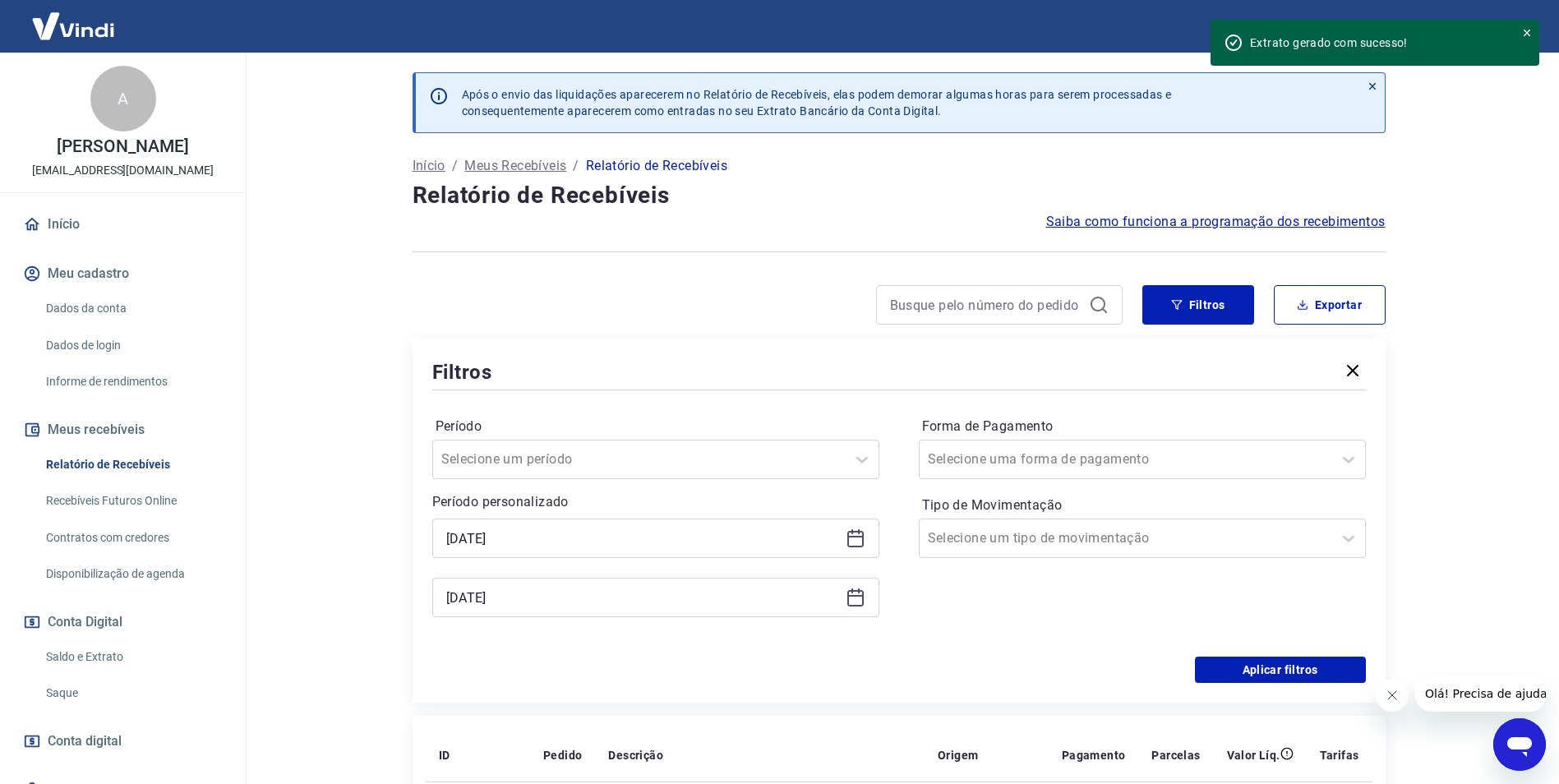
click at [855, 544] on icon at bounding box center [856, 538] width 20 height 20
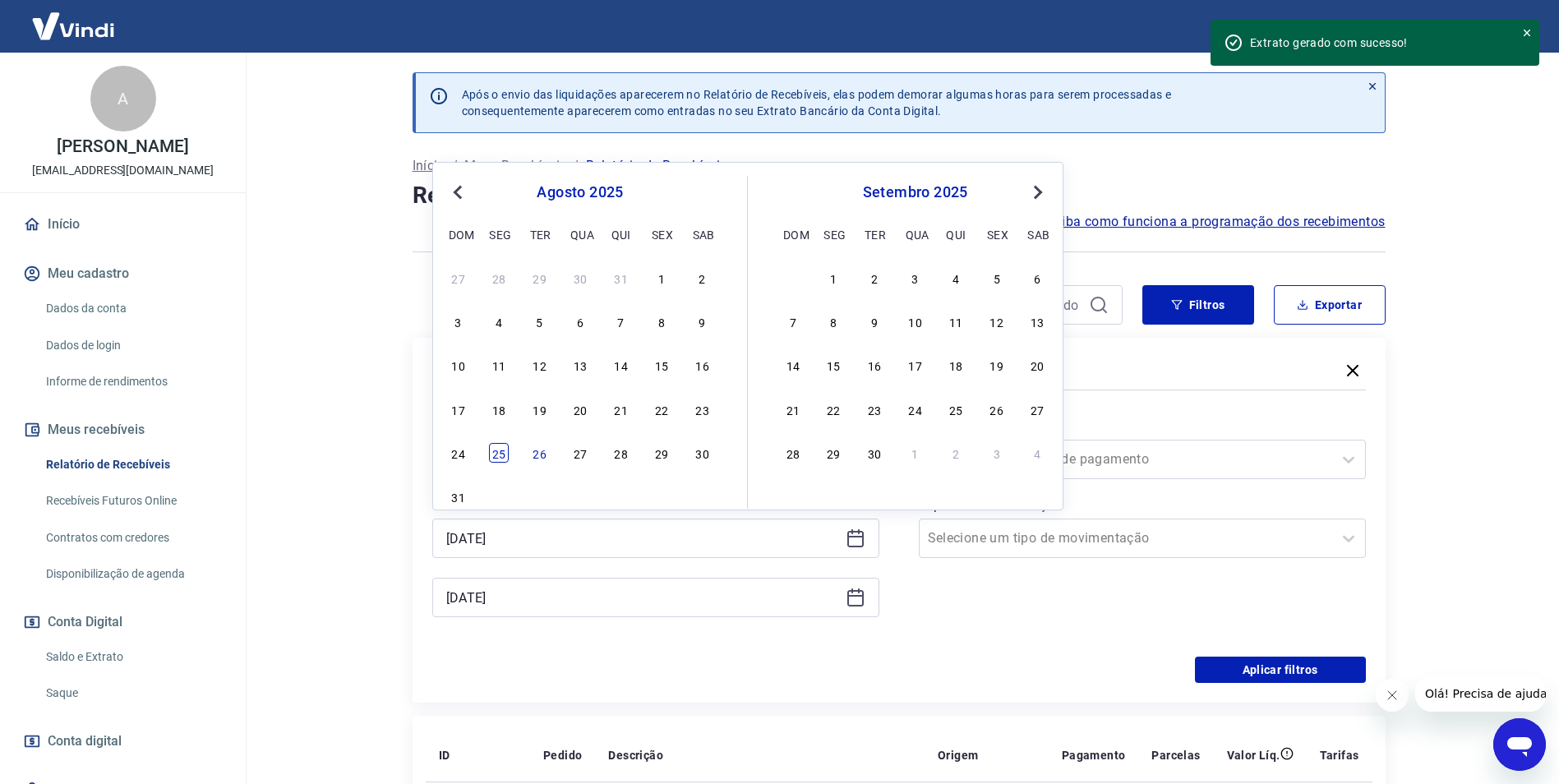
click at [505, 455] on div "25" at bounding box center [499, 453] width 20 height 20
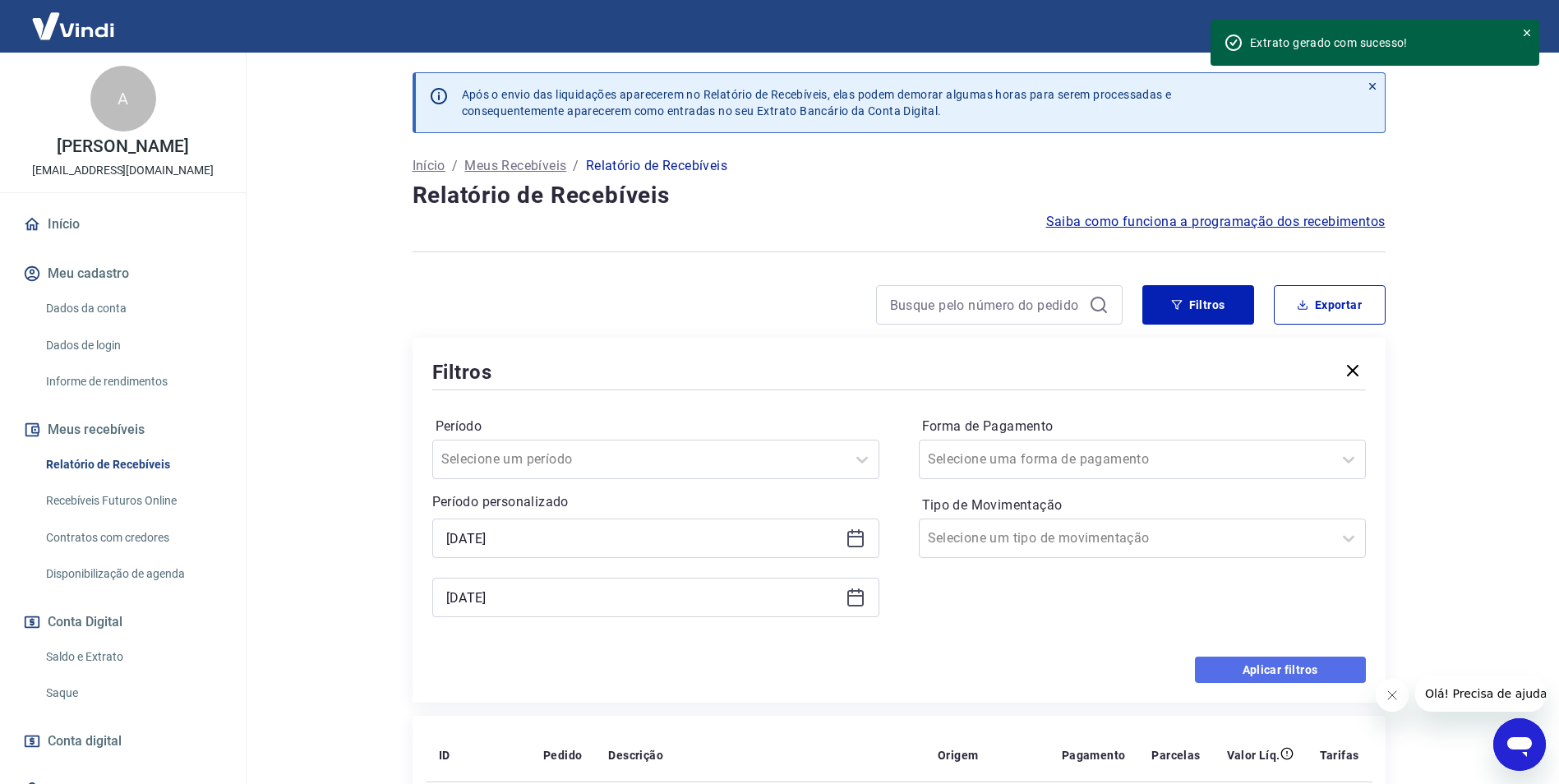
click at [1300, 666] on button "Aplicar filtros" at bounding box center [1281, 669] width 171 height 26
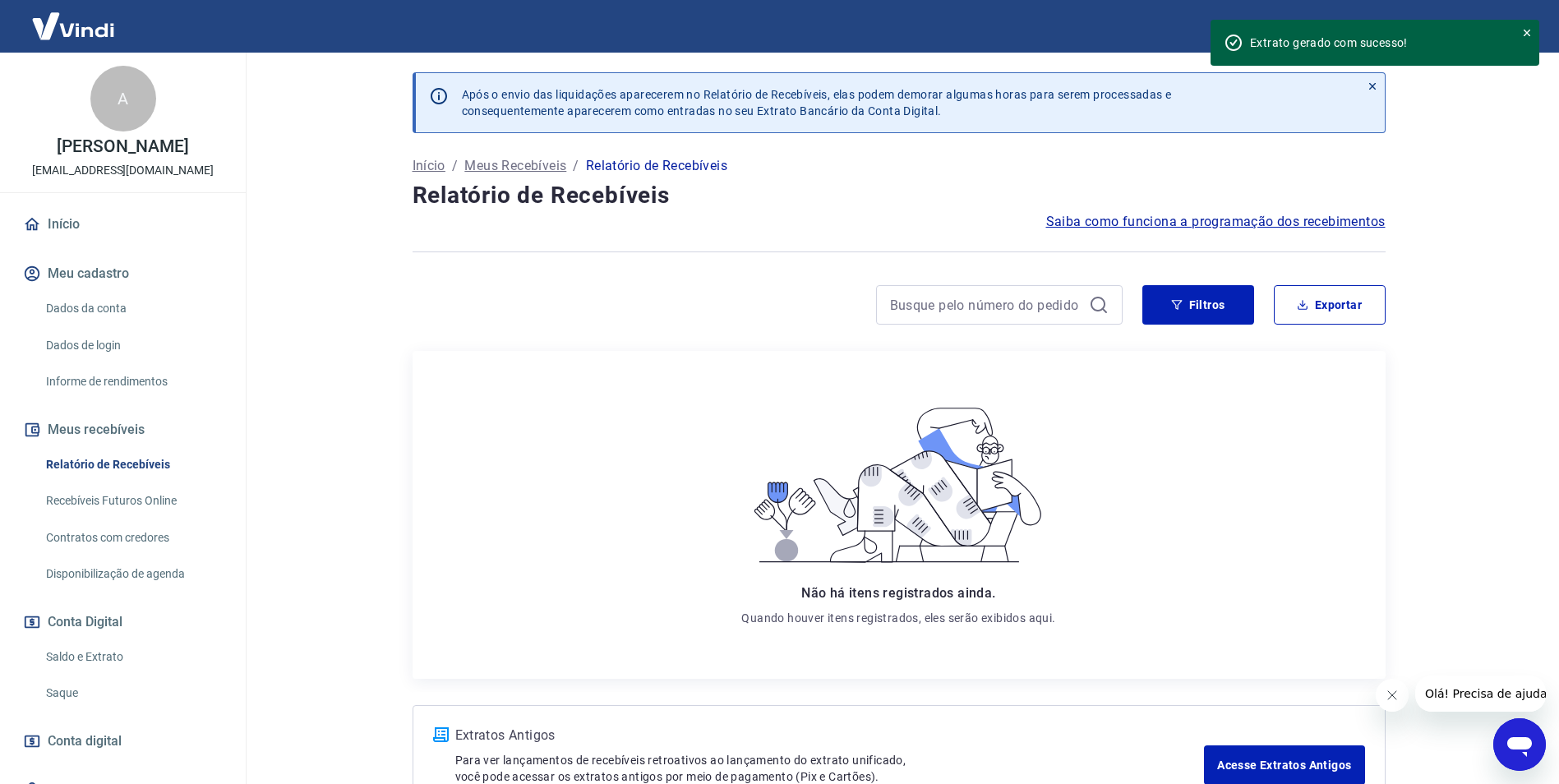
click at [100, 651] on link "Saldo e Extrato" at bounding box center [133, 657] width 187 height 34
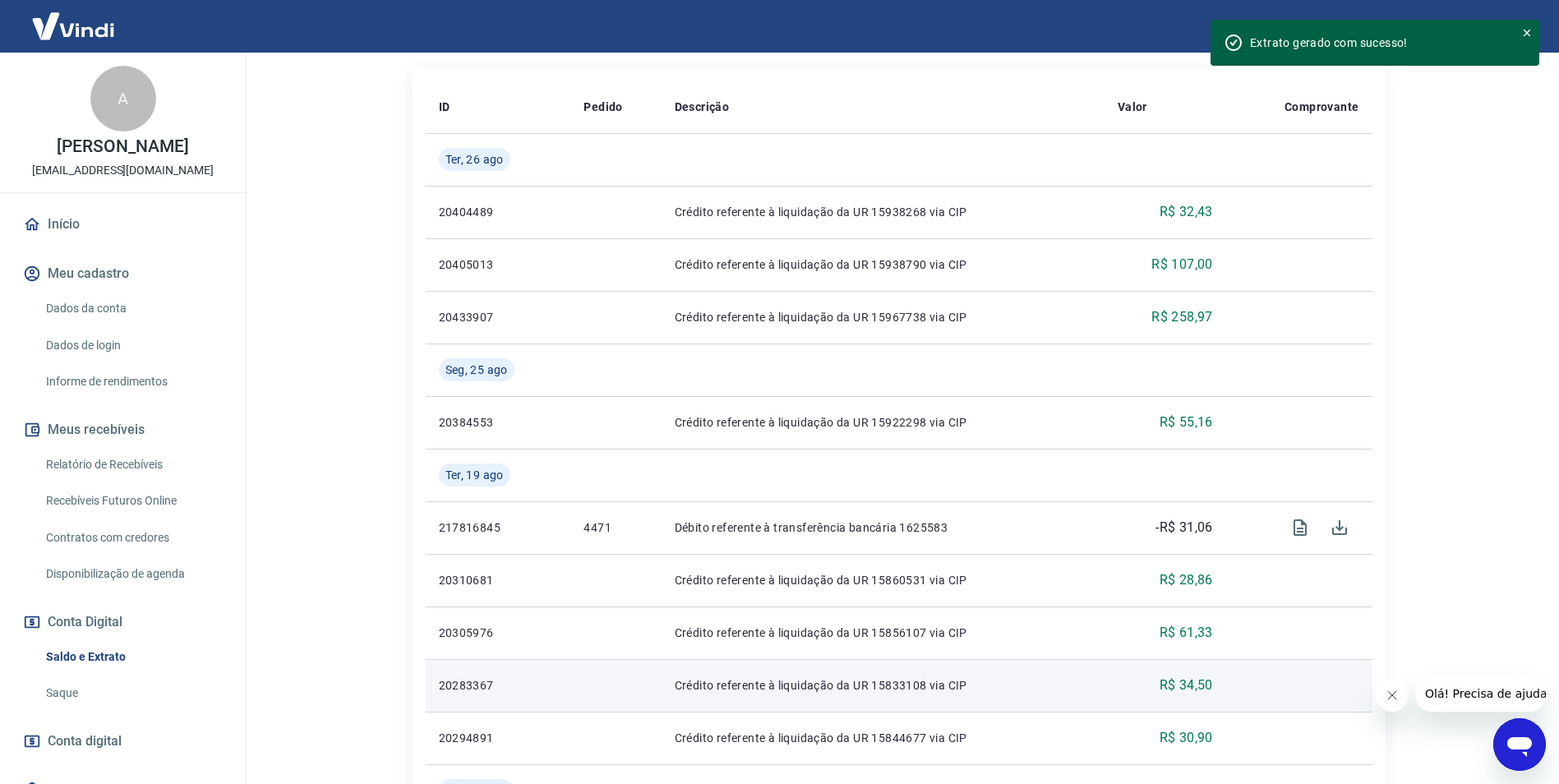
scroll to position [148, 0]
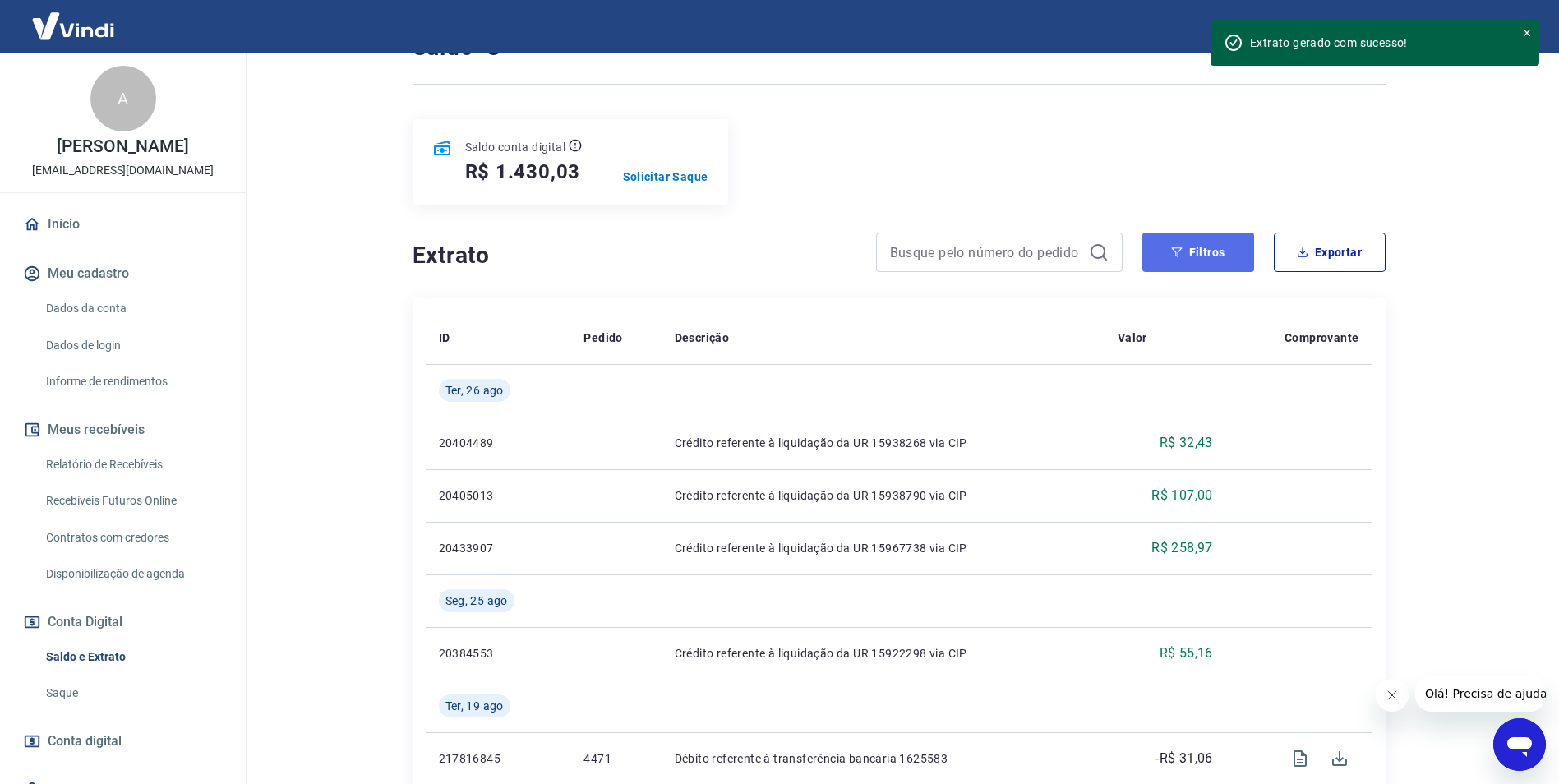
click at [1187, 254] on button "Filtros" at bounding box center [1198, 252] width 111 height 40
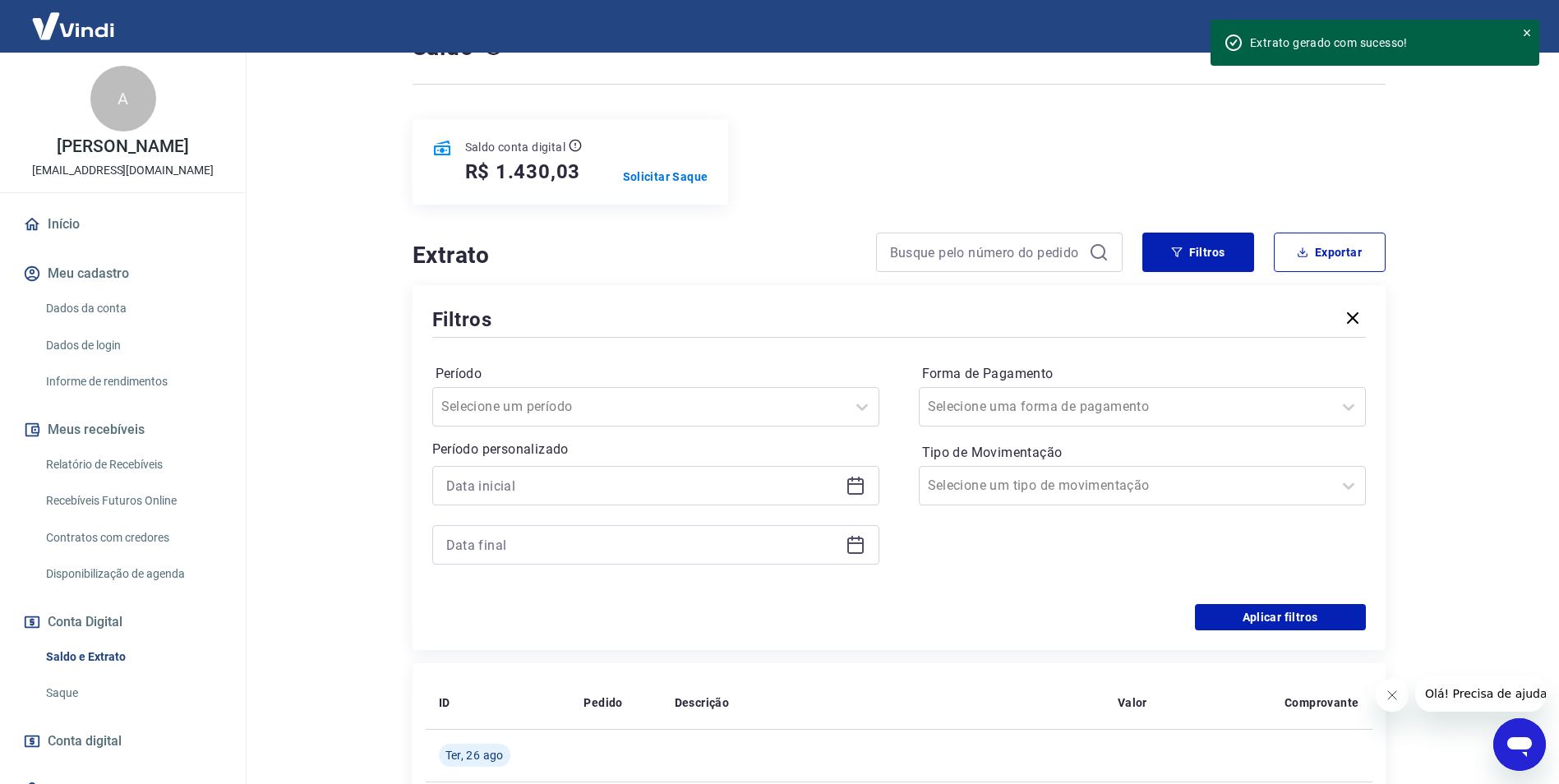
click at [866, 477] on div at bounding box center [656, 486] width 447 height 40
click at [851, 480] on icon at bounding box center [852, 478] width 2 height 5
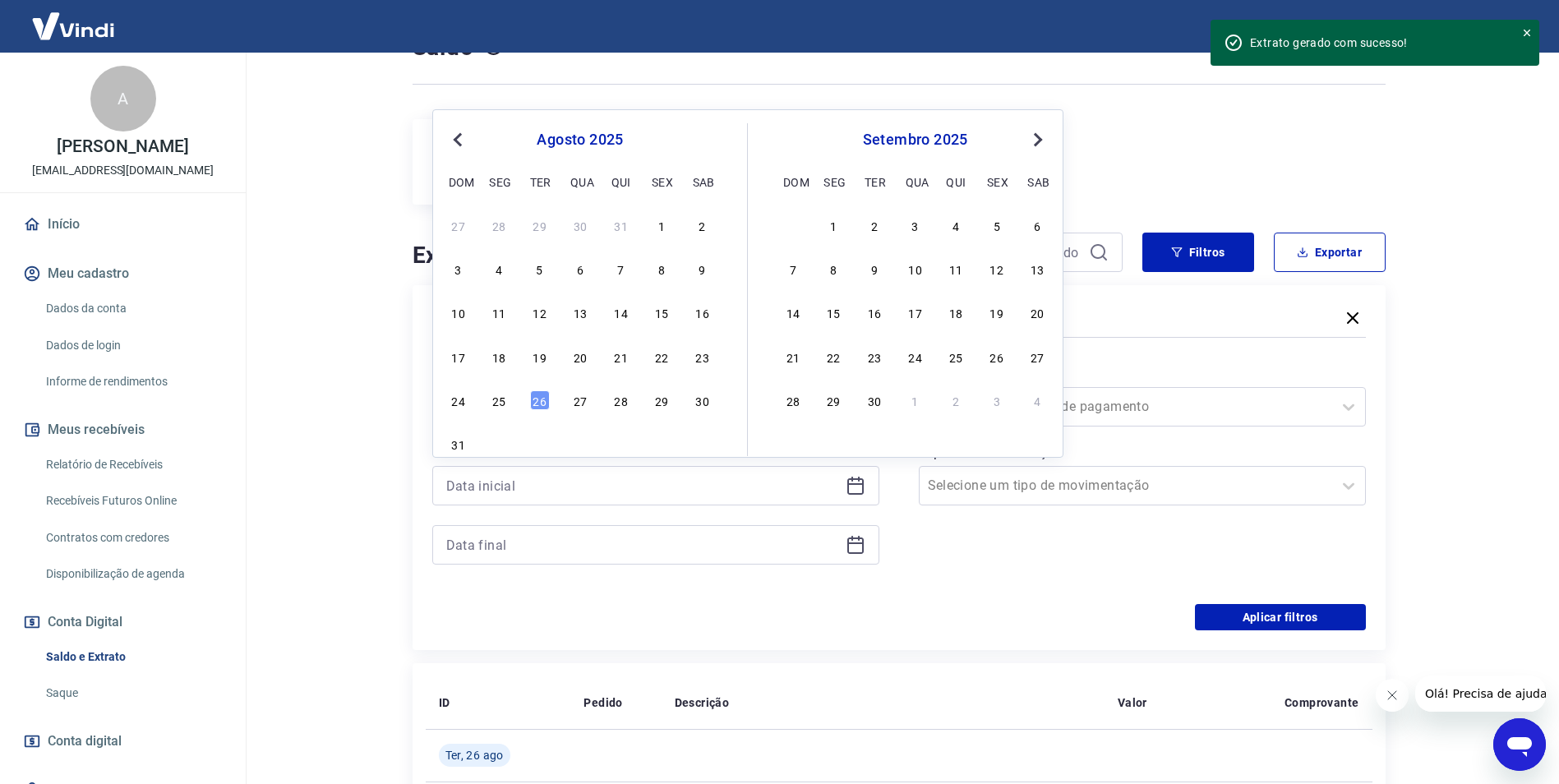
click at [538, 359] on div "19" at bounding box center [540, 357] width 20 height 20
type input "[DATE]"
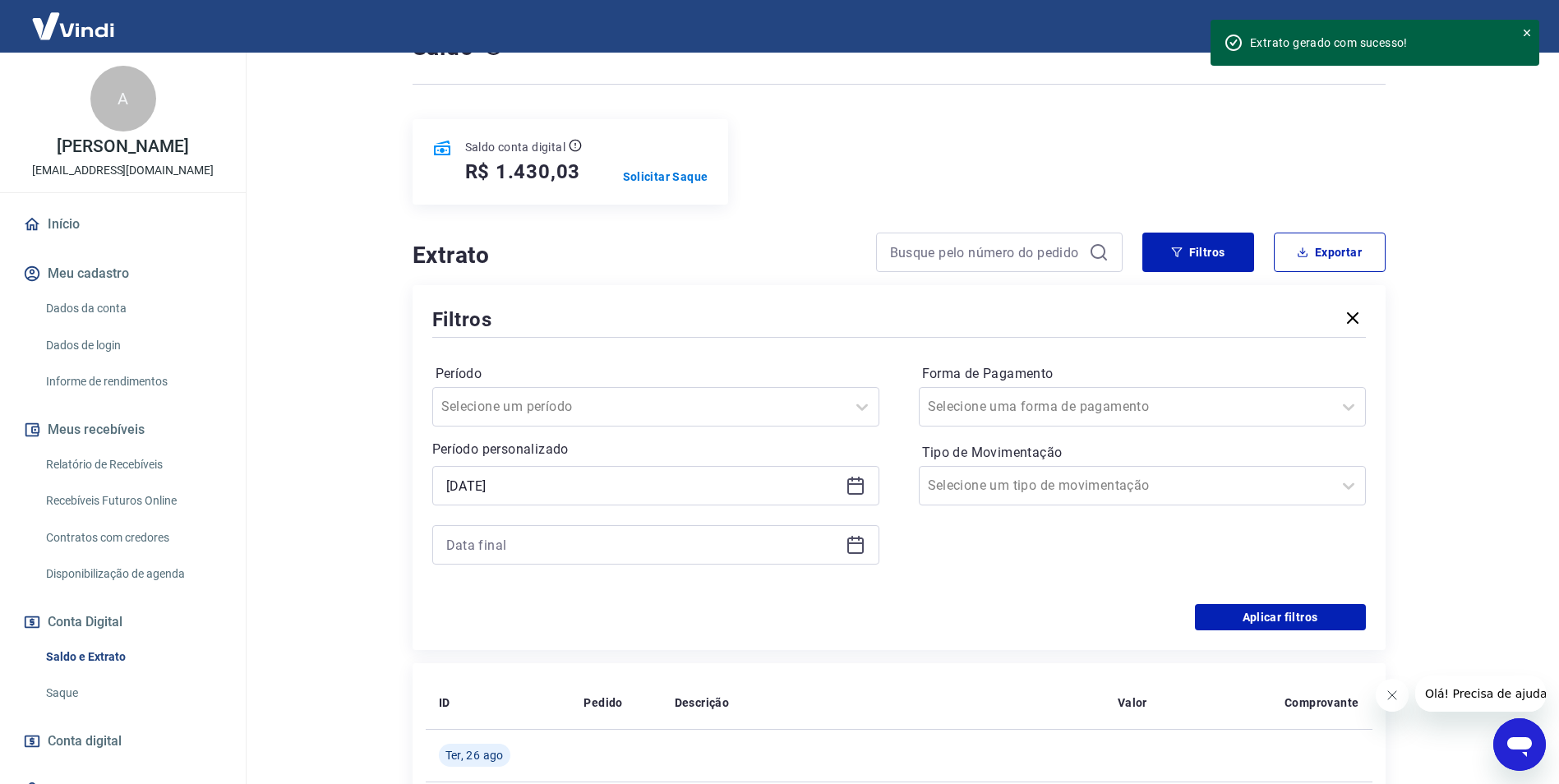
click at [855, 543] on icon at bounding box center [855, 544] width 17 height 2
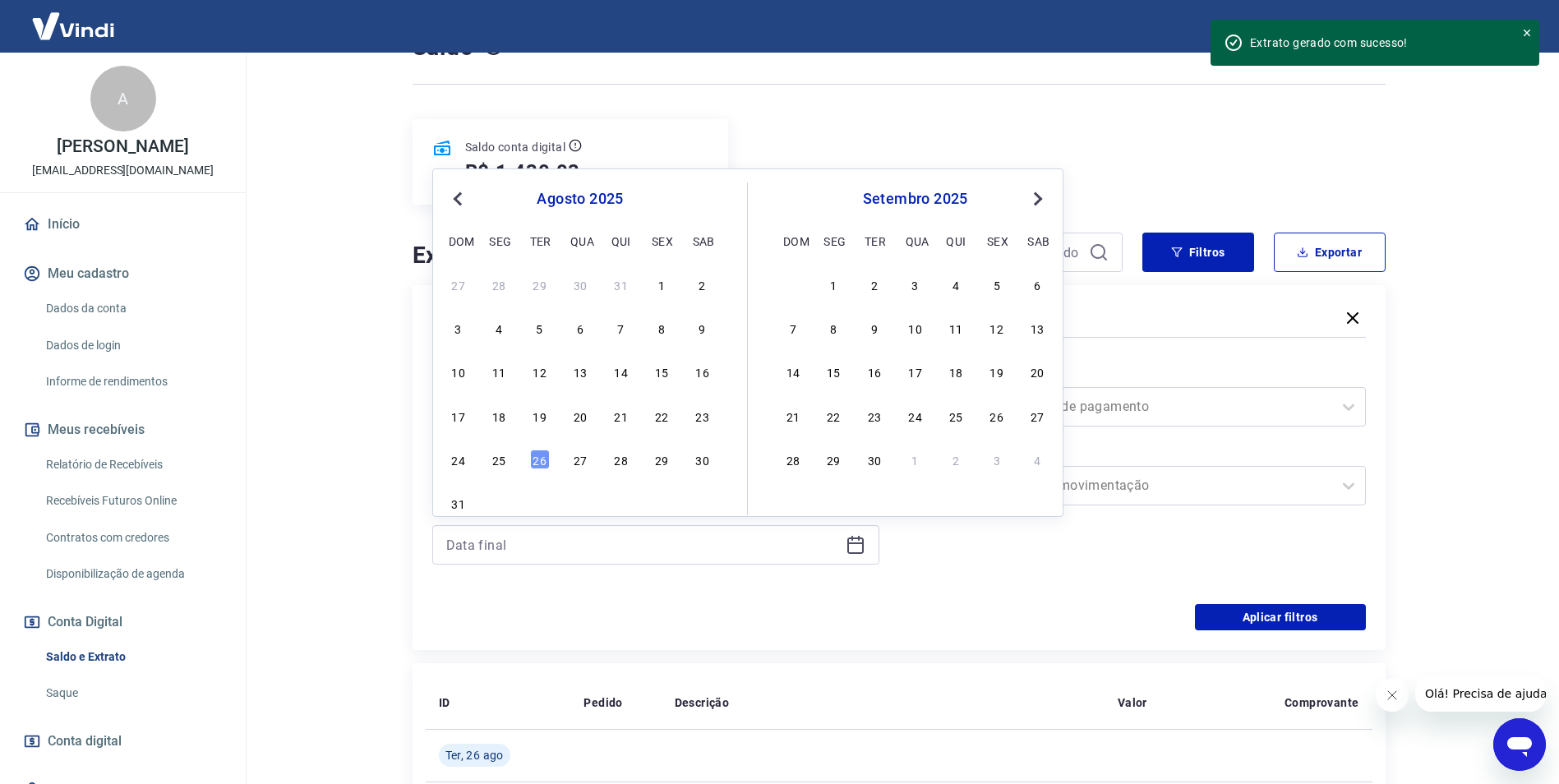
click at [551, 423] on div "17 18 19 20 21 22 23" at bounding box center [580, 415] width 267 height 24
drag, startPoint x: 547, startPoint y: 419, endPoint x: 550, endPoint y: 428, distance: 9.5
click at [547, 419] on div "19" at bounding box center [540, 415] width 20 height 20
type input "[DATE]"
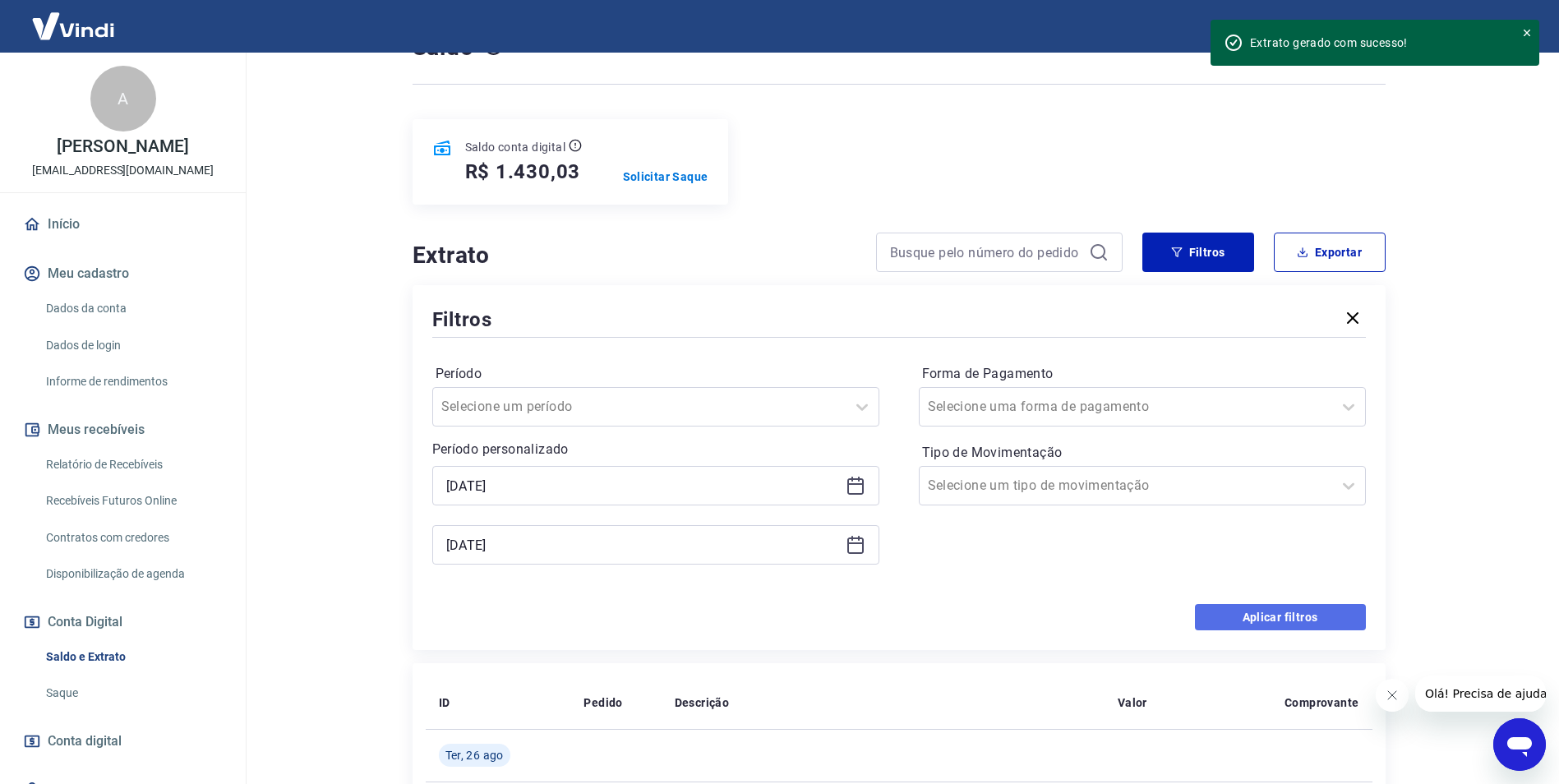
click at [1267, 623] on button "Aplicar filtros" at bounding box center [1281, 617] width 171 height 26
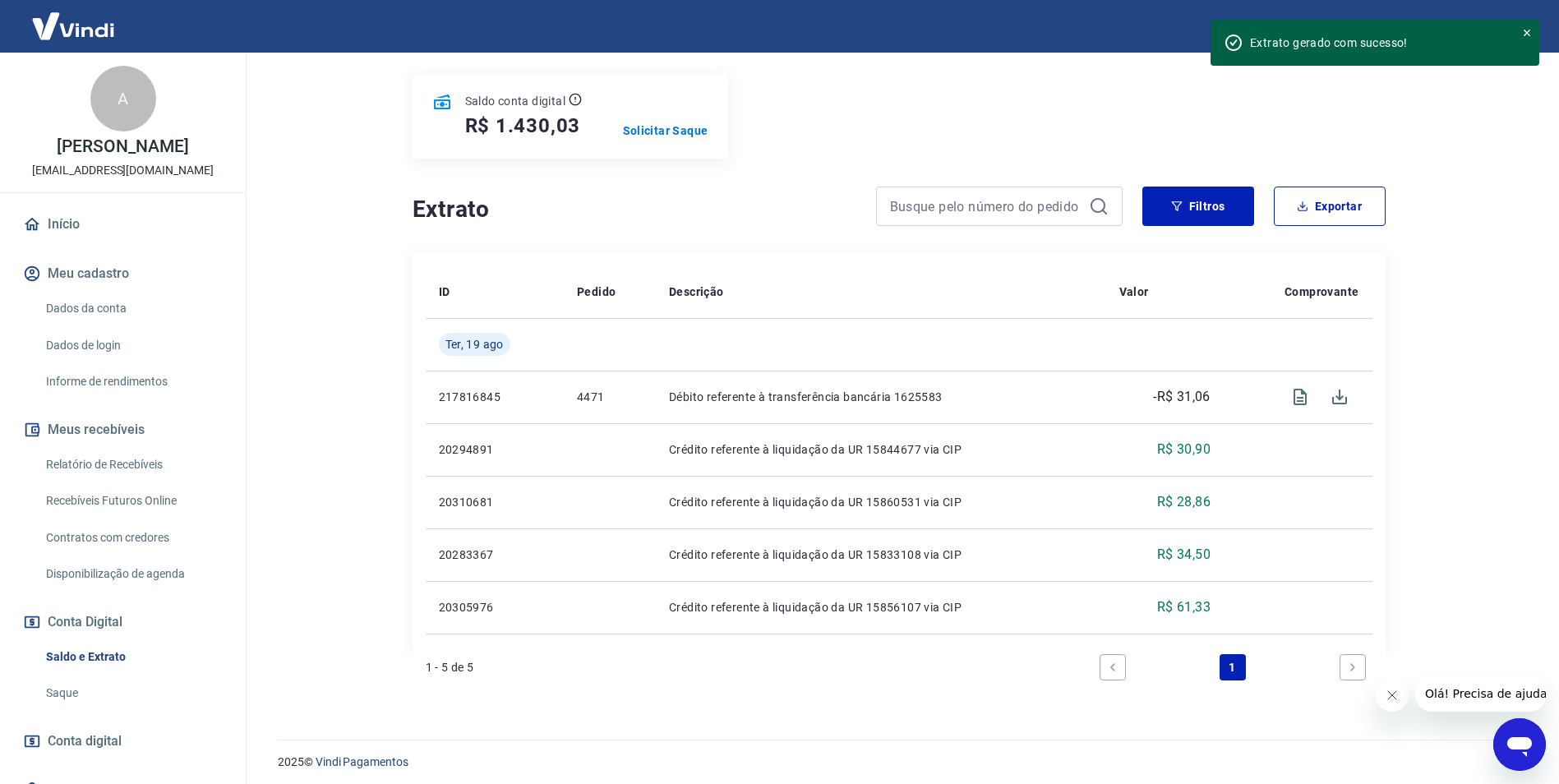
scroll to position [201, 0]
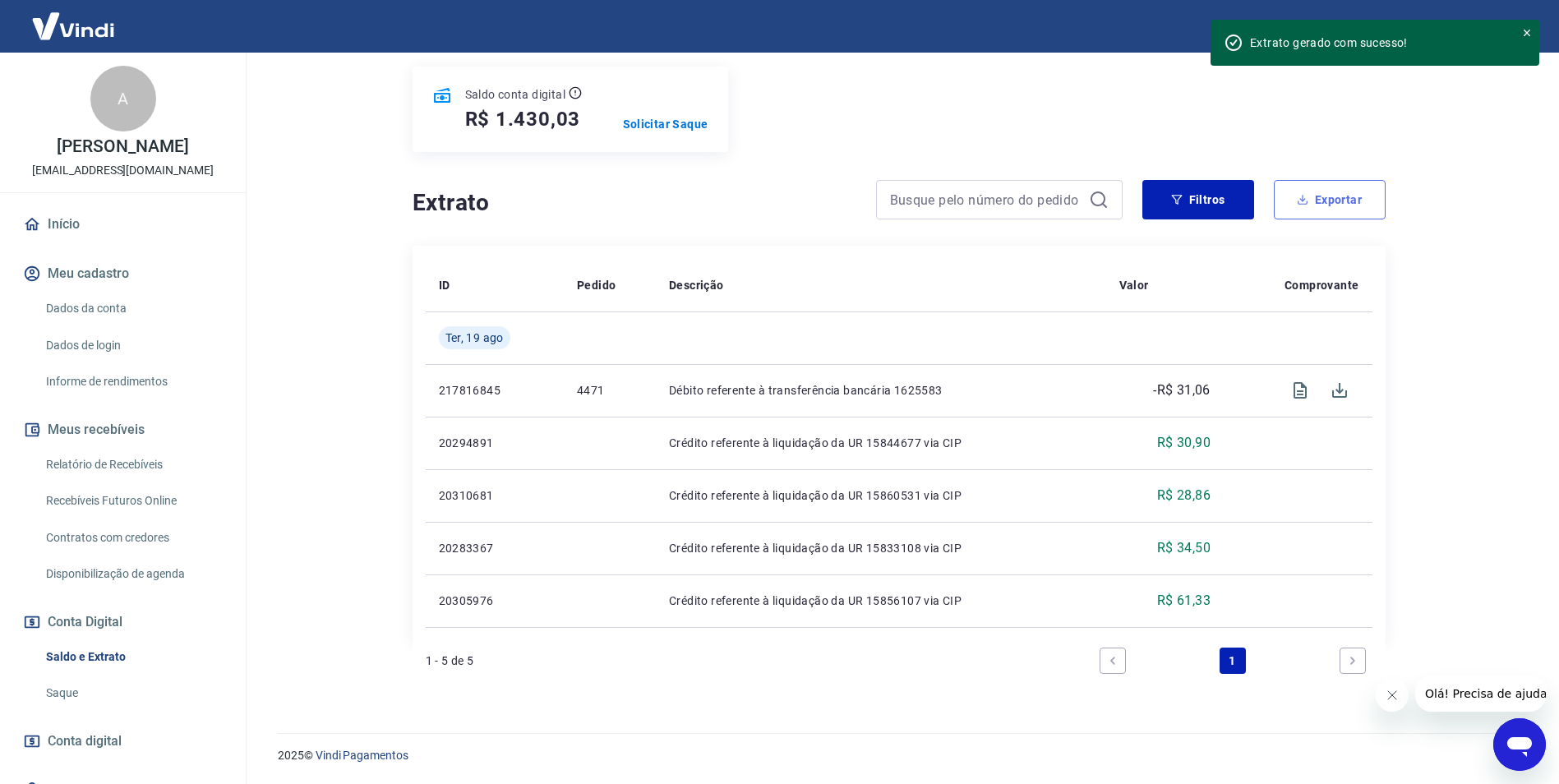
click at [1302, 200] on icon "button" at bounding box center [1301, 198] width 1 height 7
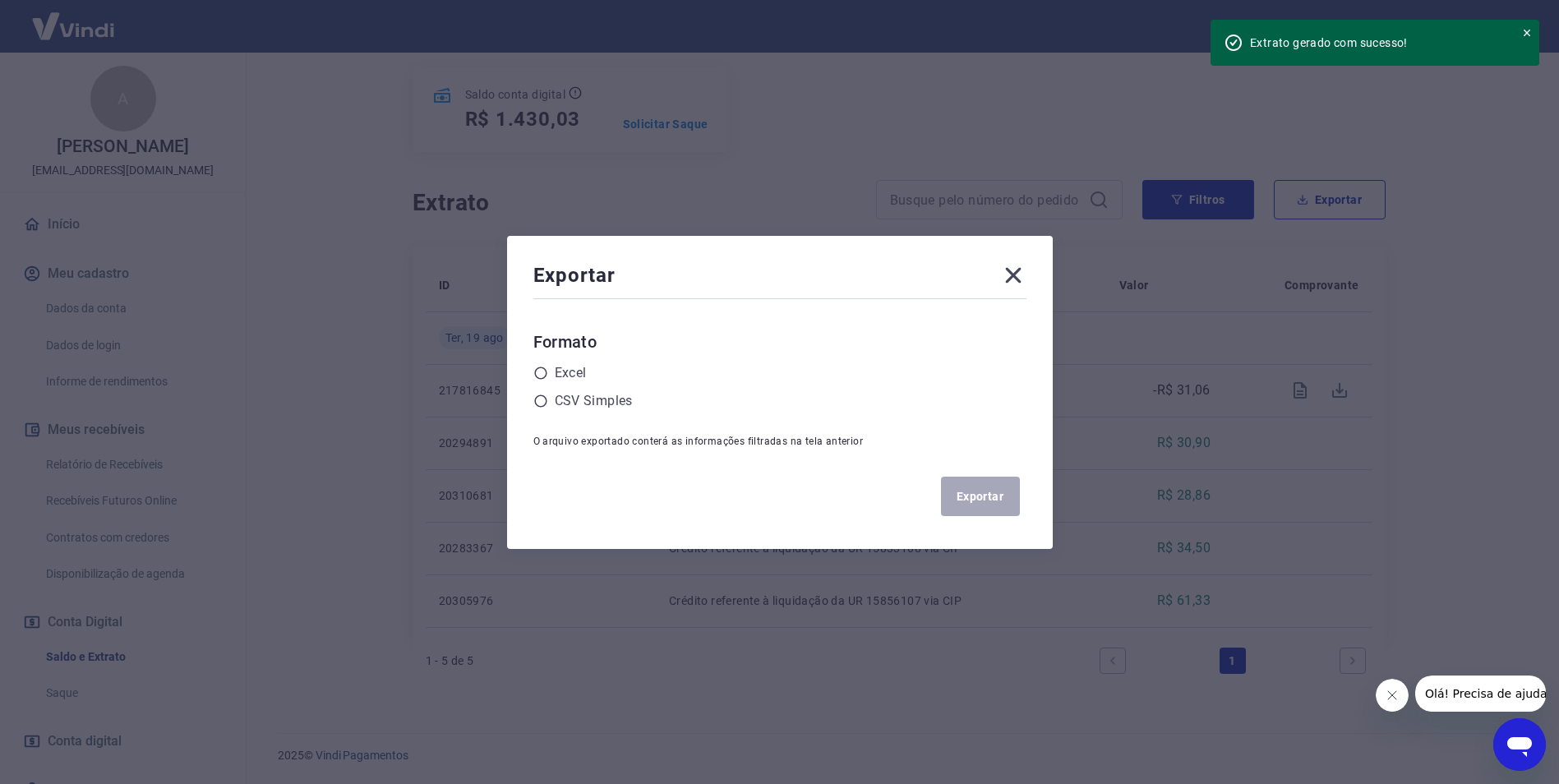
click at [1019, 277] on icon at bounding box center [1013, 275] width 26 height 26
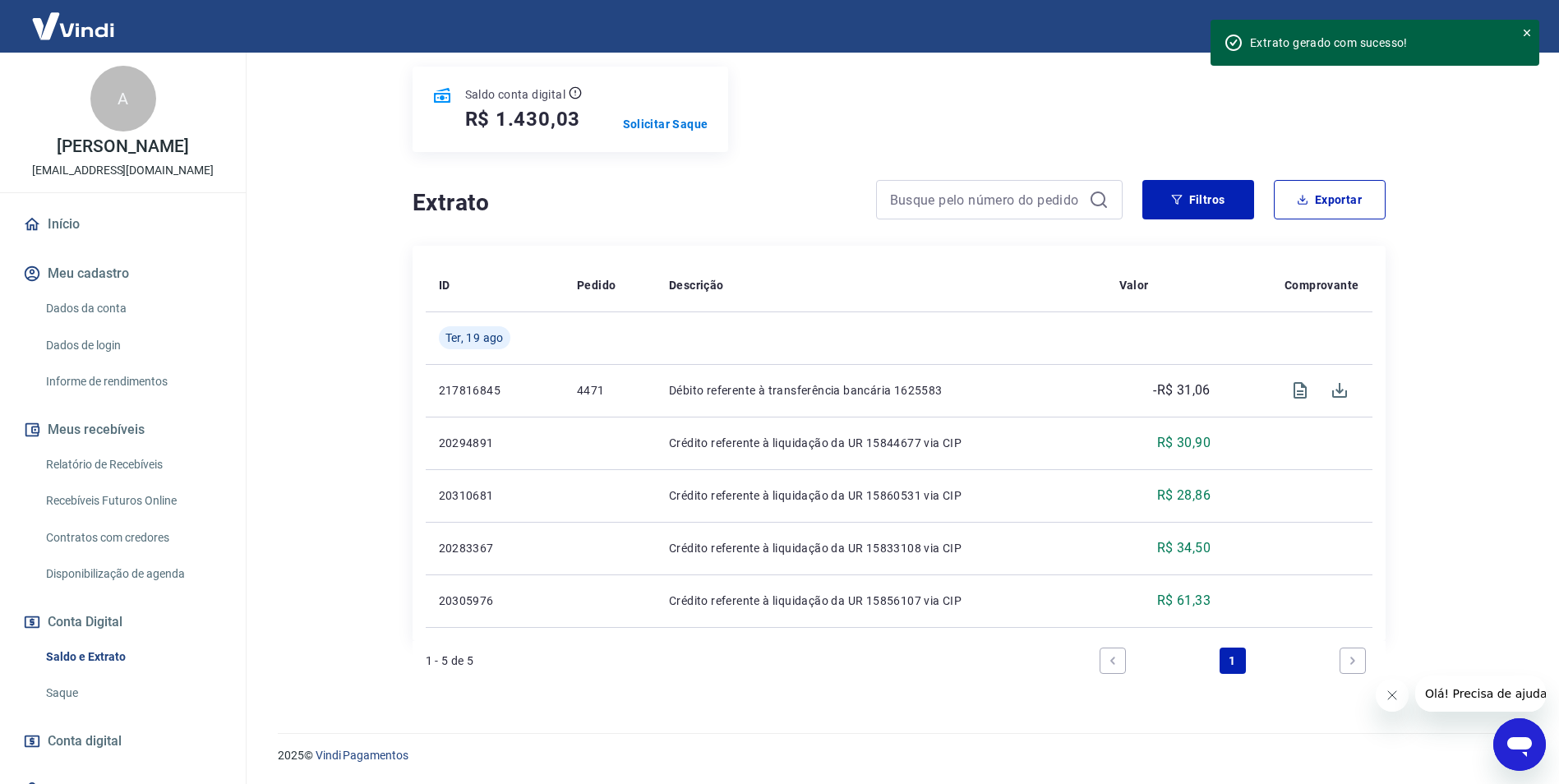
click at [120, 468] on link "Relatório de Recebíveis" at bounding box center [133, 464] width 187 height 34
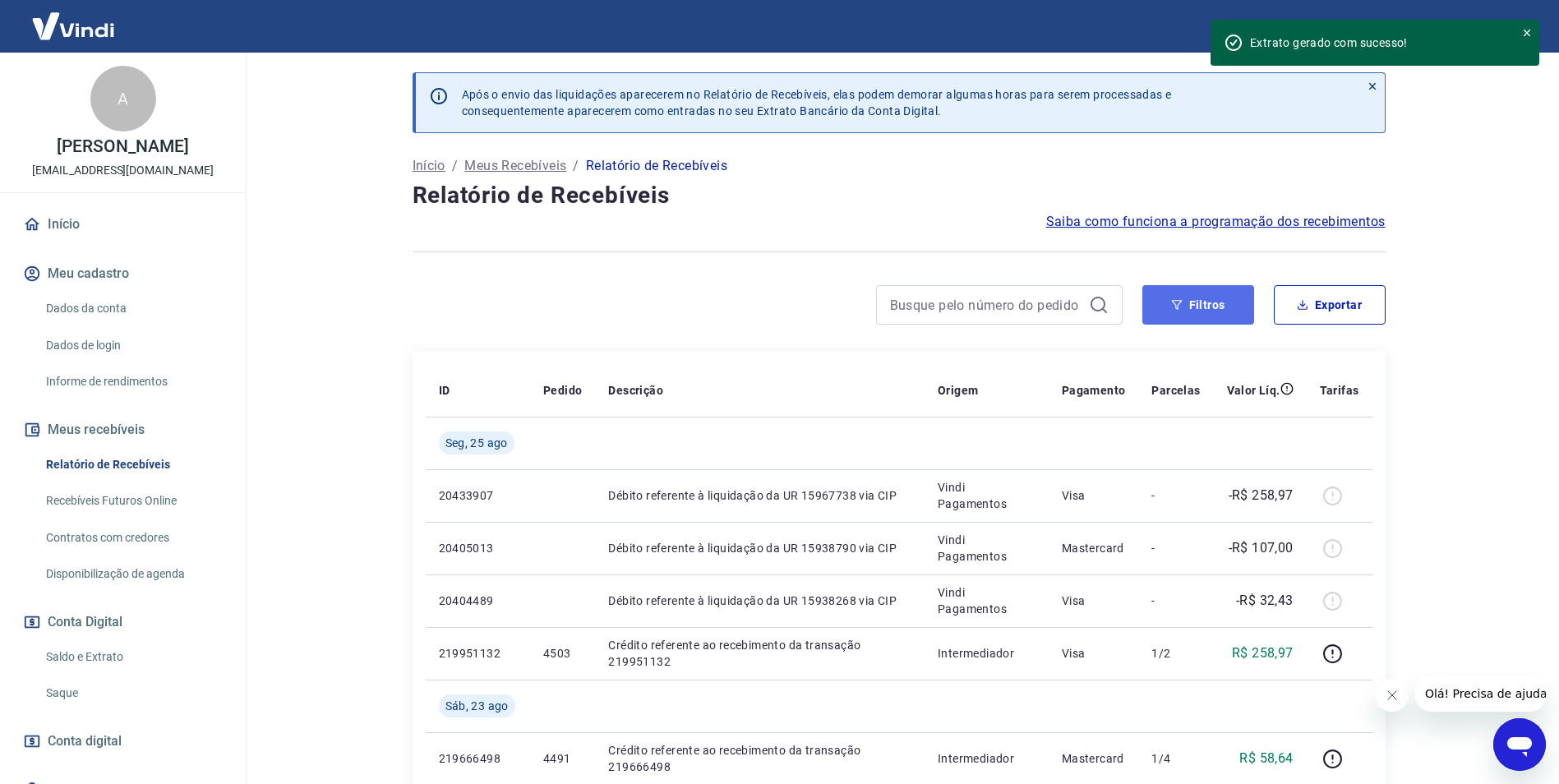
click at [1170, 307] on button "Filtros" at bounding box center [1198, 305] width 111 height 40
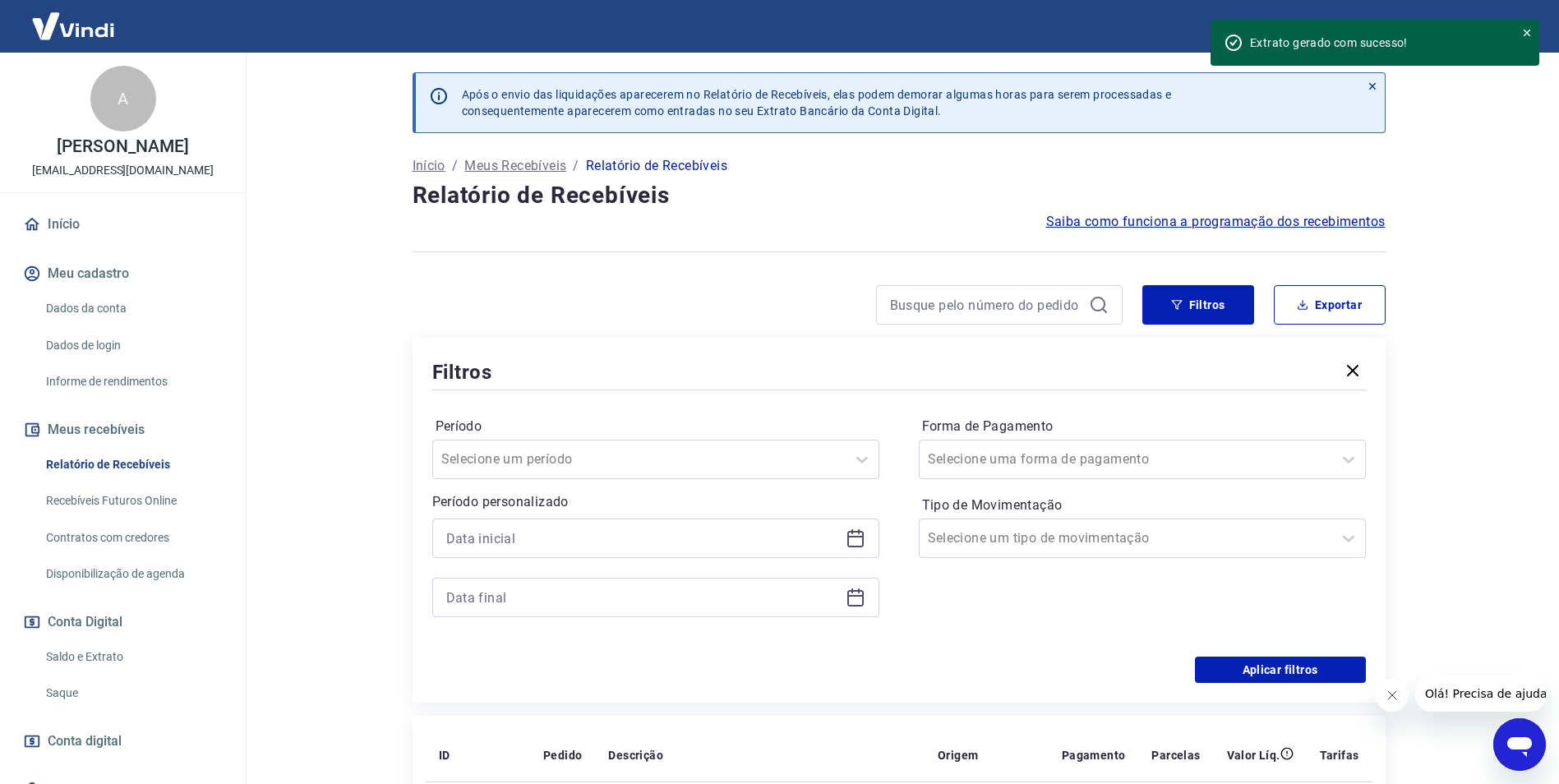
click at [852, 533] on icon at bounding box center [856, 538] width 20 height 20
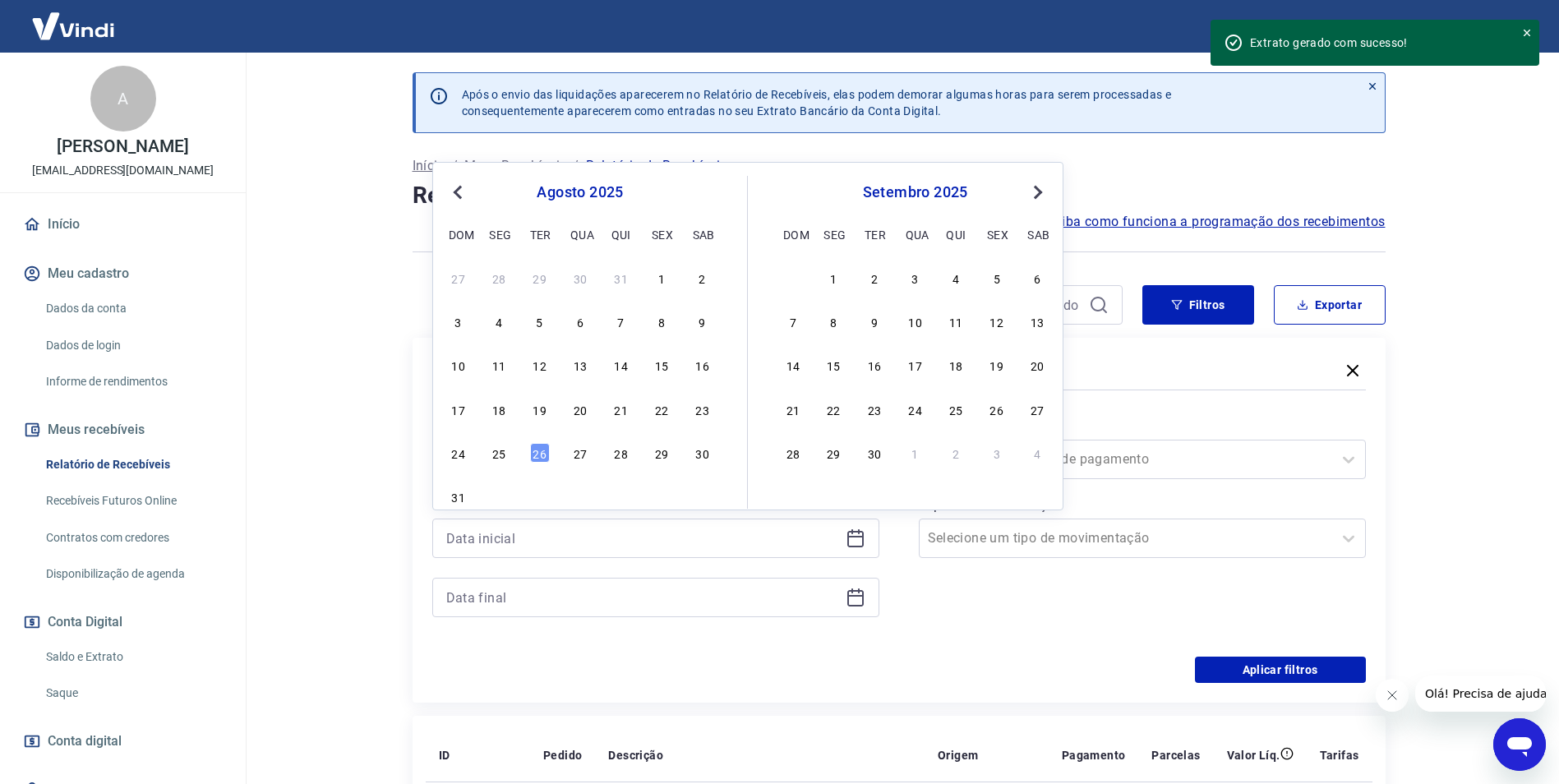
click at [535, 411] on div "19" at bounding box center [540, 409] width 20 height 20
type input "[DATE]"
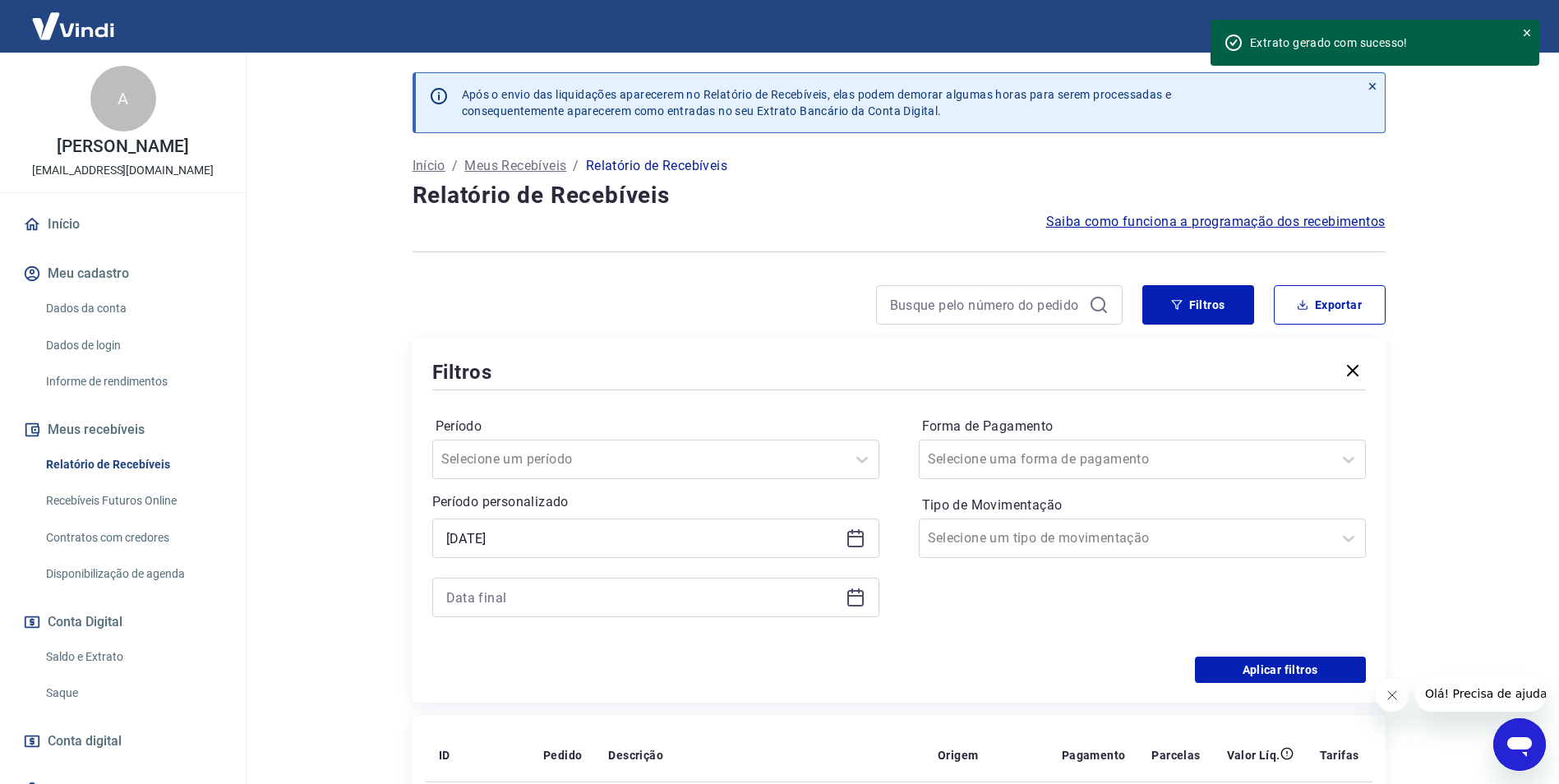
click at [852, 604] on icon at bounding box center [855, 597] width 17 height 17
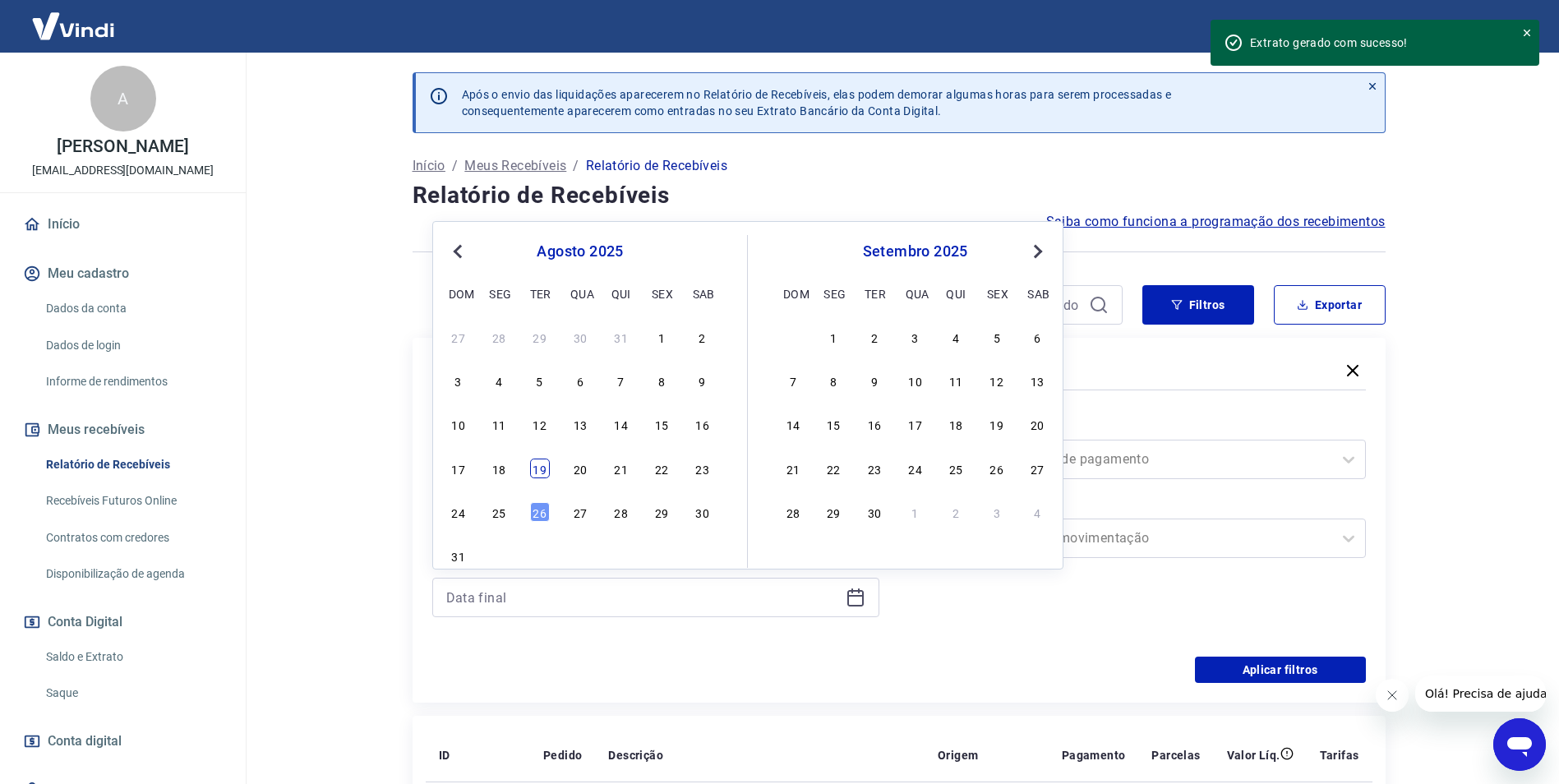
click at [549, 467] on div "19" at bounding box center [540, 468] width 20 height 20
type input "[DATE]"
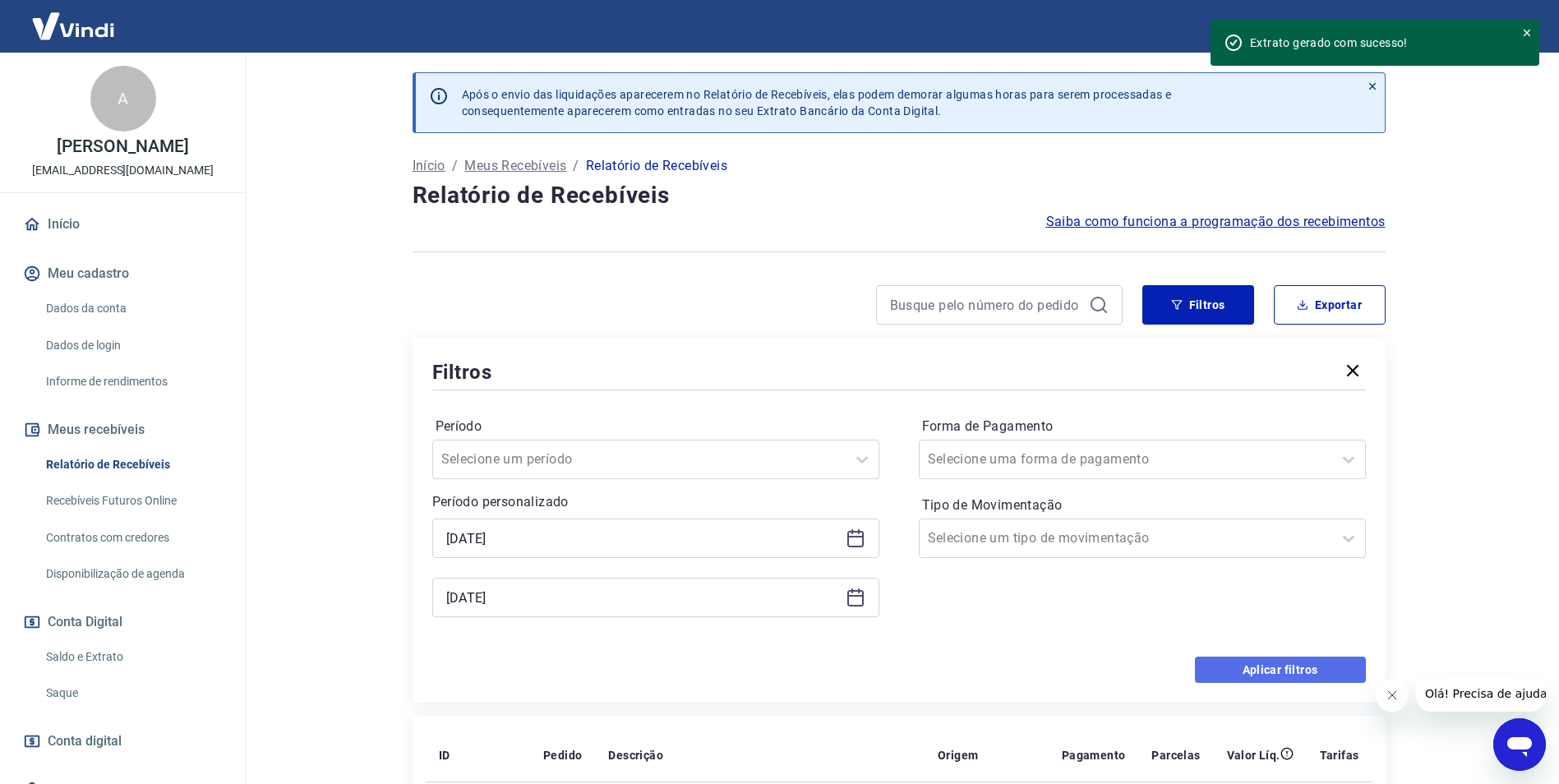
click at [1230, 677] on button "Aplicar filtros" at bounding box center [1281, 669] width 171 height 26
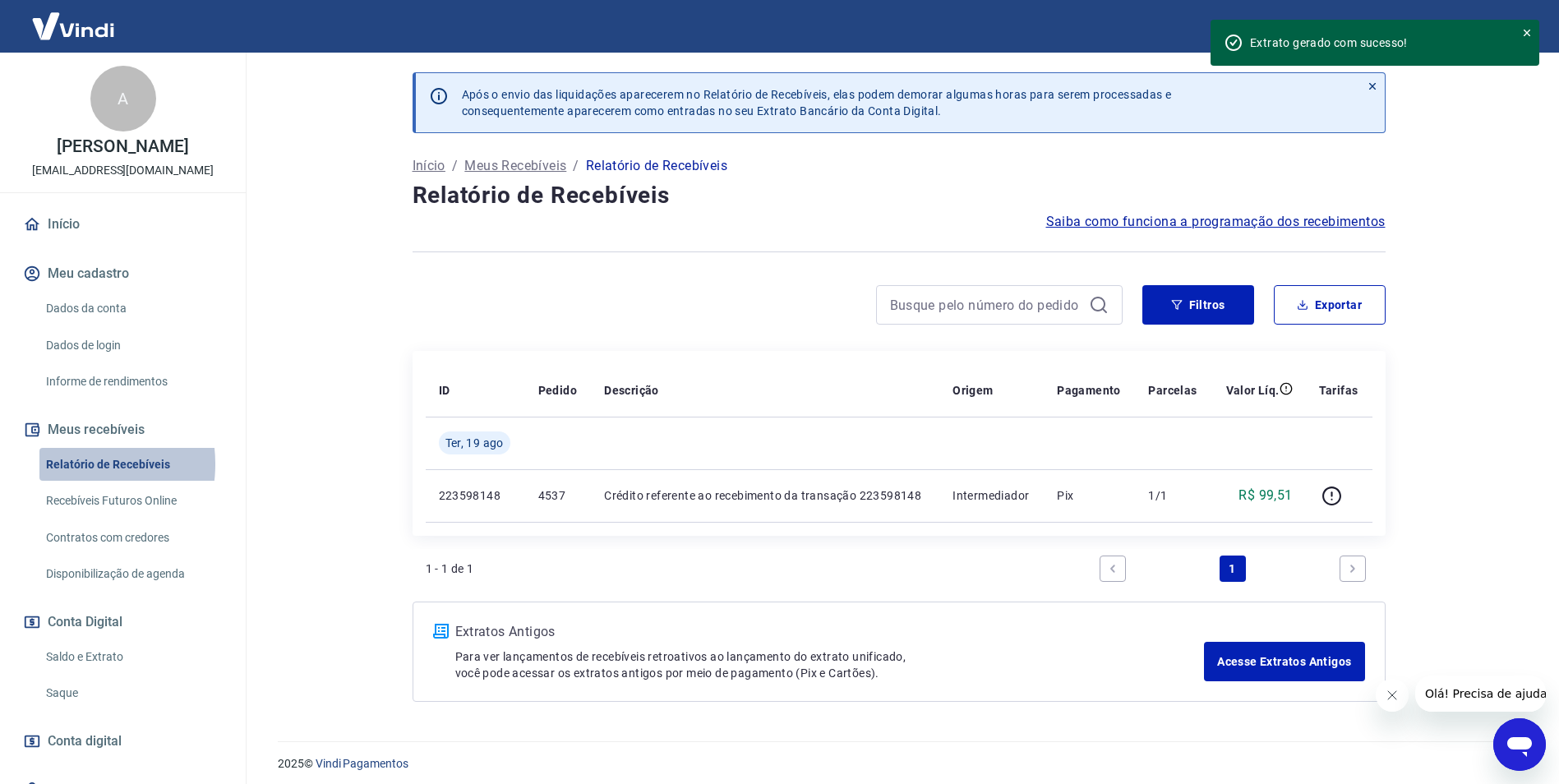
click at [72, 464] on link "Relatório de Recebíveis" at bounding box center [133, 464] width 187 height 34
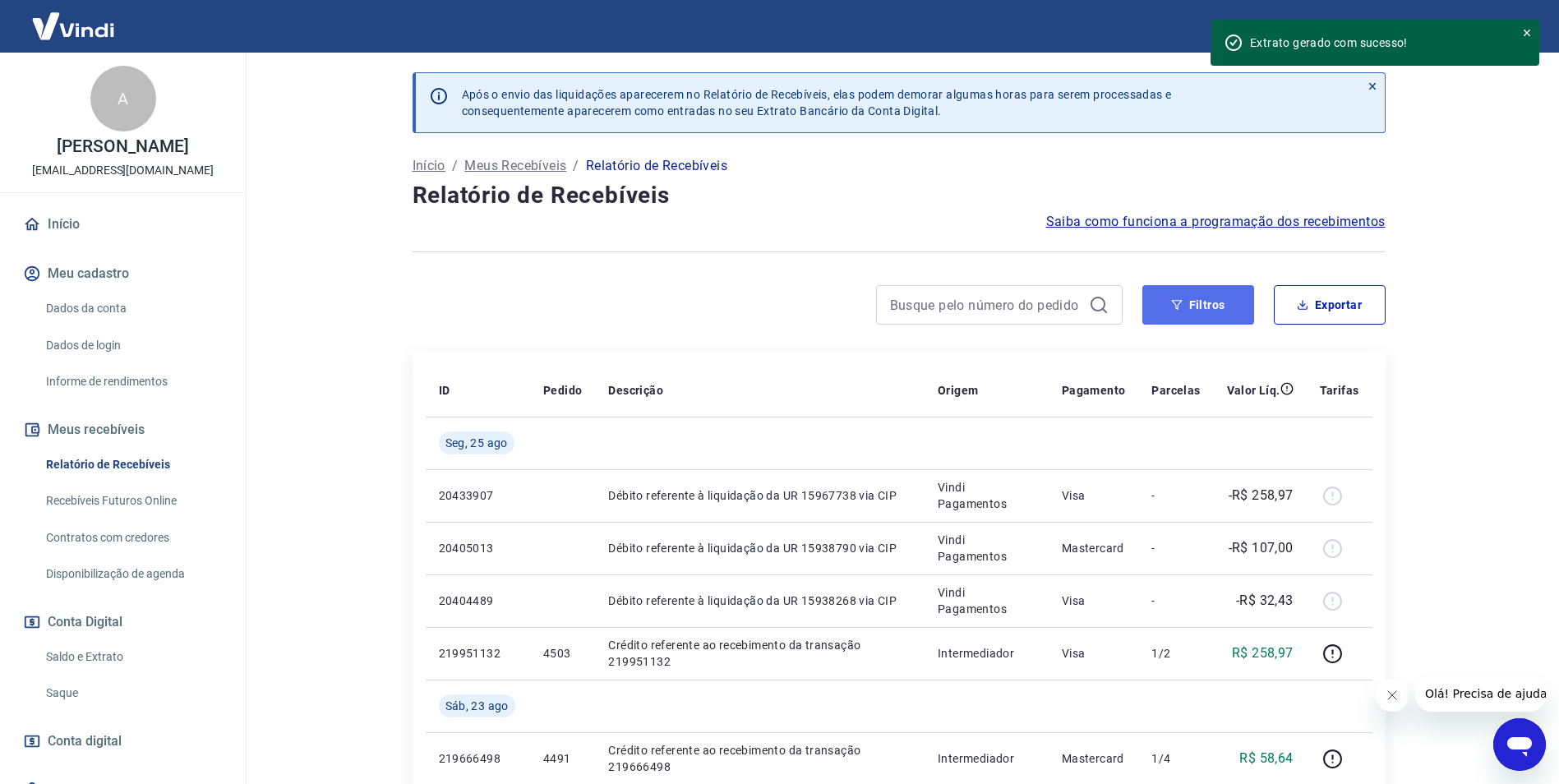
click at [1170, 307] on button "Filtros" at bounding box center [1198, 305] width 111 height 40
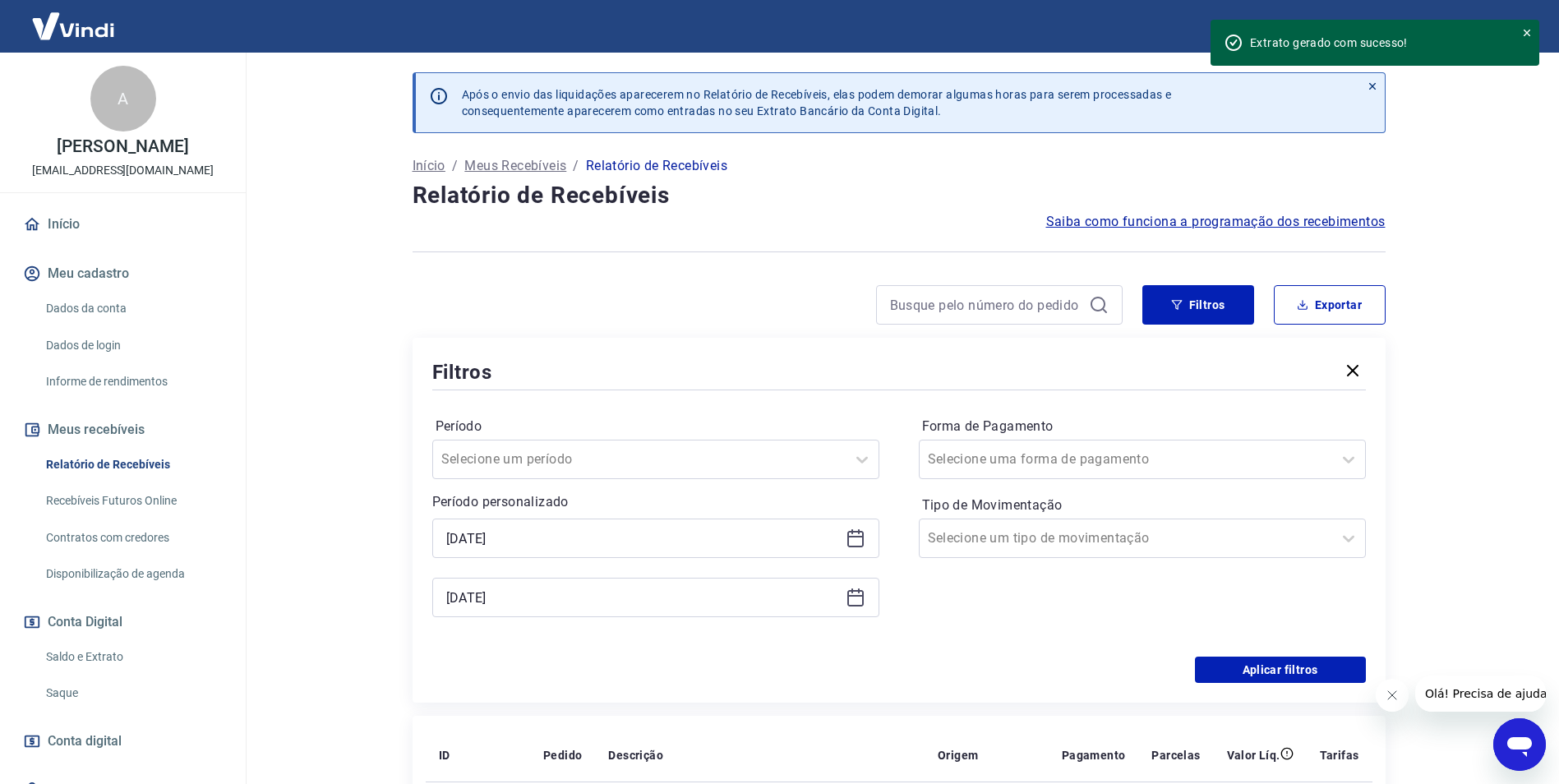
click at [861, 533] on icon at bounding box center [855, 539] width 17 height 17
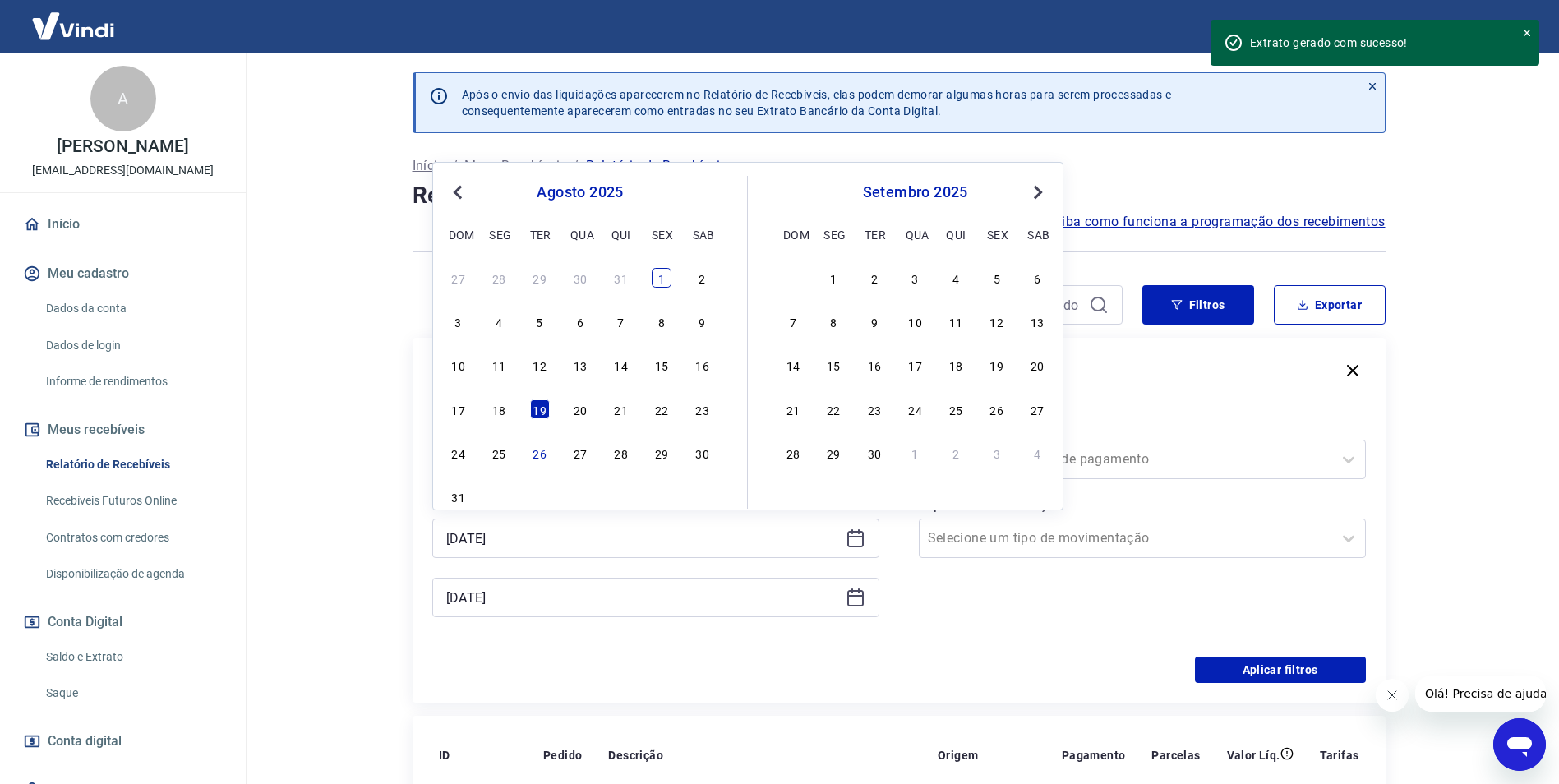
click at [661, 277] on div "1" at bounding box center [661, 277] width 20 height 20
type input "[DATE]"
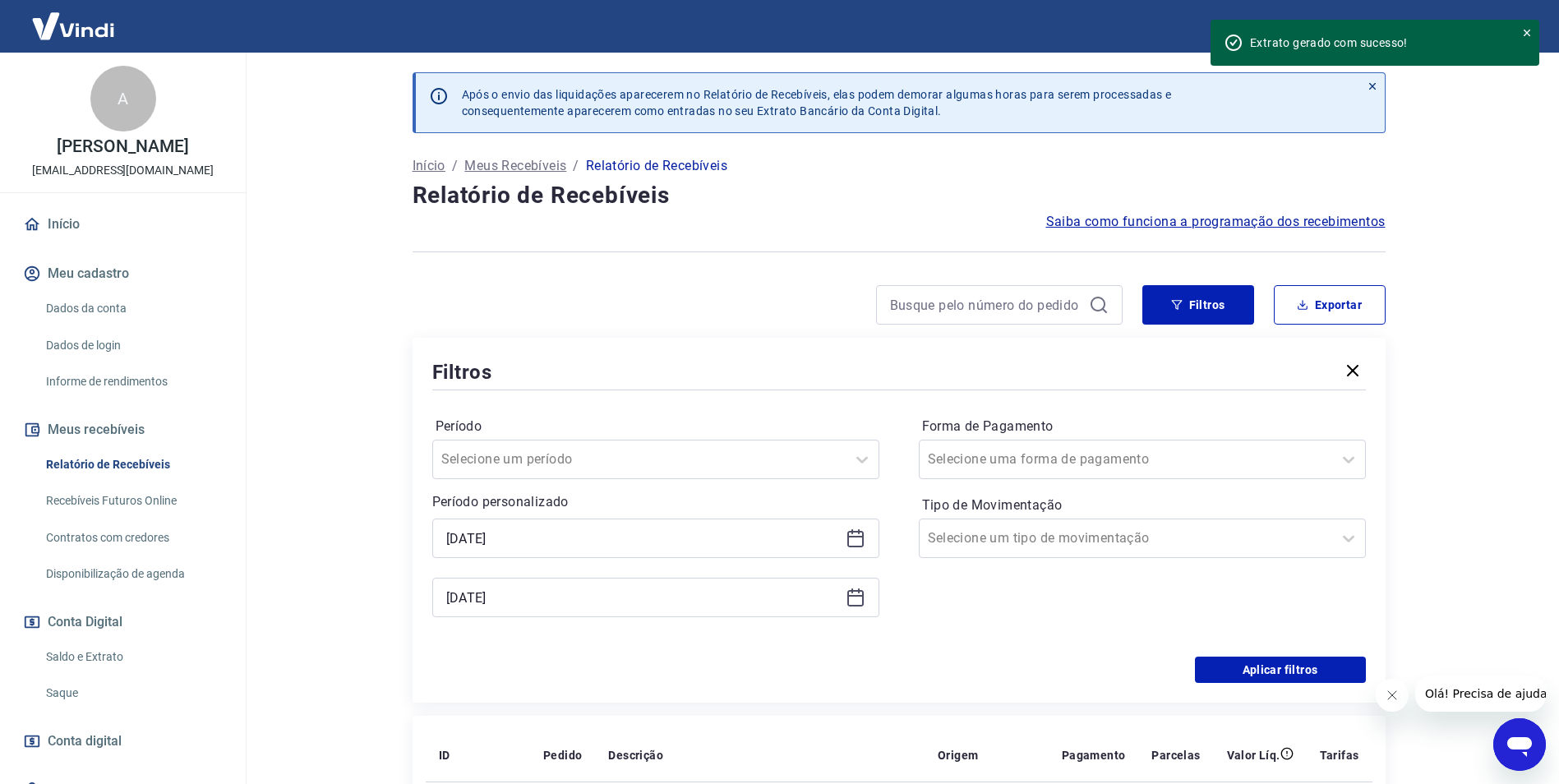
click at [862, 590] on icon at bounding box center [855, 597] width 17 height 17
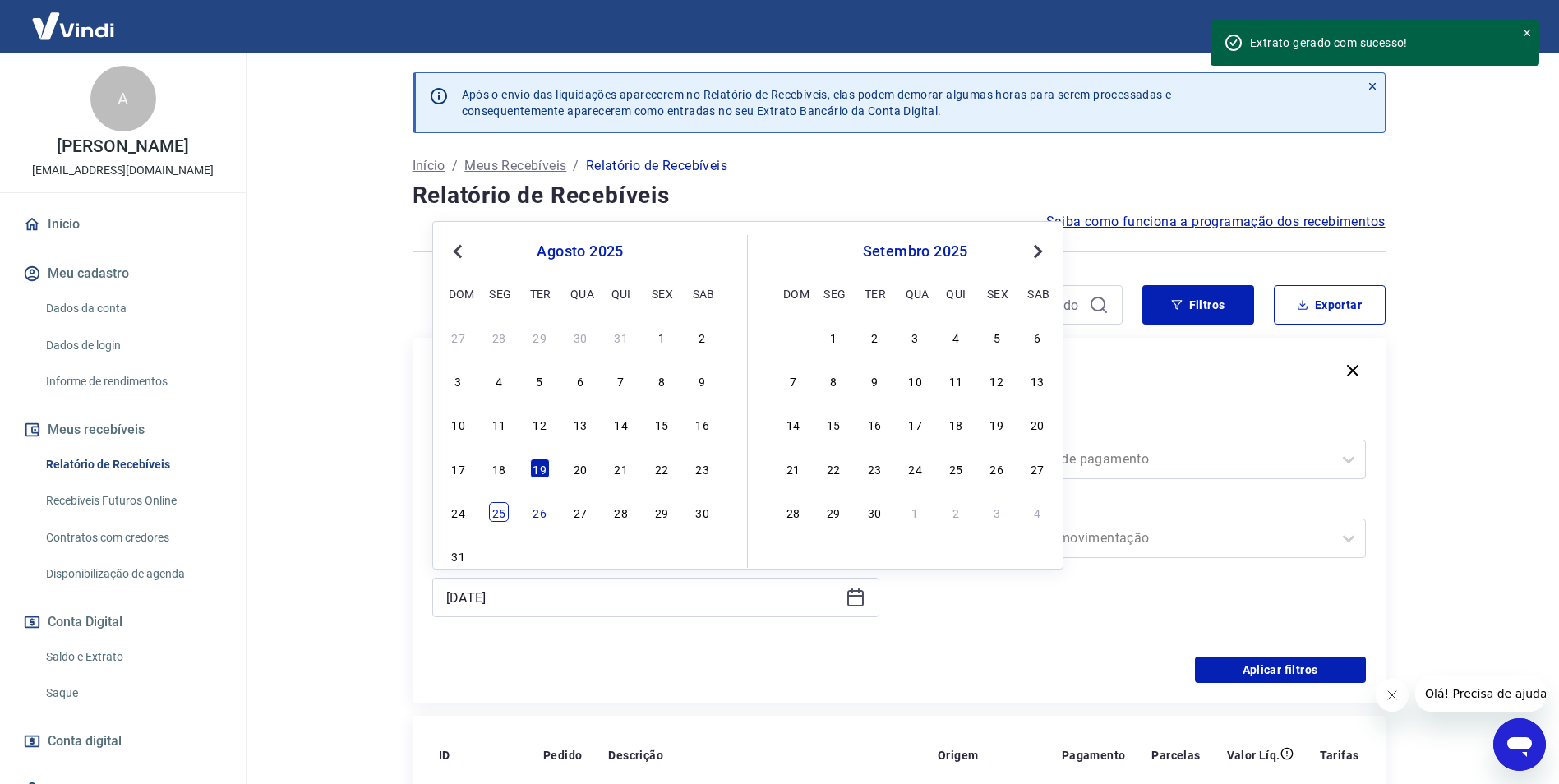
click at [495, 518] on div "25" at bounding box center [499, 512] width 20 height 20
type input "[DATE]"
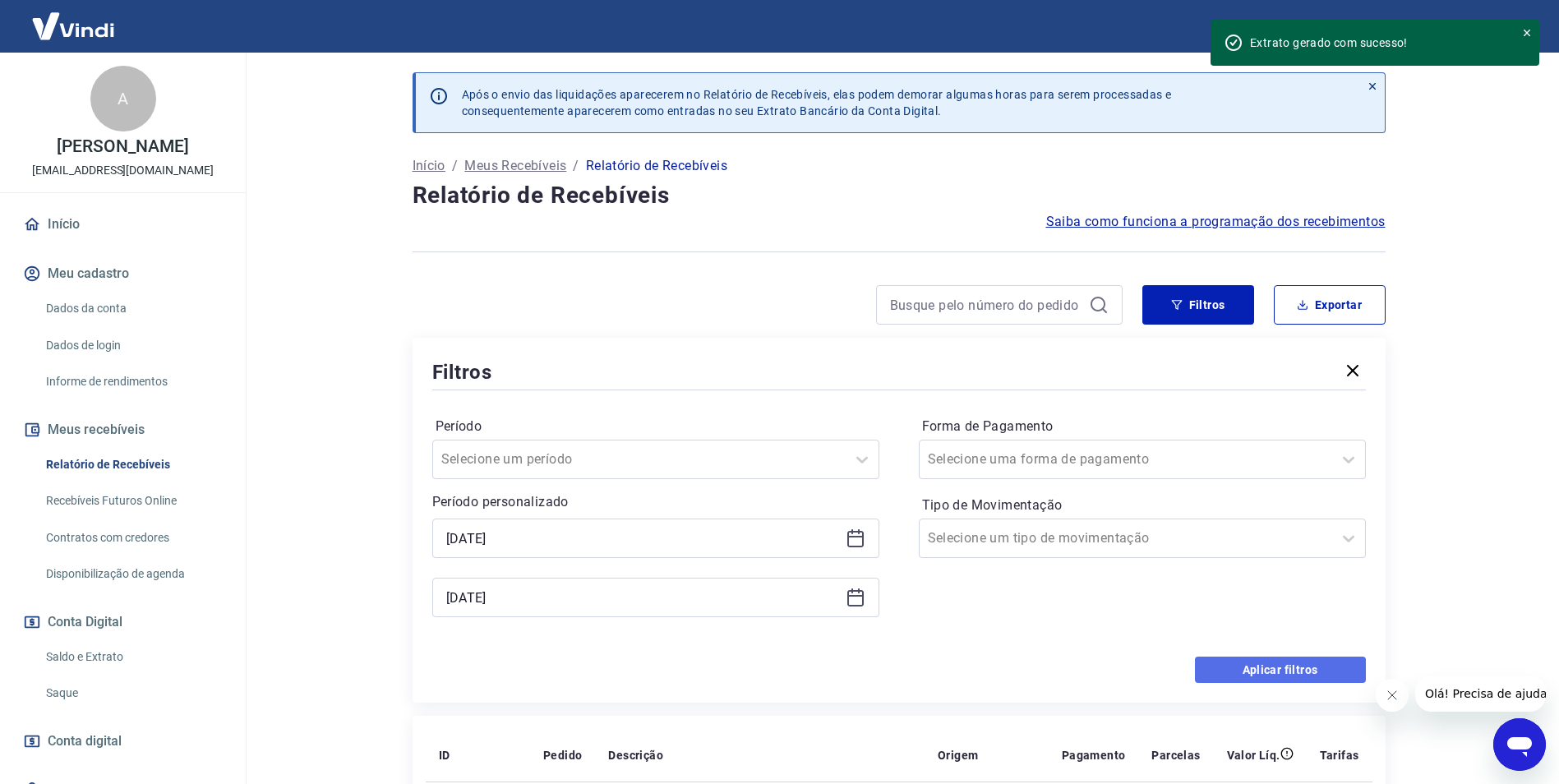
click at [1267, 666] on button "Aplicar filtros" at bounding box center [1281, 669] width 171 height 26
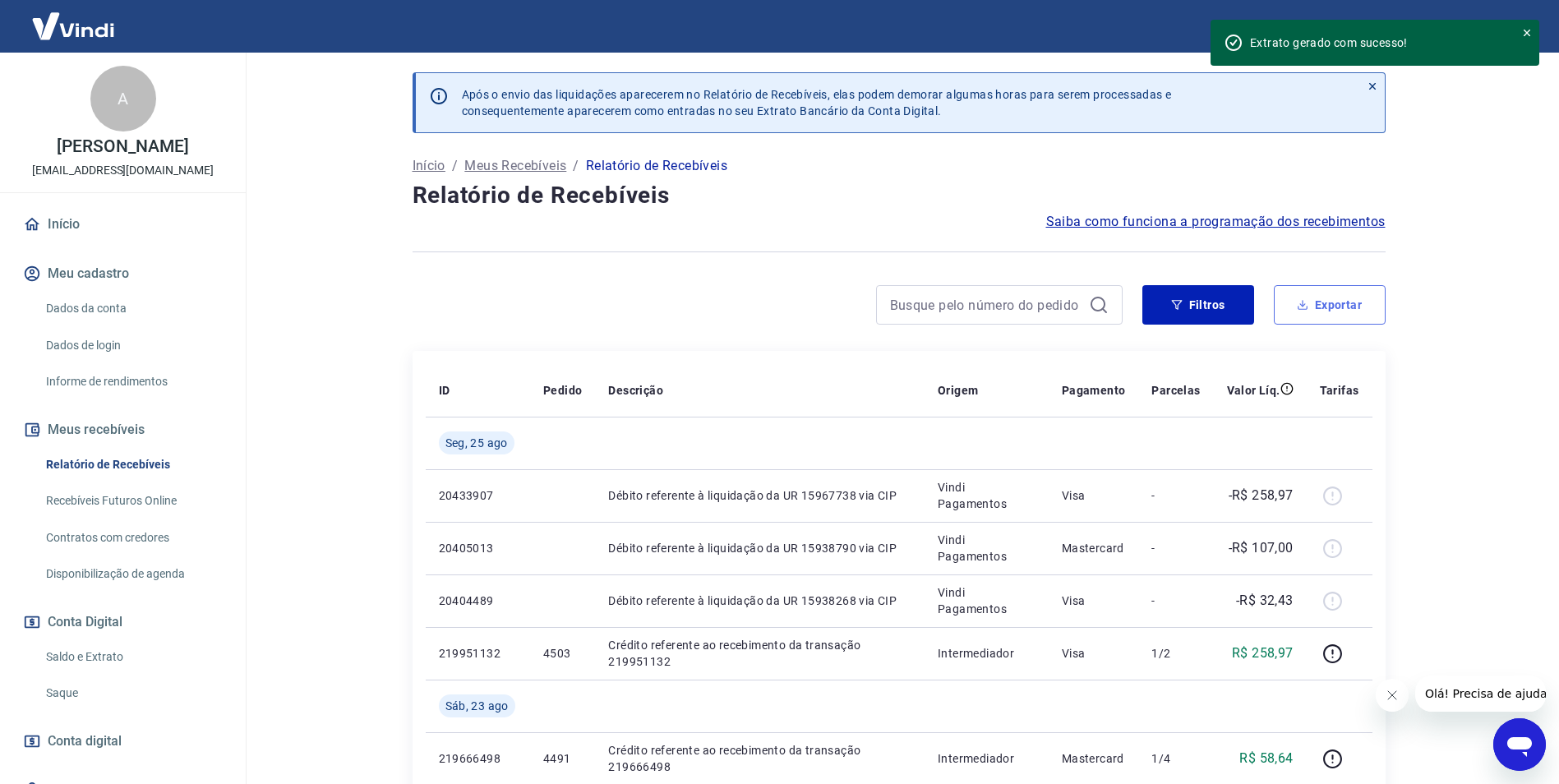
click at [1299, 297] on button "Exportar" at bounding box center [1329, 305] width 111 height 40
type input "[DATE]"
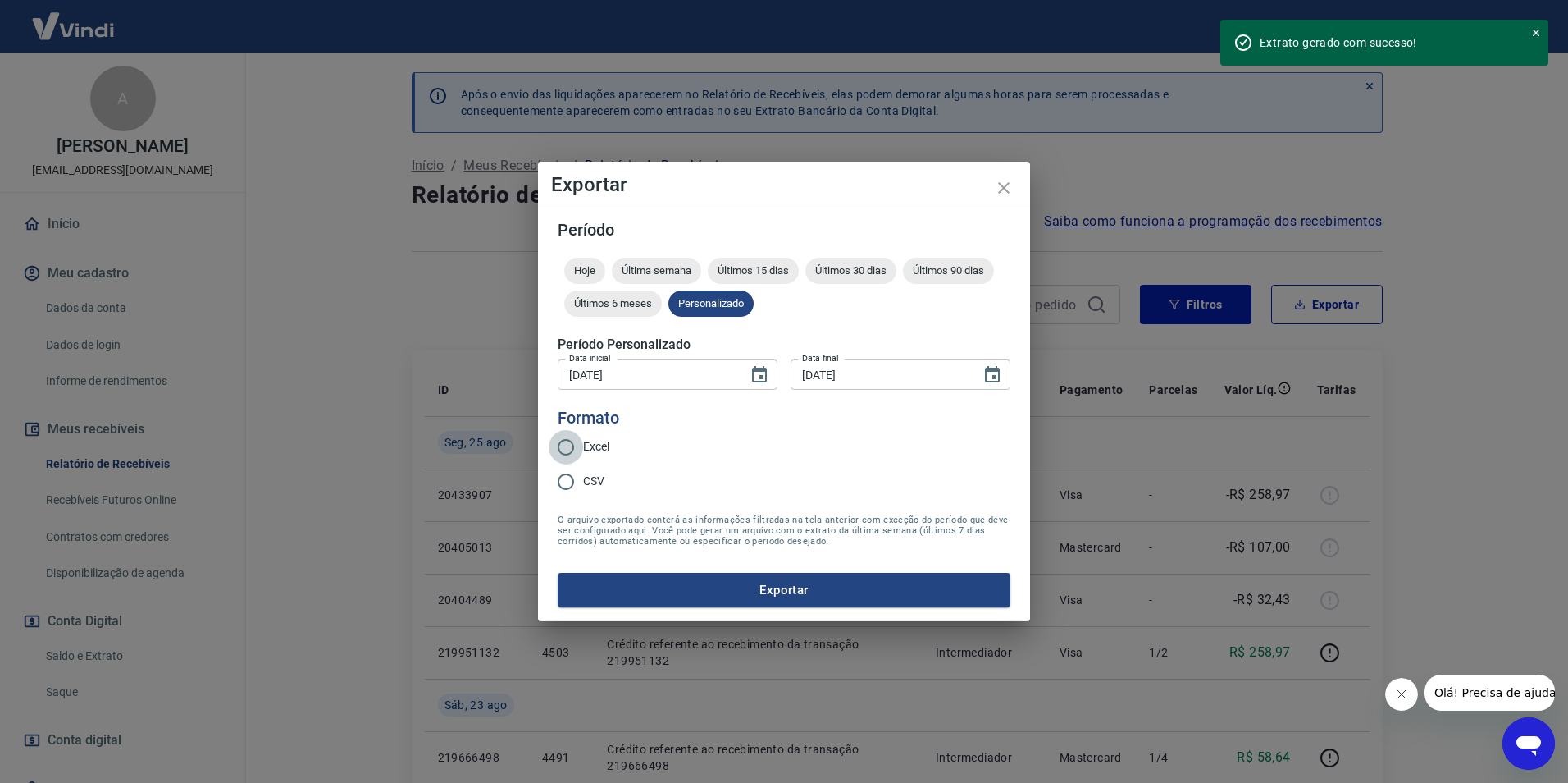
drag, startPoint x: 572, startPoint y: 447, endPoint x: 603, endPoint y: 494, distance: 56.3
click at [571, 447] on input "Excel" at bounding box center [566, 447] width 35 height 35
radio input "true"
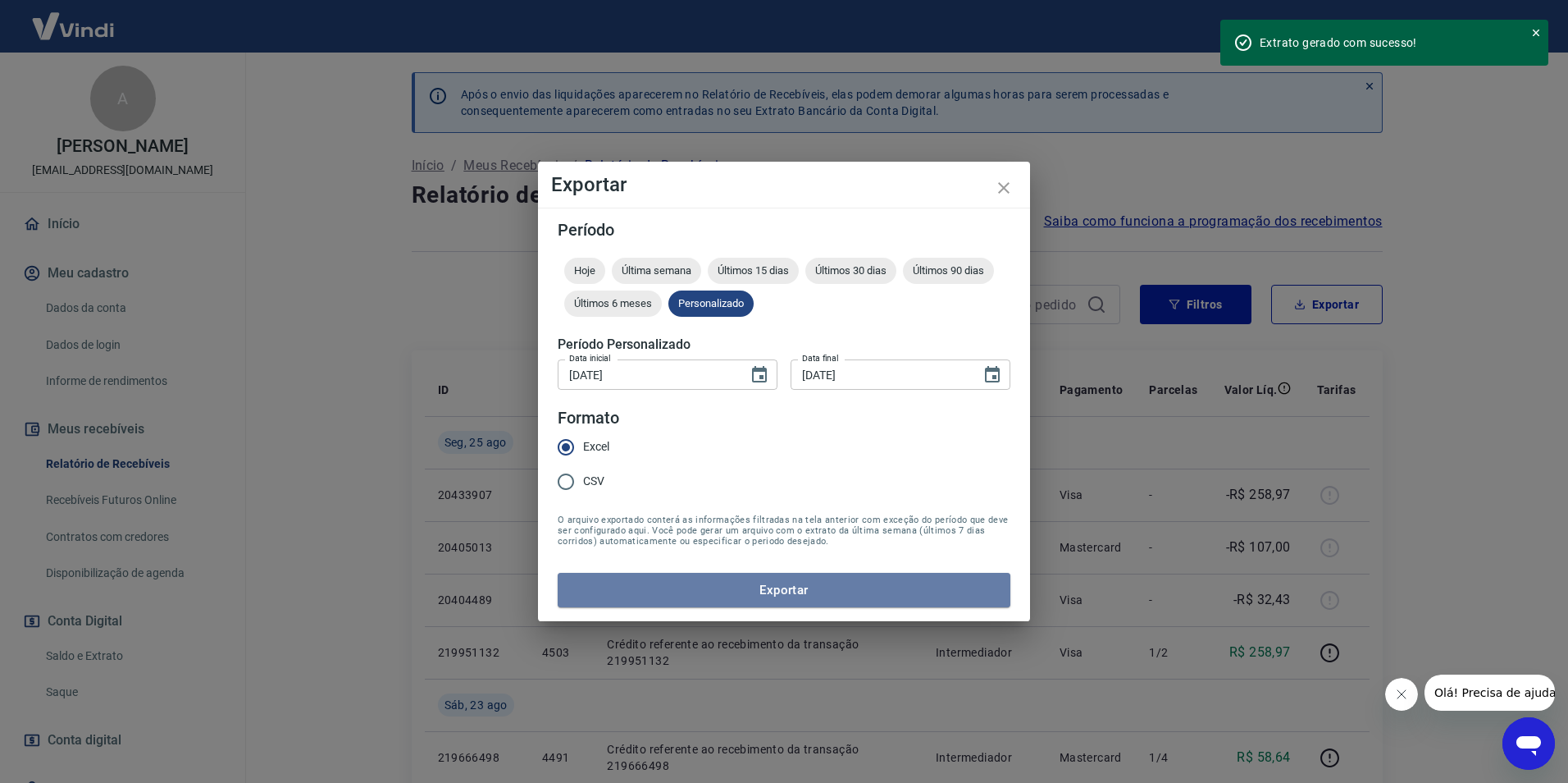
click at [693, 589] on button "Exportar" at bounding box center [784, 589] width 453 height 35
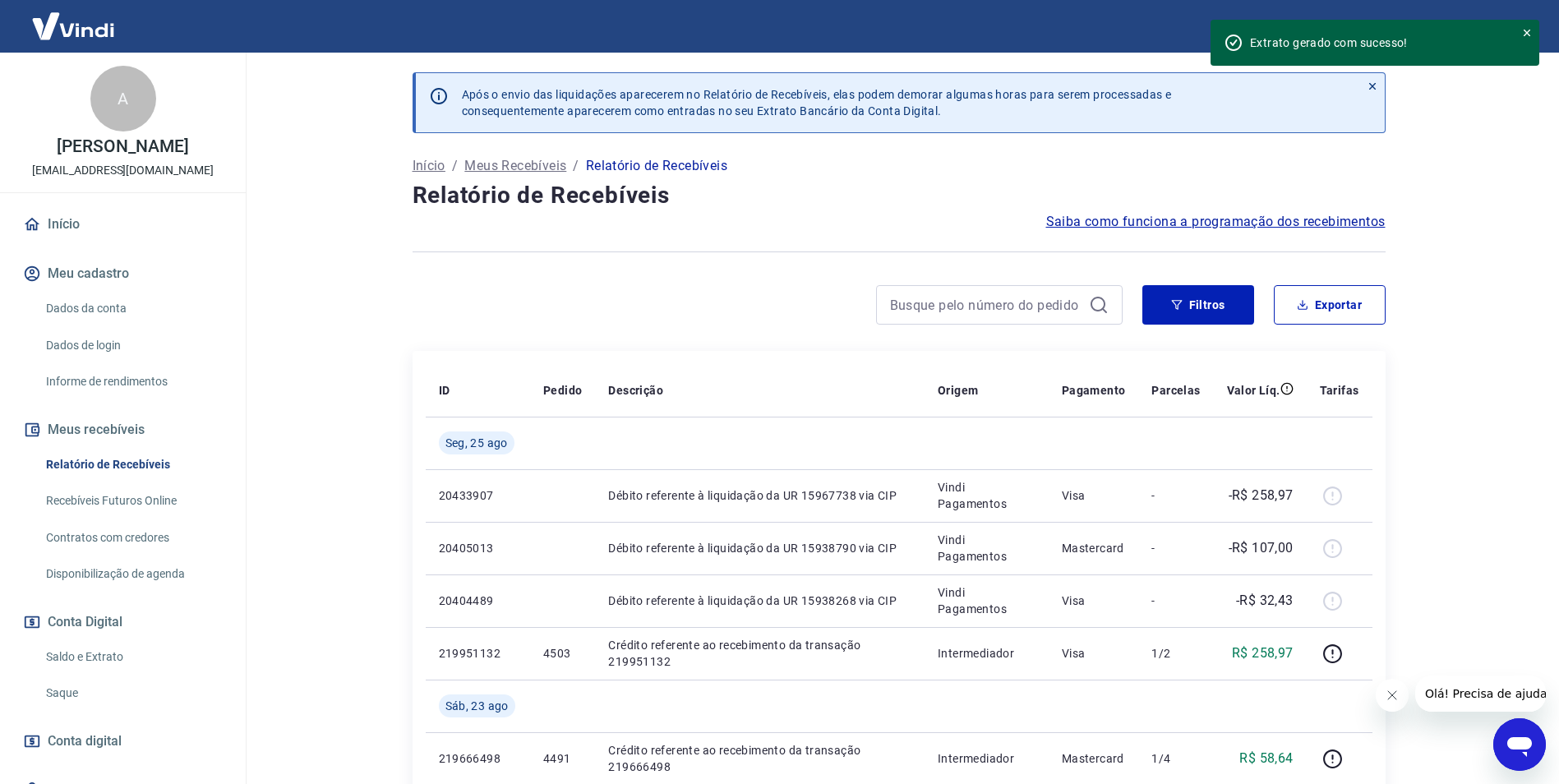
click at [1490, 163] on main "Após o envio das liquidações aparecerem no Relatório de Recebíveis, elas podem …" at bounding box center [899, 418] width 1320 height 731
click at [1130, 173] on div "Início / Meus Recebíveis / Relatório de Recebíveis" at bounding box center [899, 166] width 973 height 26
click at [1311, 311] on button "Exportar" at bounding box center [1329, 305] width 111 height 40
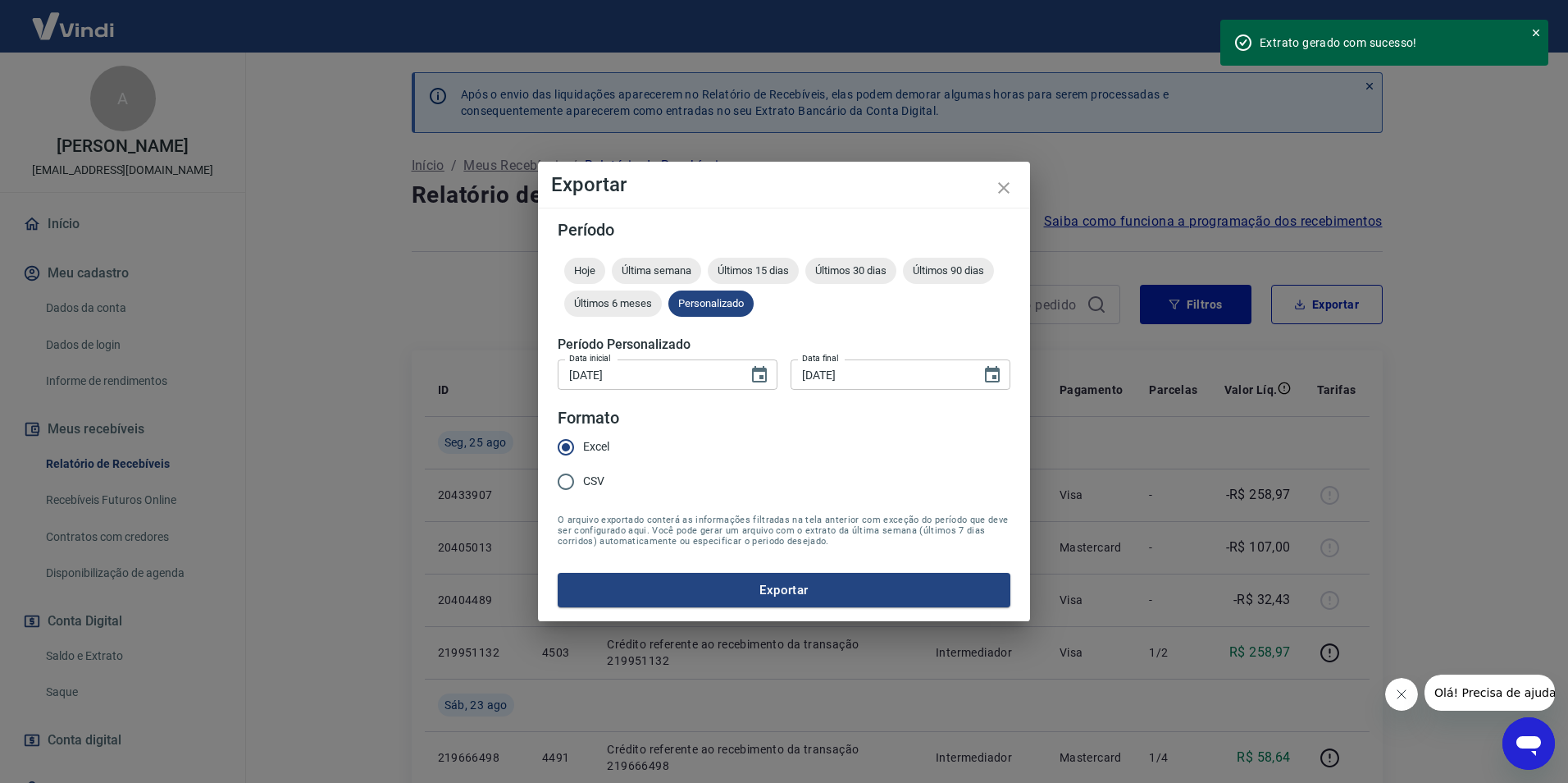
click at [785, 585] on button "Exportar" at bounding box center [784, 589] width 453 height 35
